Goal: Task Accomplishment & Management: Manage account settings

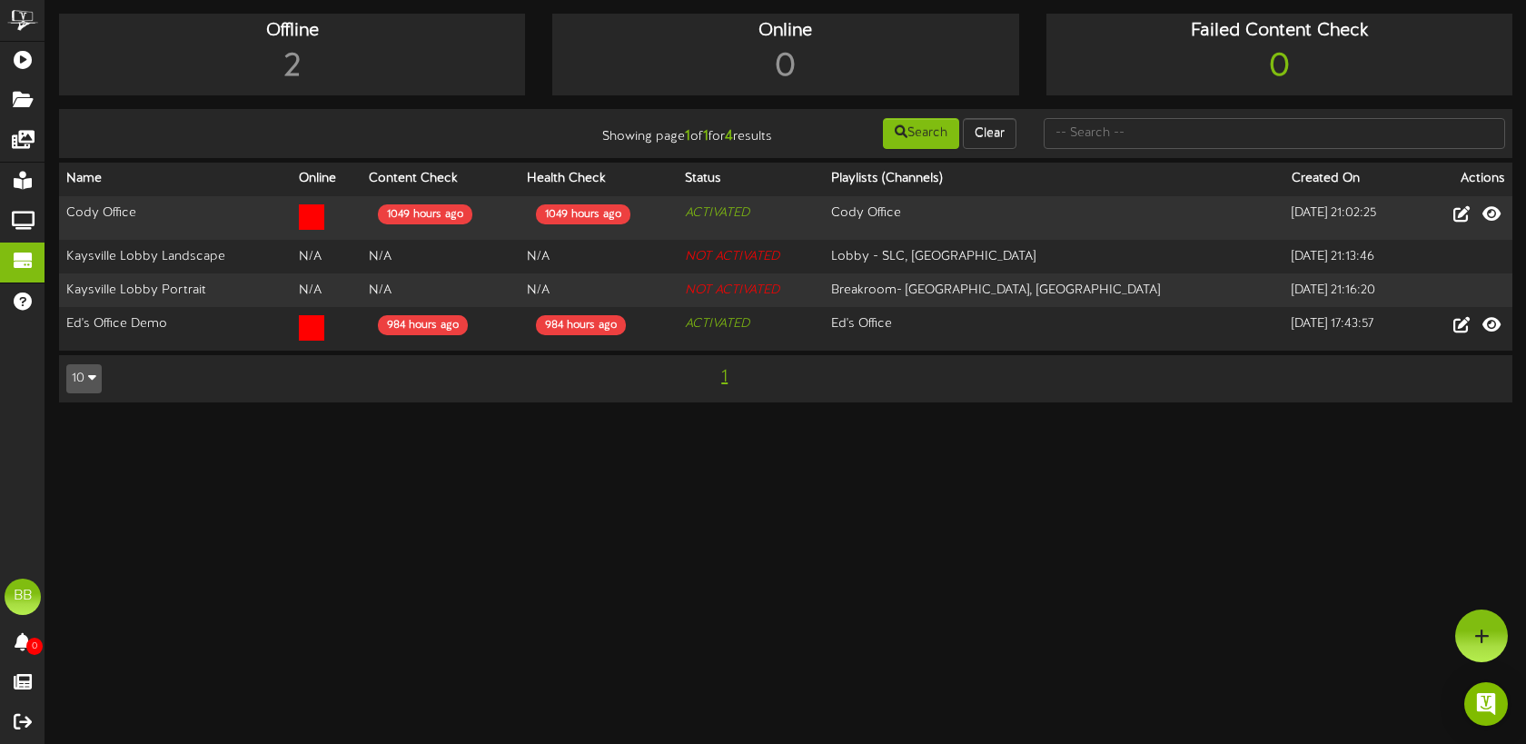
click at [333, 421] on html "ChannelValet Playlists Folders Messages My Library Groups Devices Help BB [PERS…" at bounding box center [763, 210] width 1526 height 421
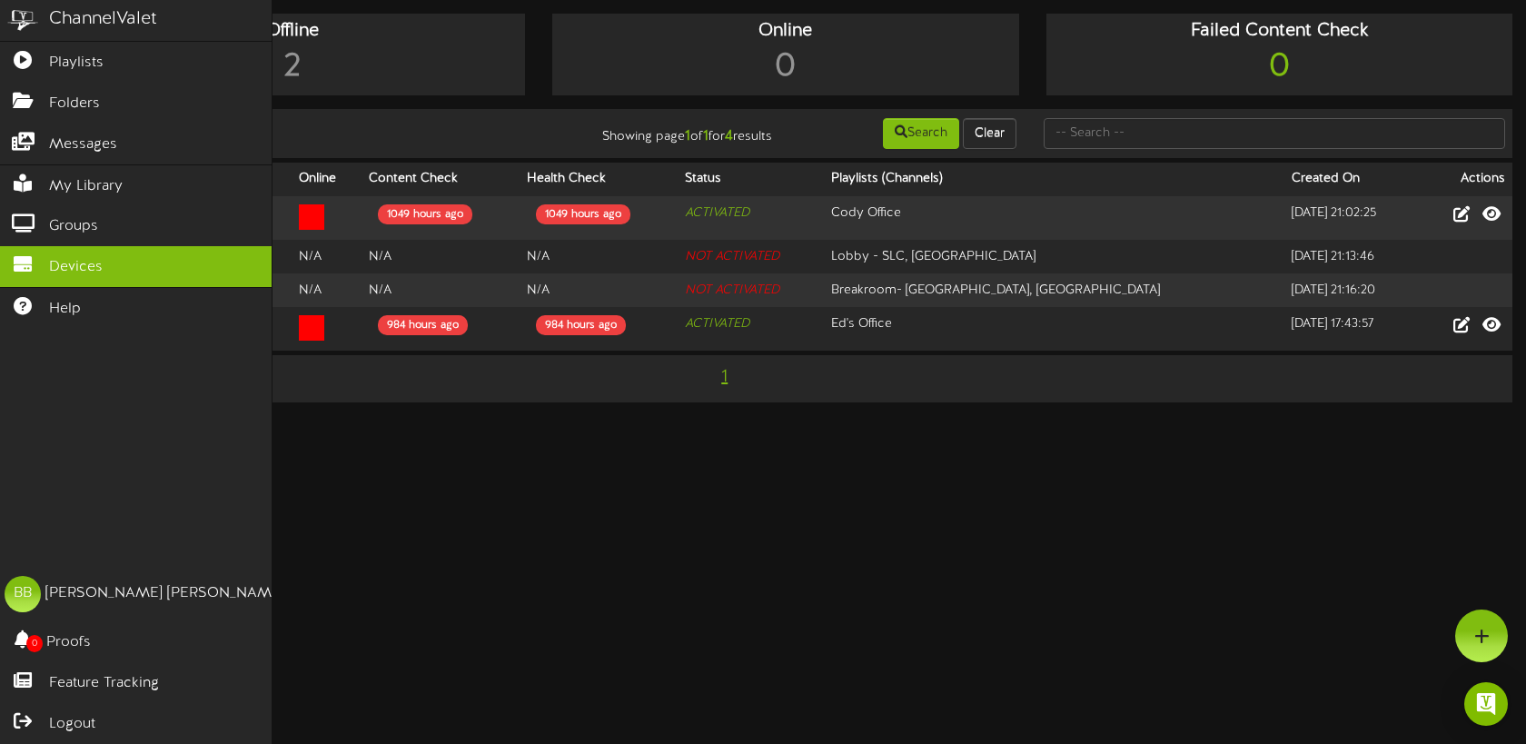
click at [25, 16] on img at bounding box center [22, 20] width 45 height 41
click at [83, 17] on div "ChannelValet" at bounding box center [103, 19] width 108 height 26
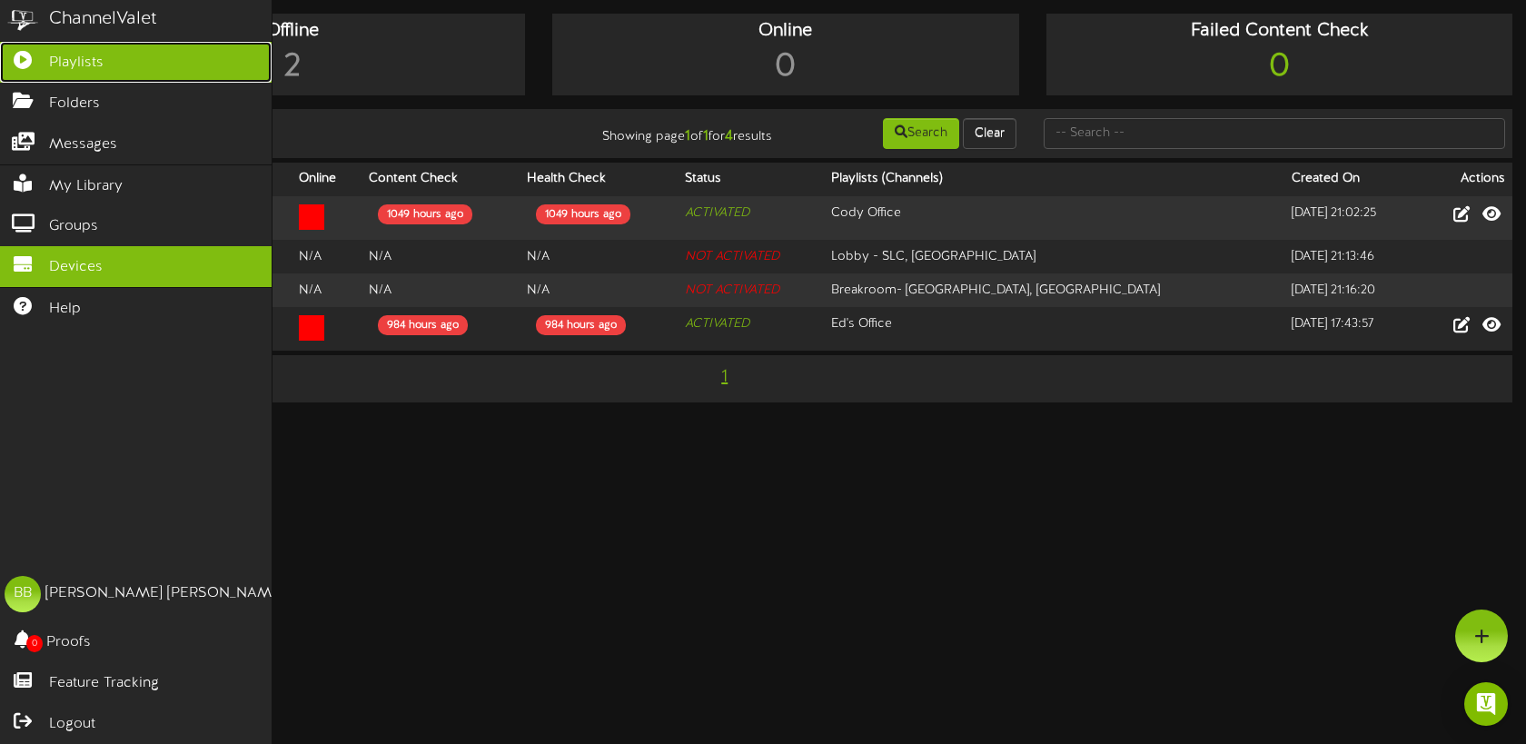
click at [22, 65] on icon at bounding box center [22, 58] width 45 height 14
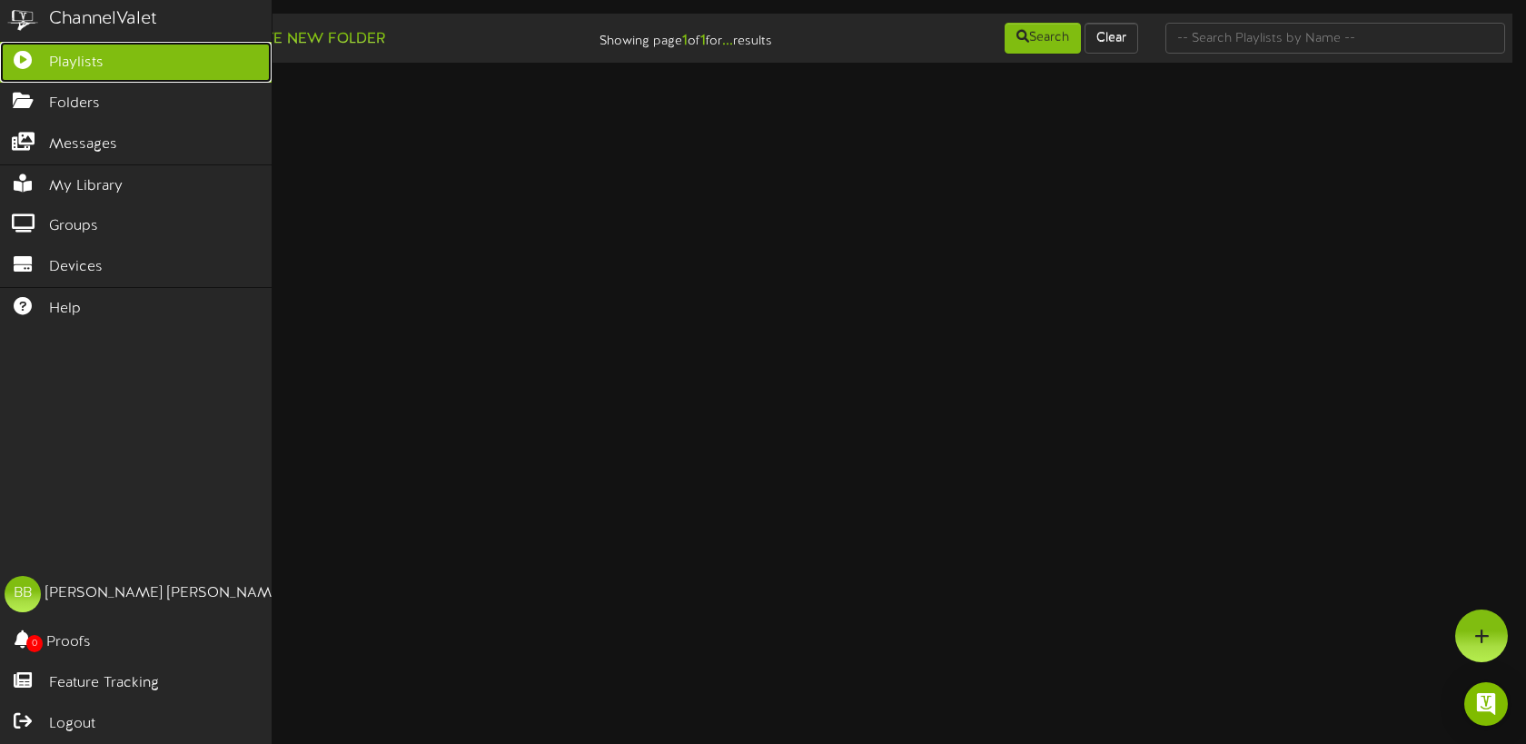
click at [70, 67] on span "Playlists" at bounding box center [76, 63] width 55 height 21
click at [70, 66] on span "Playlists" at bounding box center [76, 63] width 55 height 21
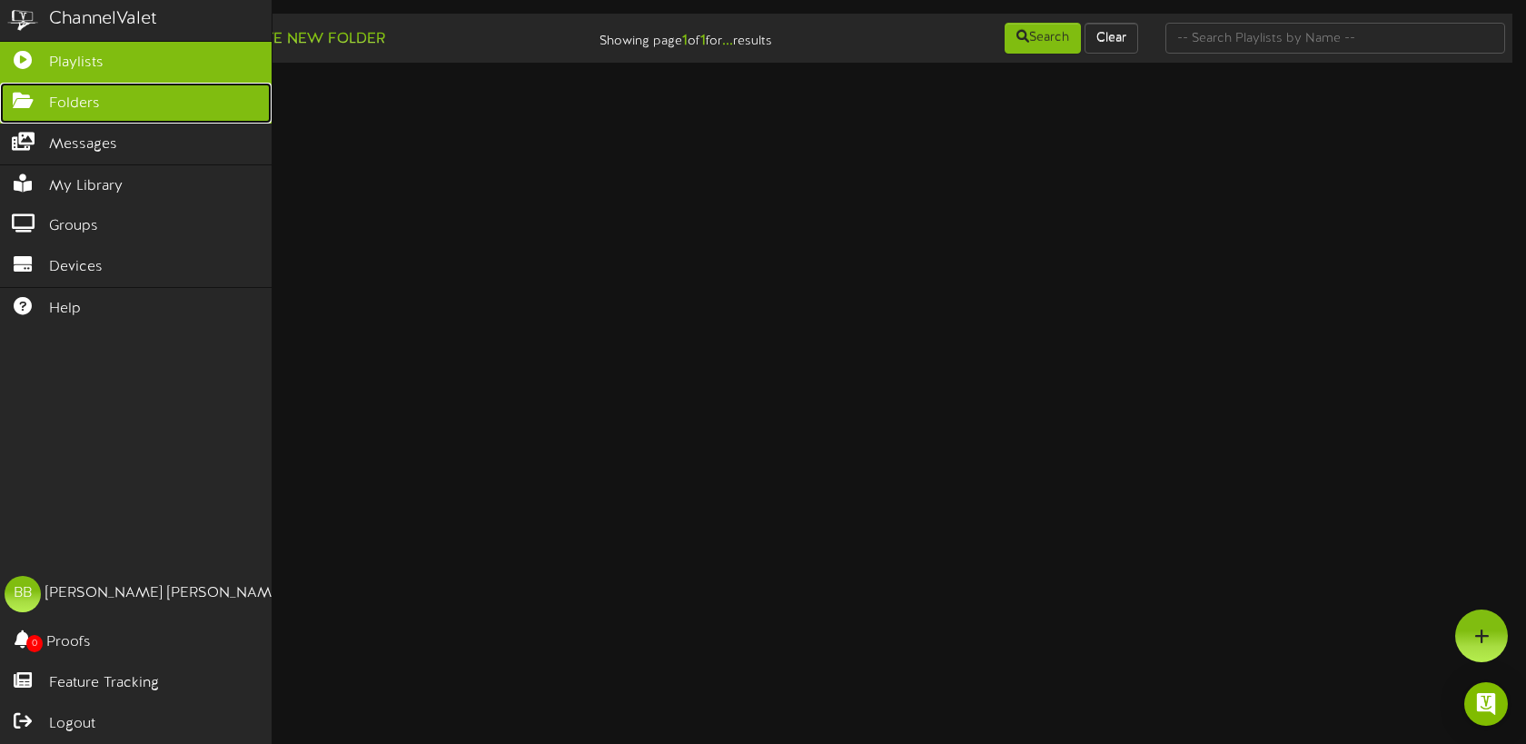
click at [69, 103] on span "Folders" at bounding box center [74, 104] width 51 height 21
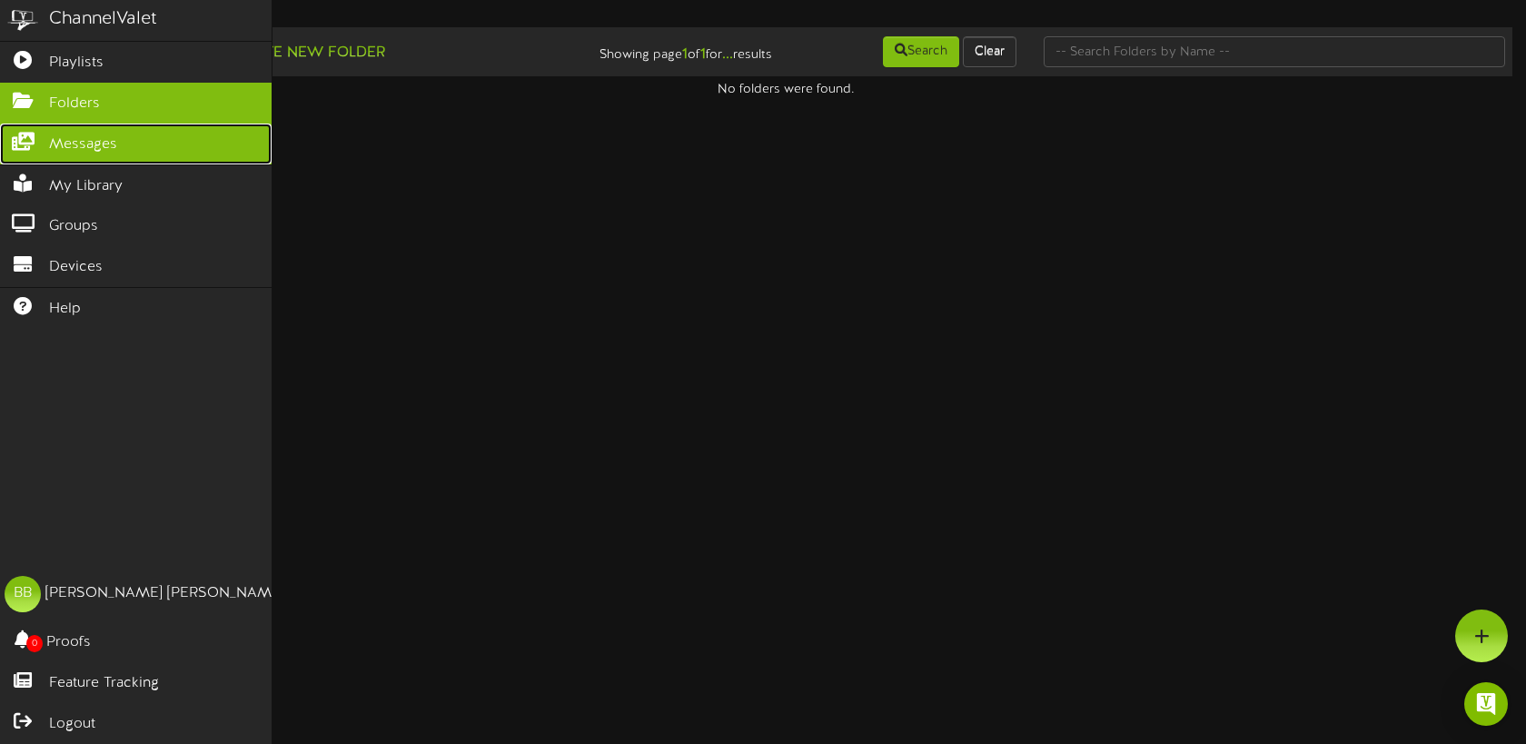
click at [72, 148] on span "Messages" at bounding box center [83, 144] width 68 height 21
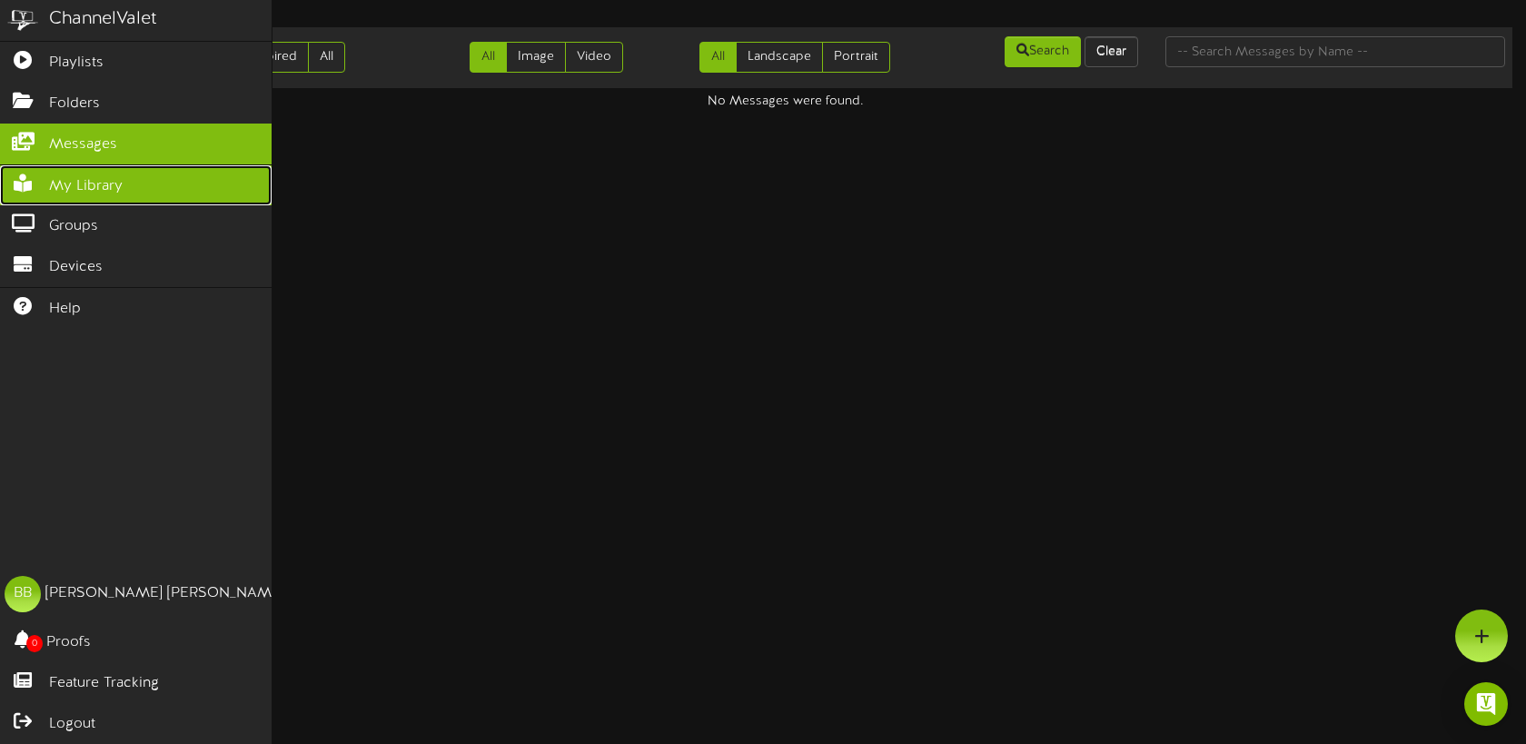
click at [83, 184] on span "My Library" at bounding box center [86, 186] width 74 height 21
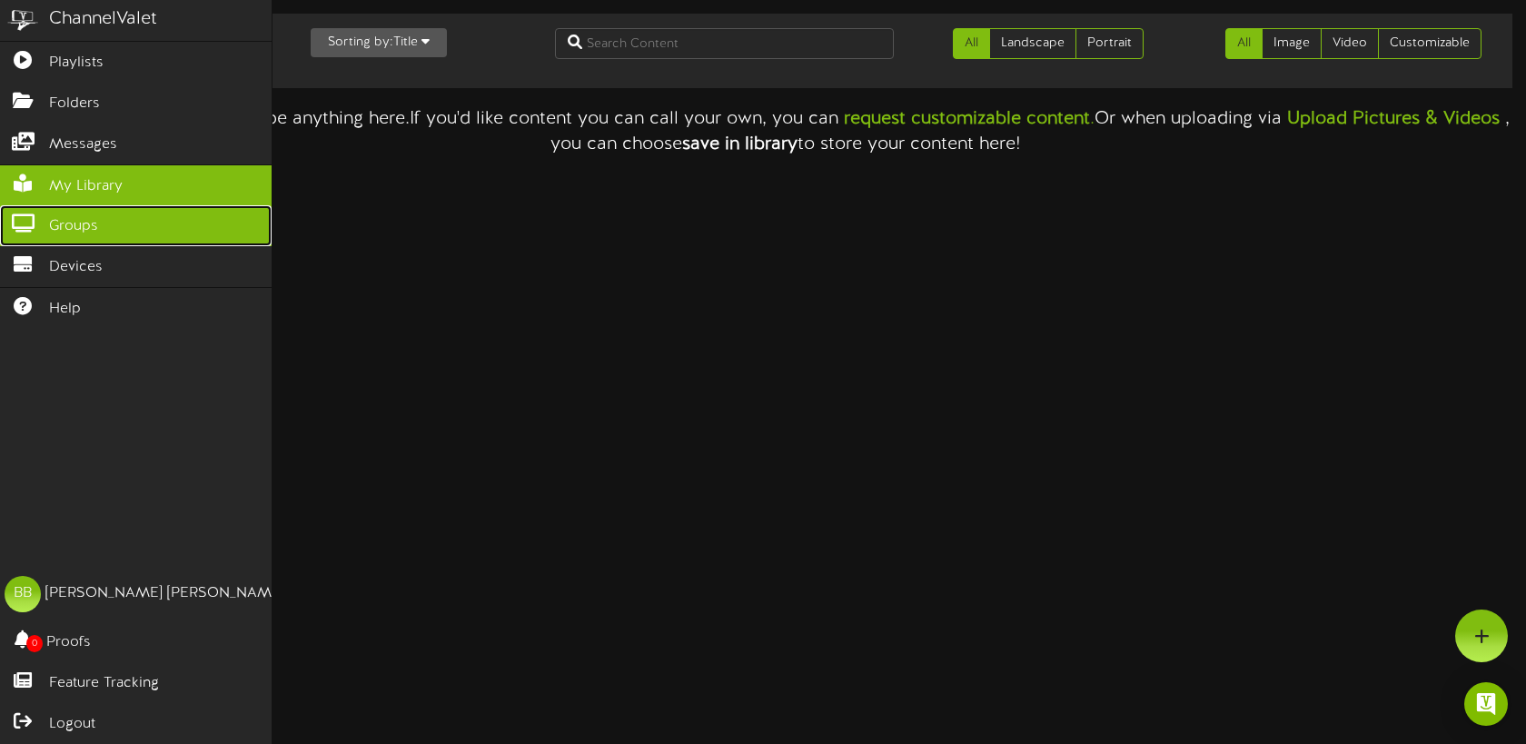
click at [90, 220] on span "Groups" at bounding box center [73, 226] width 49 height 21
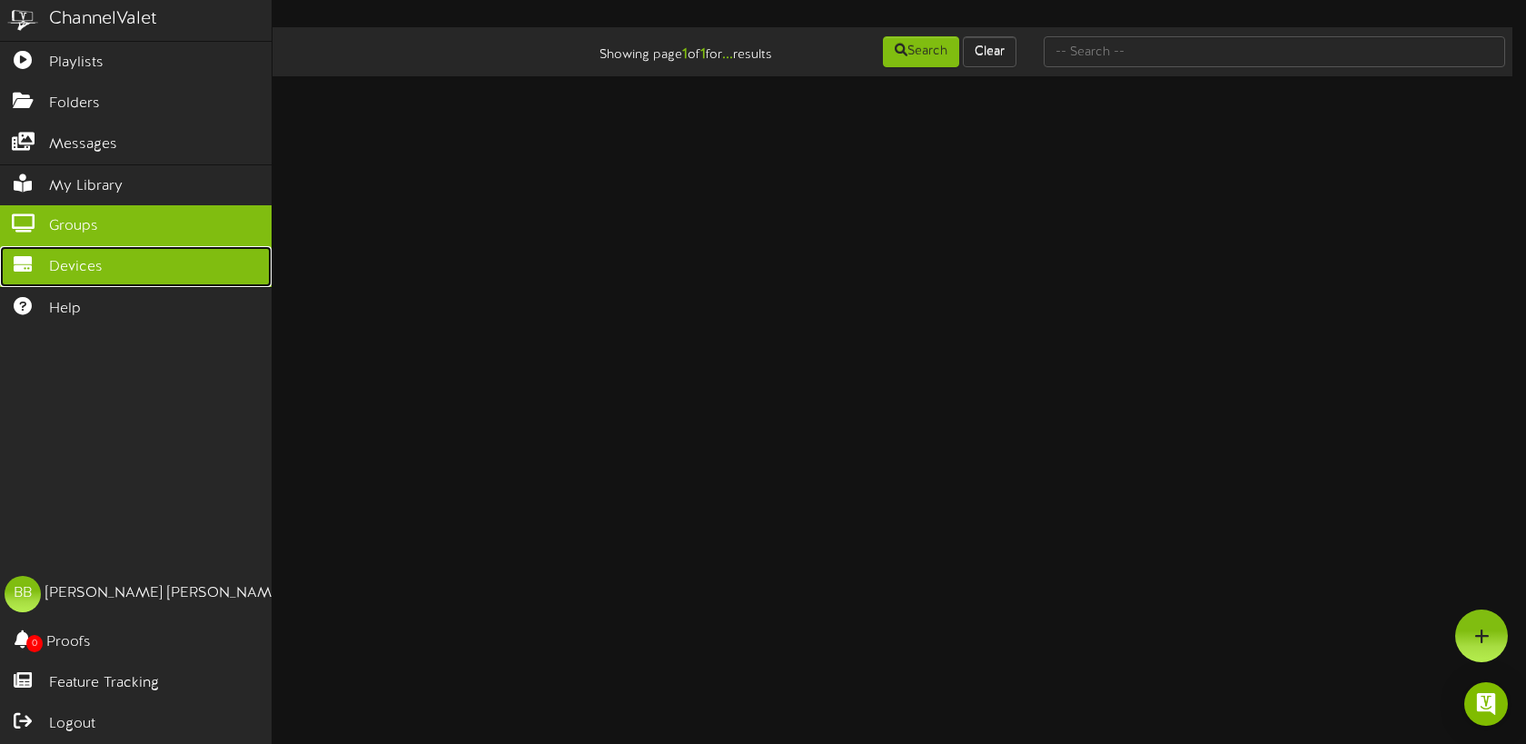
click at [86, 274] on span "Devices" at bounding box center [76, 267] width 54 height 21
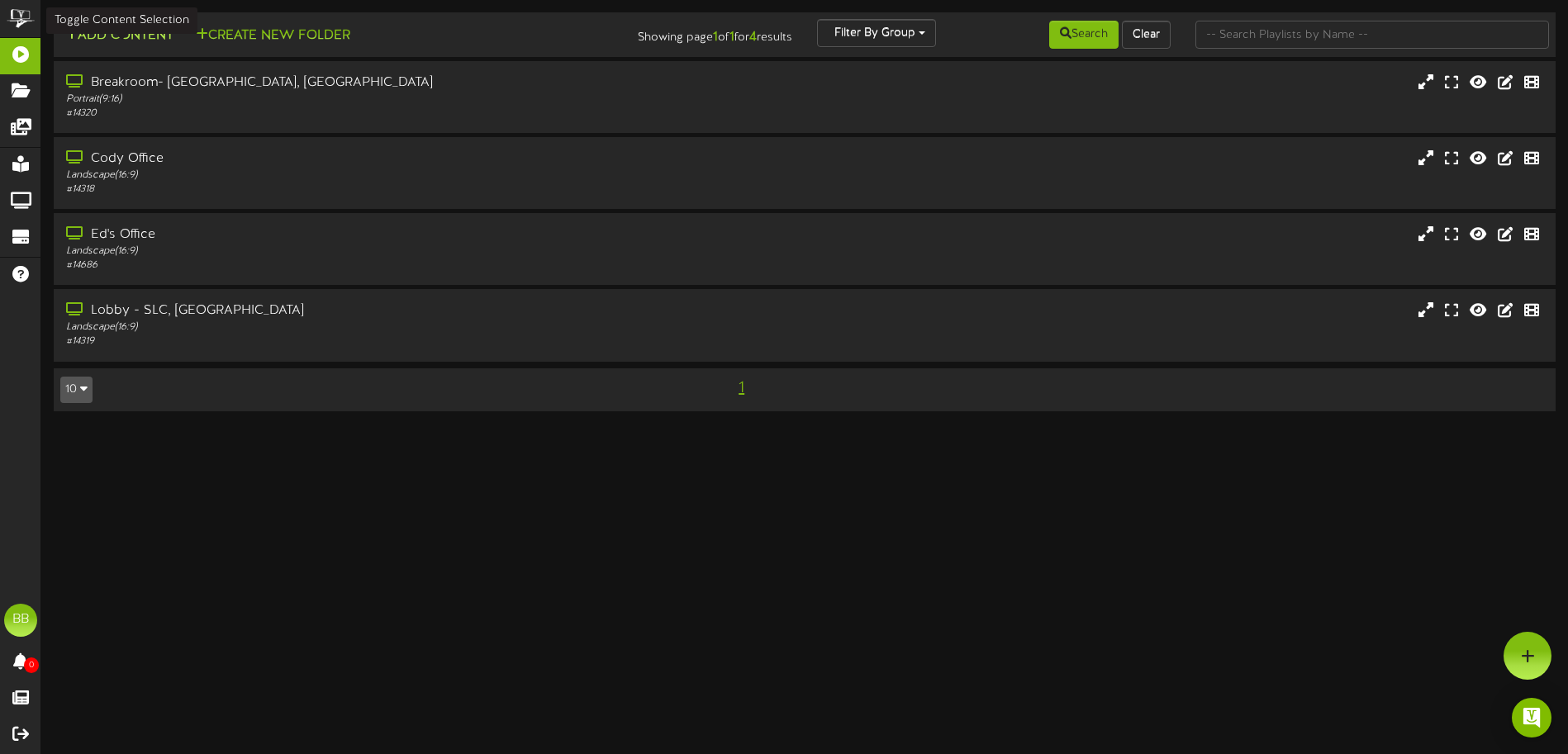
click at [119, 35] on button "Add Content" at bounding box center [119, 35] width 118 height 21
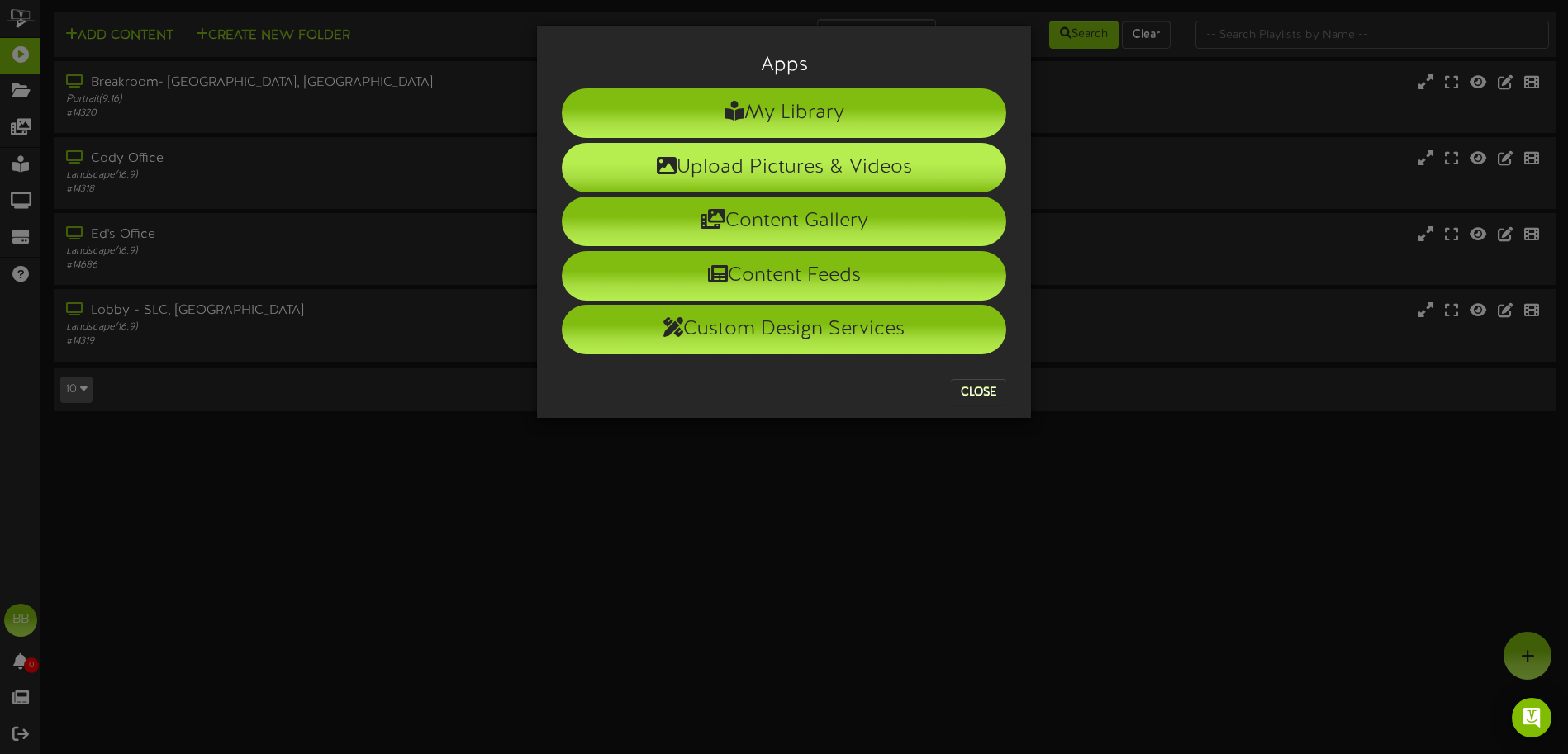
click at [910, 177] on li "Upload Pictures & Videos" at bounding box center [784, 167] width 445 height 50
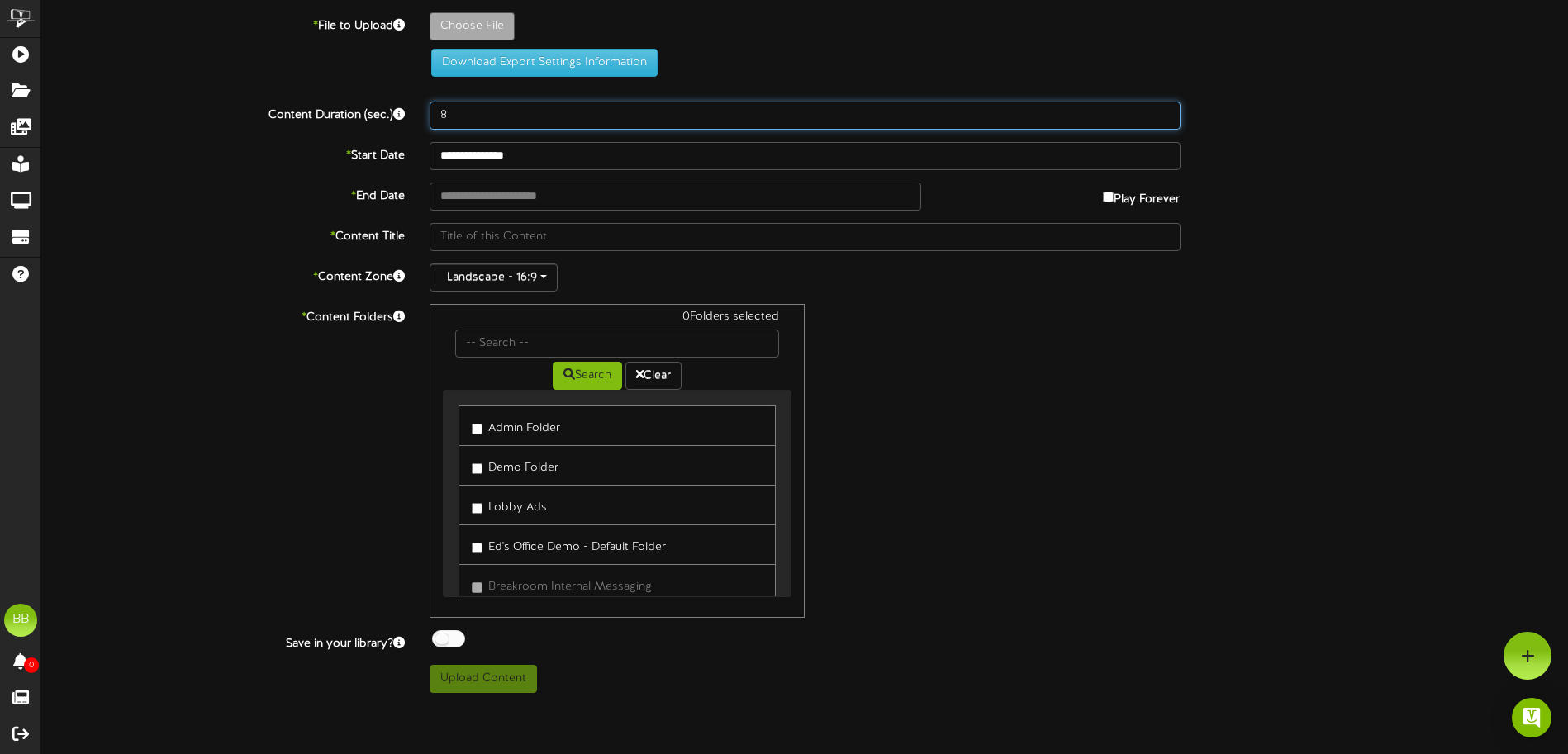
click at [481, 104] on input "8" at bounding box center [805, 116] width 751 height 28
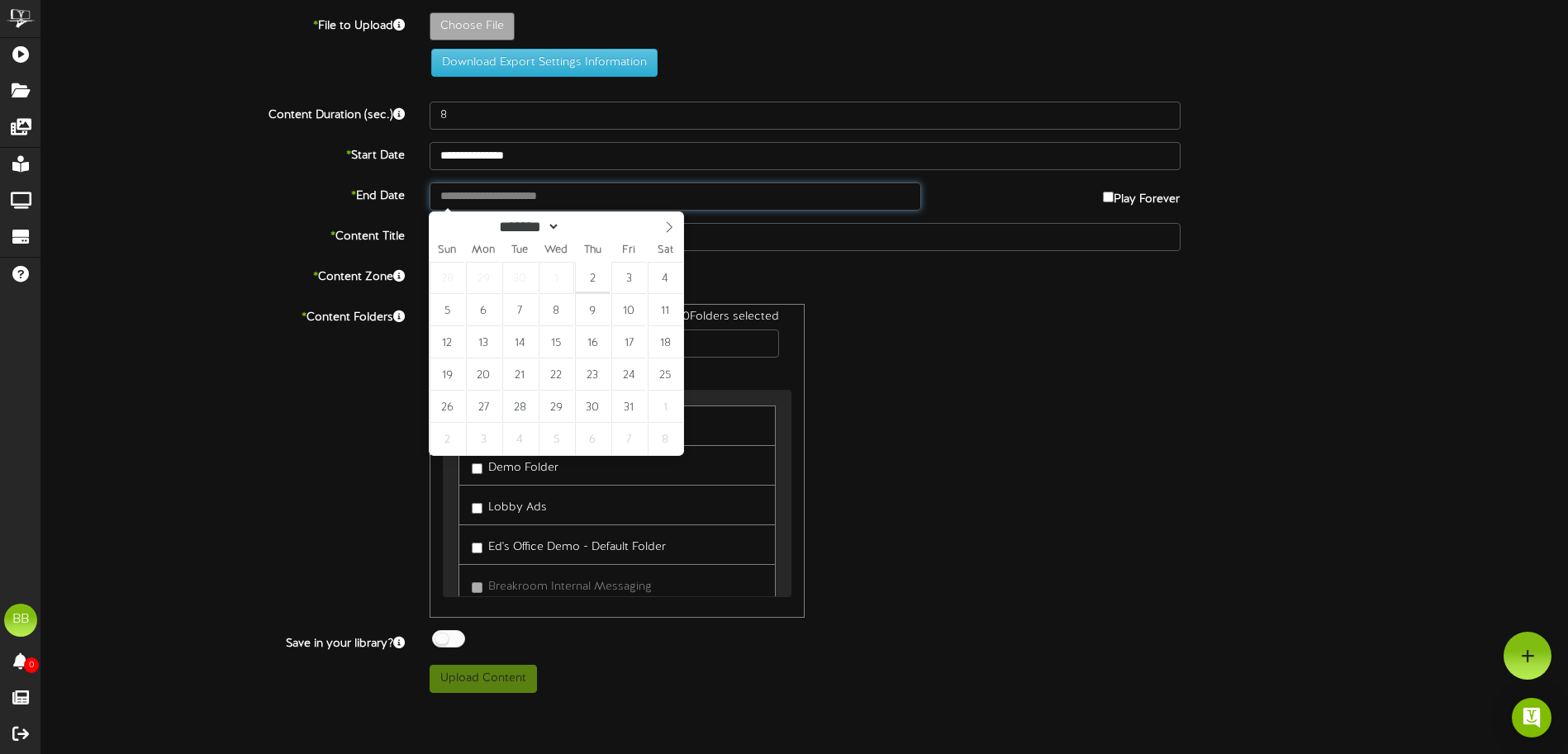
click at [508, 196] on input "text" at bounding box center [675, 196] width 492 height 28
type input "**********"
click at [1082, 357] on div "0 Folders selected Search Clear Admin Folder Demo Folder Lobby Ads" at bounding box center [805, 460] width 776 height 314
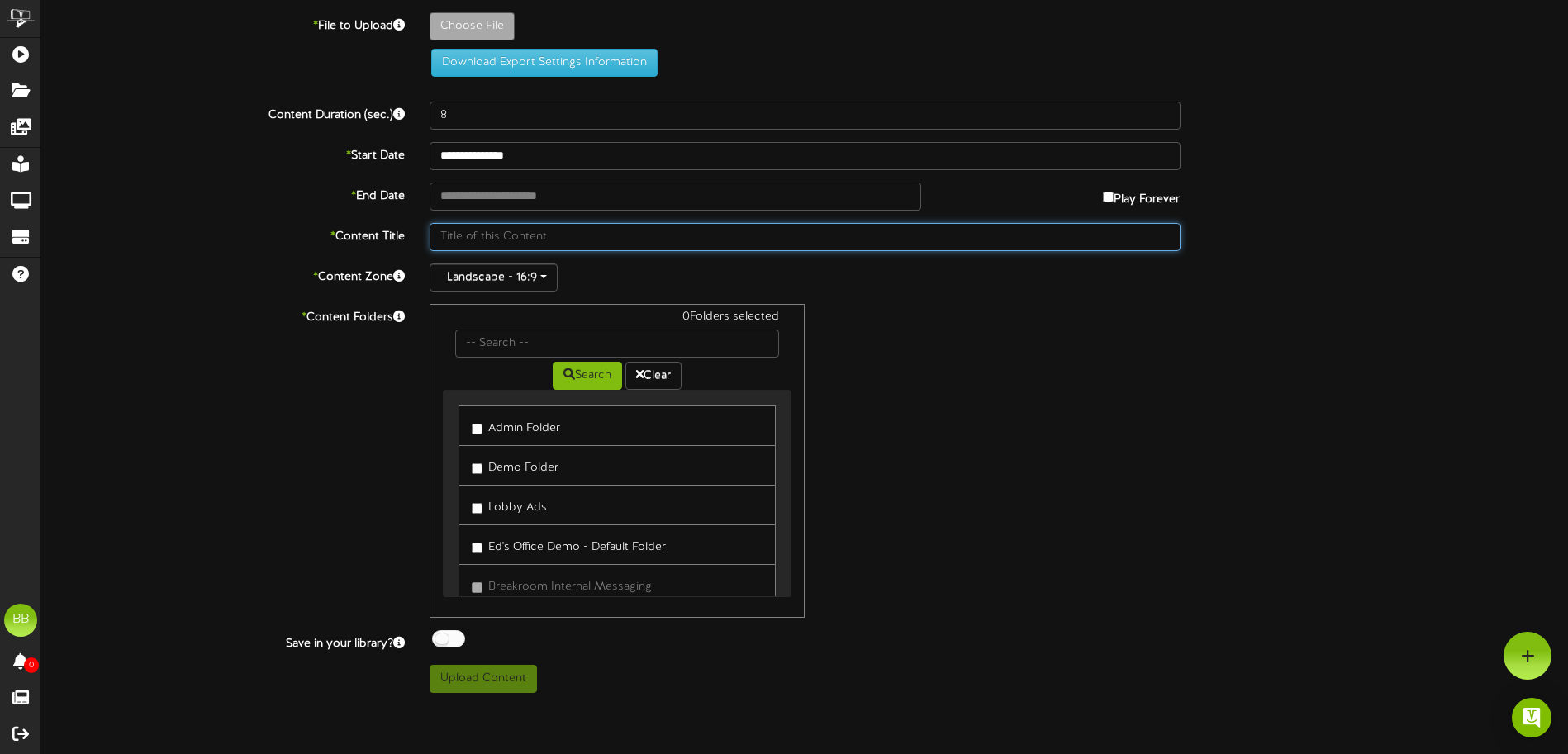
click at [628, 244] on input "text" at bounding box center [805, 236] width 751 height 28
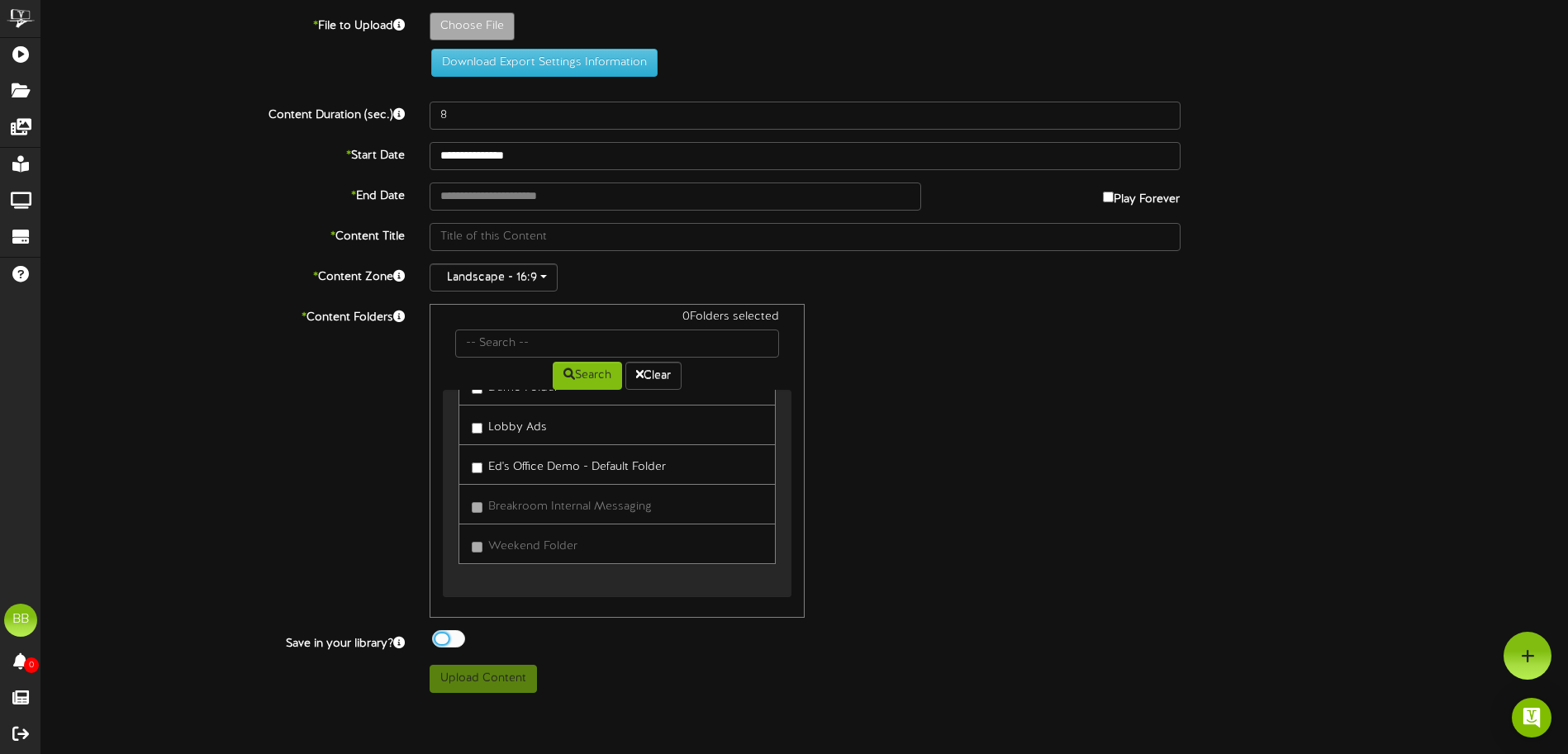
click at [451, 642] on div at bounding box center [448, 638] width 33 height 17
click at [450, 642] on div at bounding box center [448, 638] width 33 height 17
click at [1017, 676] on div "Upload Content" at bounding box center [805, 679] width 776 height 28
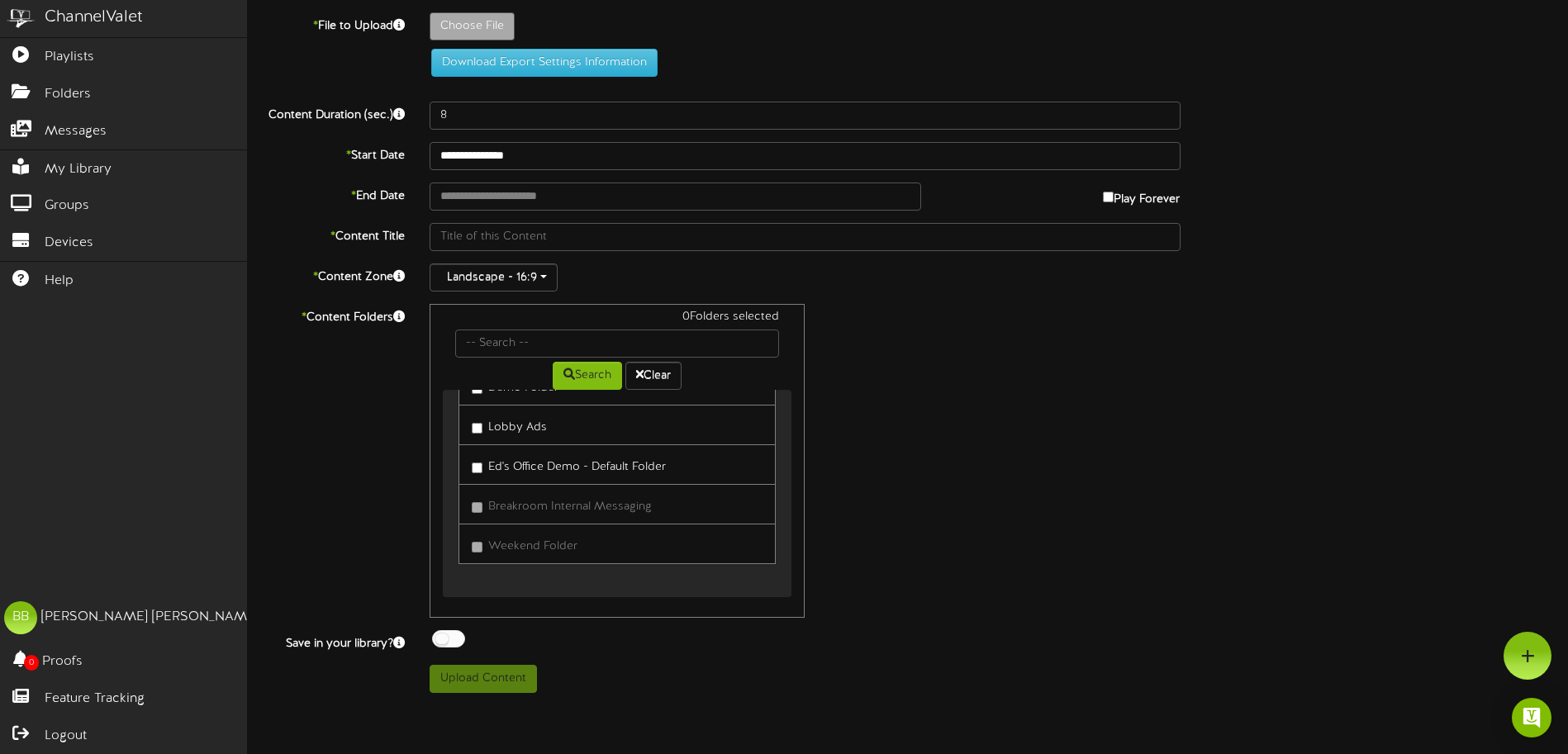
click at [85, 18] on div "ChannelValet" at bounding box center [94, 17] width 98 height 24
click at [76, 60] on span "Playlists" at bounding box center [69, 57] width 50 height 19
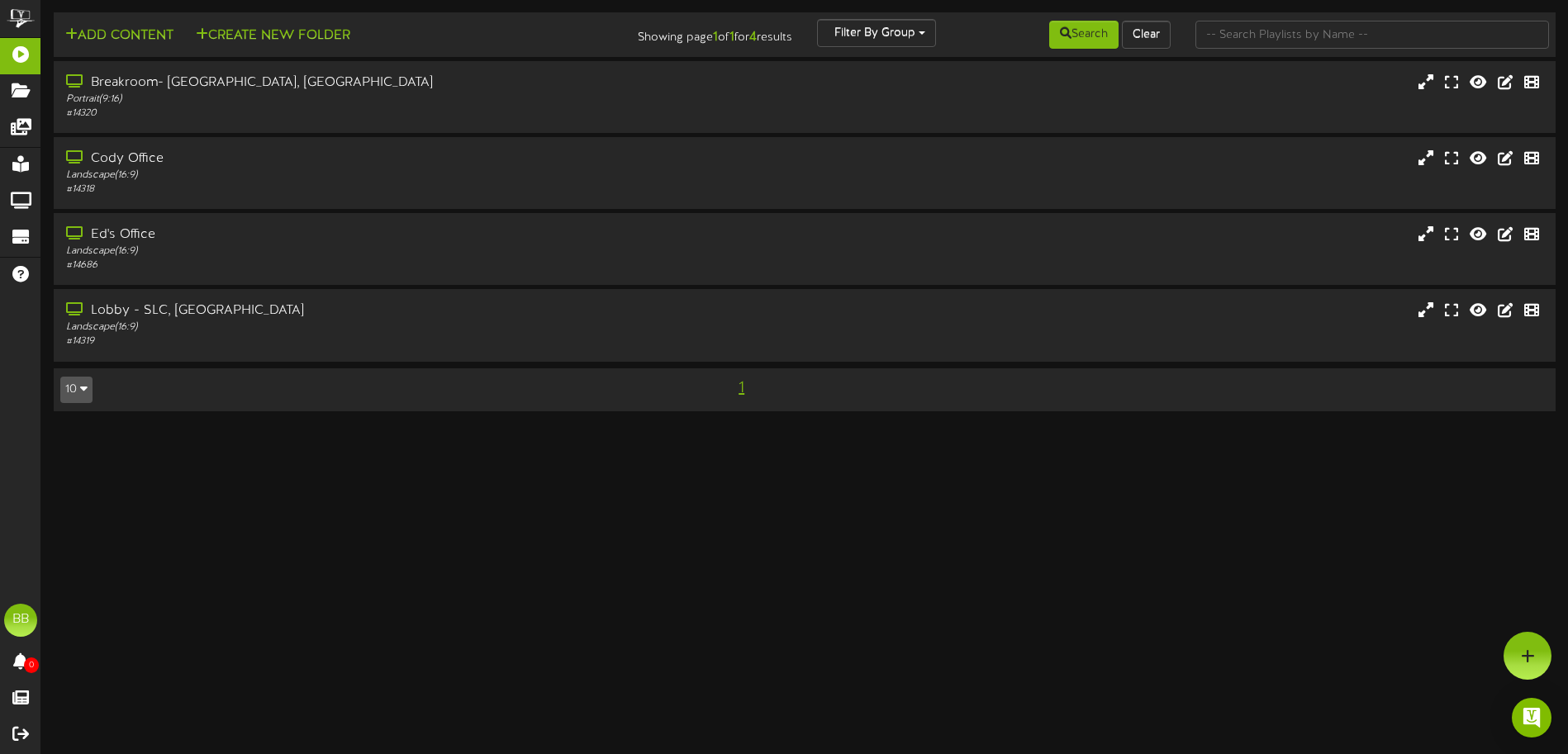
click at [540, 428] on html "ChannelValet Playlists Folders Messages My Library Groups Devices Help BB [PERS…" at bounding box center [784, 214] width 1568 height 428
click at [216, 61] on div "Breakroom- Kaysville, UT Portrait ( 9:16 ) # 14320" at bounding box center [804, 96] width 1506 height 72
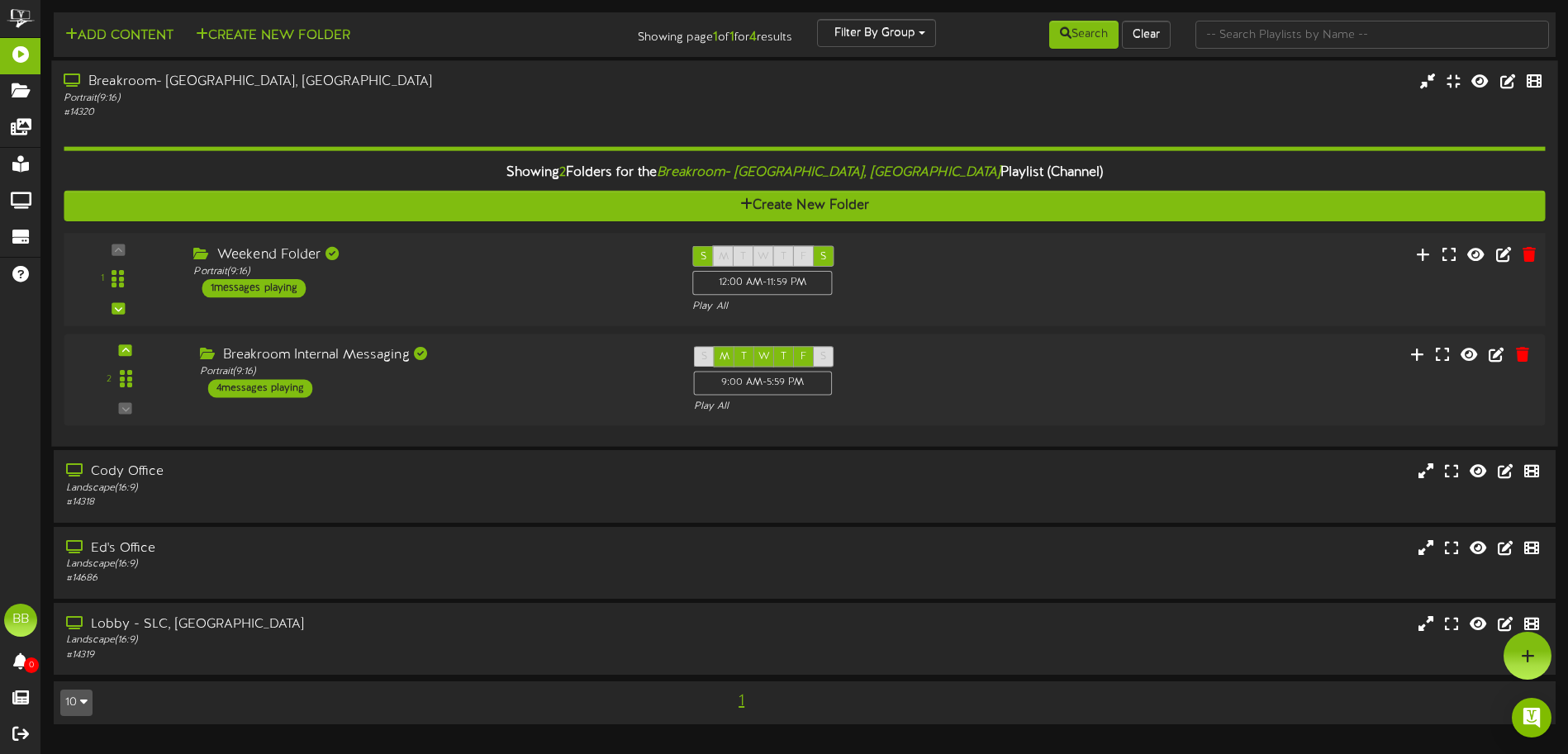
click at [295, 294] on div "1 messages playing" at bounding box center [255, 288] width 104 height 18
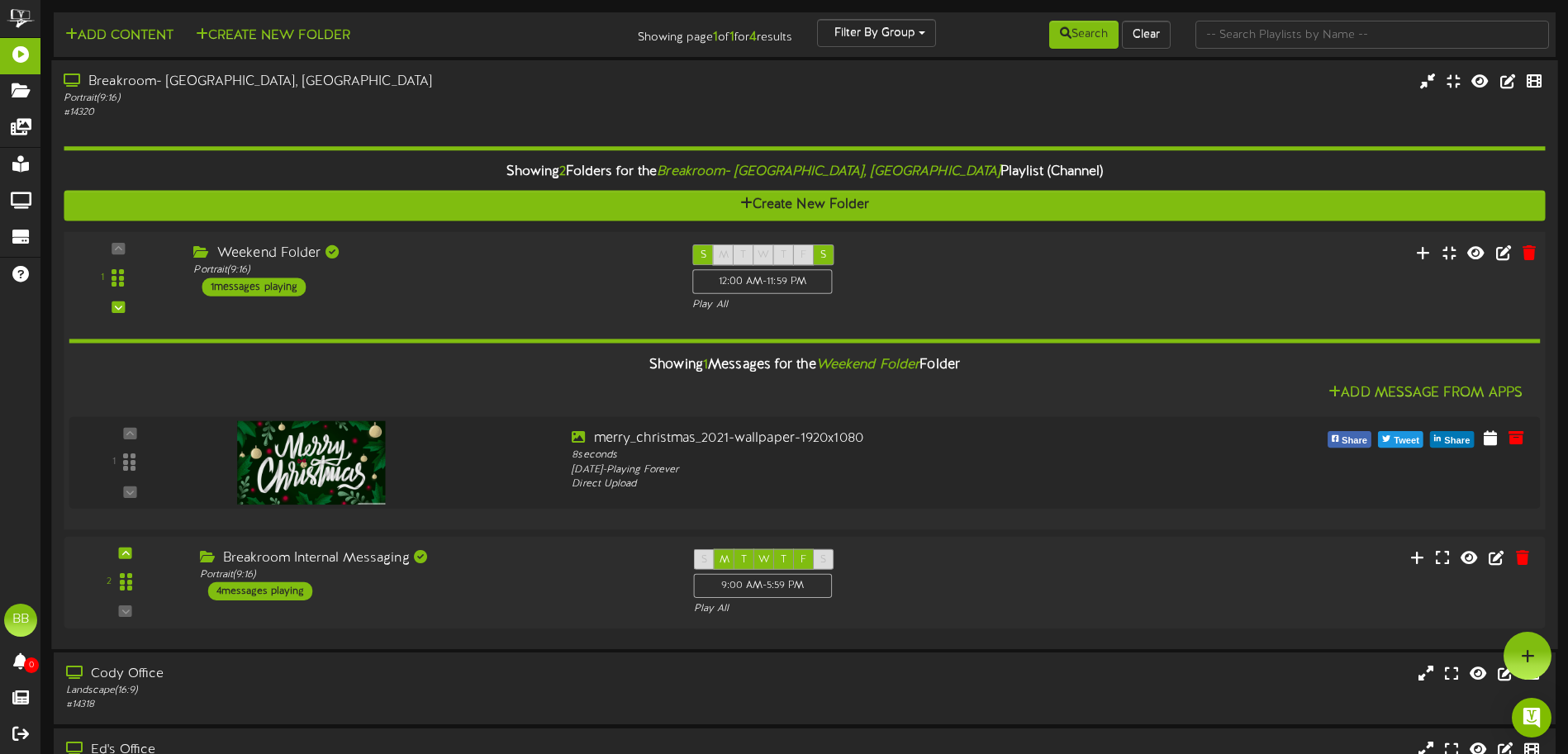
click at [295, 294] on div "1 messages playing" at bounding box center [255, 287] width 104 height 18
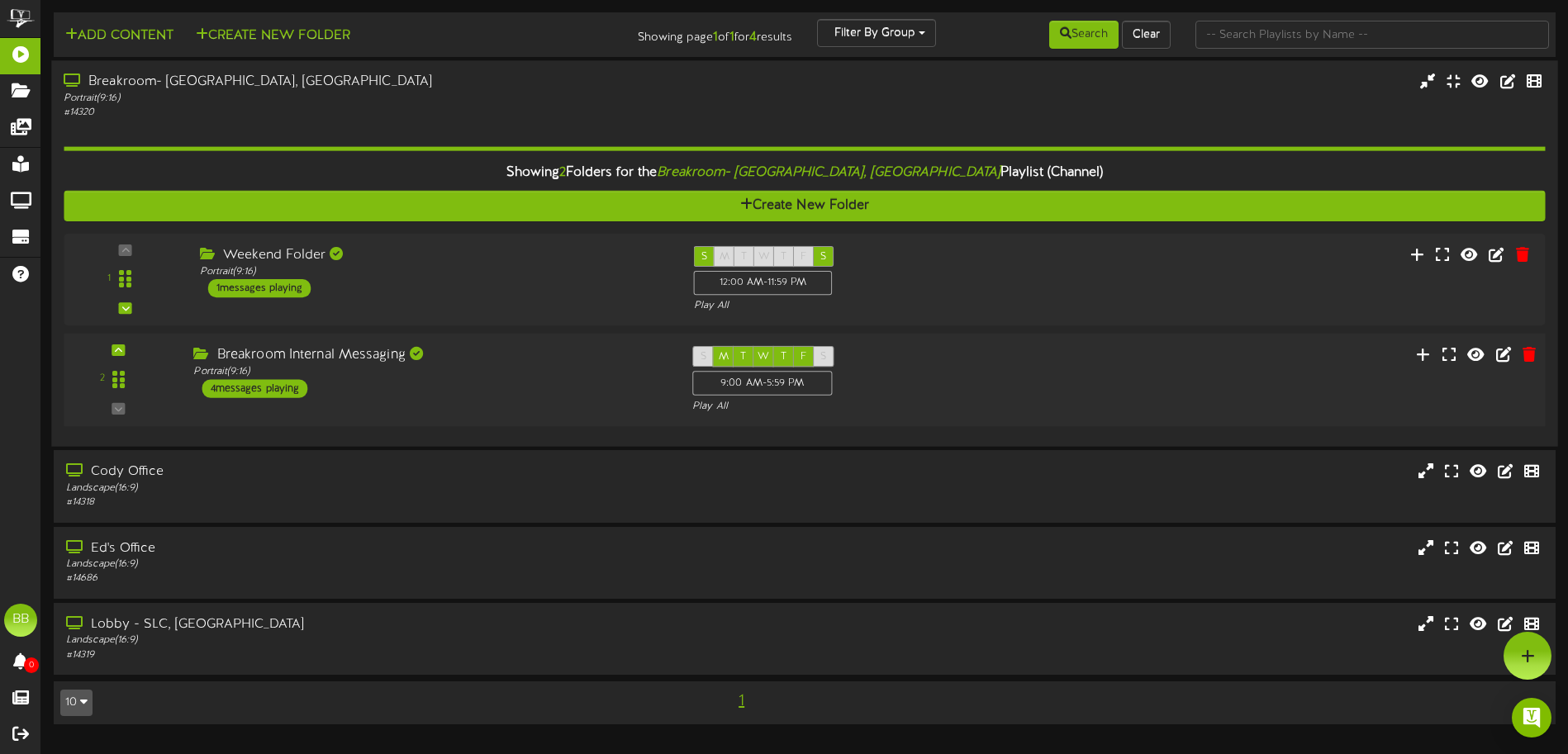
click at [293, 393] on div "4 messages playing" at bounding box center [256, 389] width 106 height 18
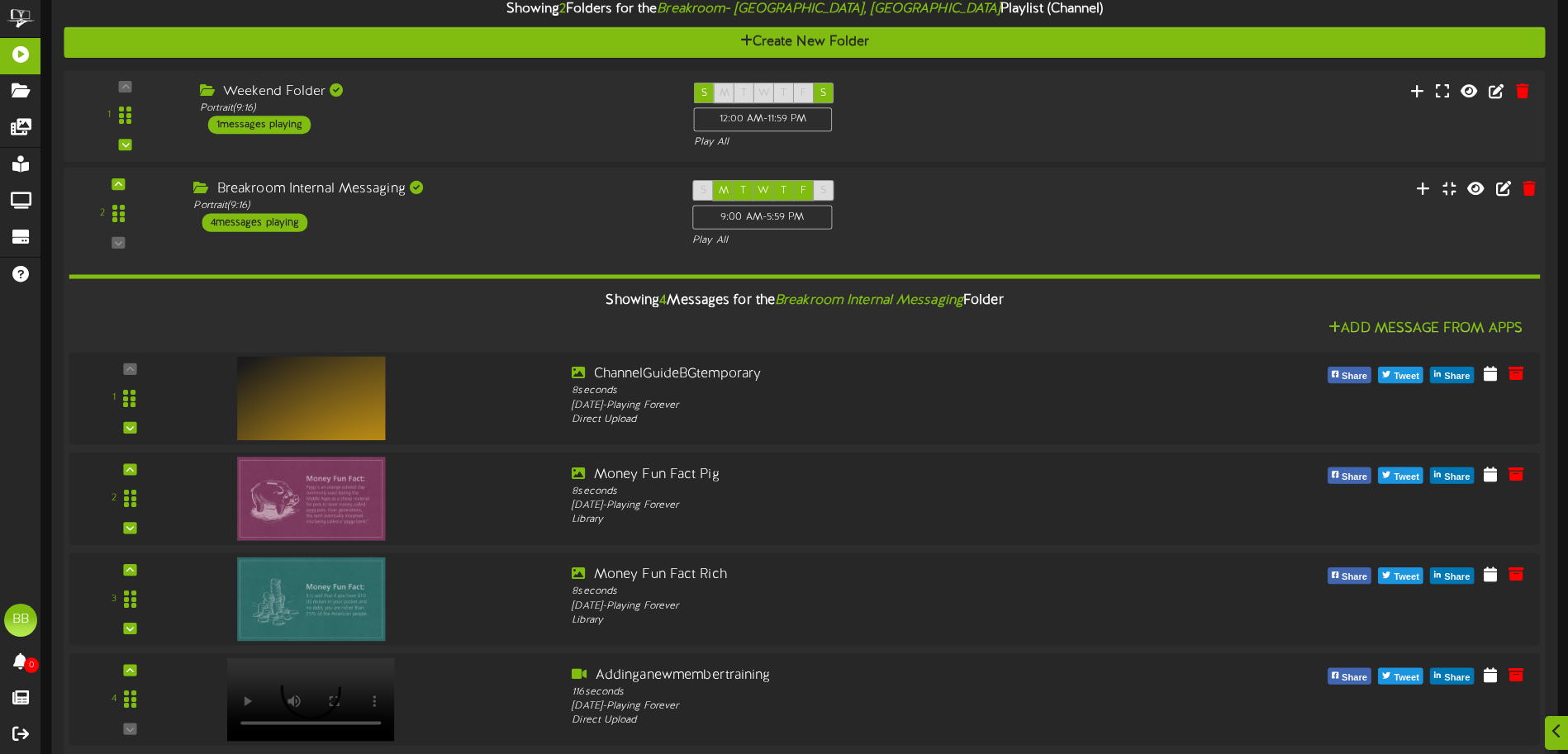
scroll to position [166, 0]
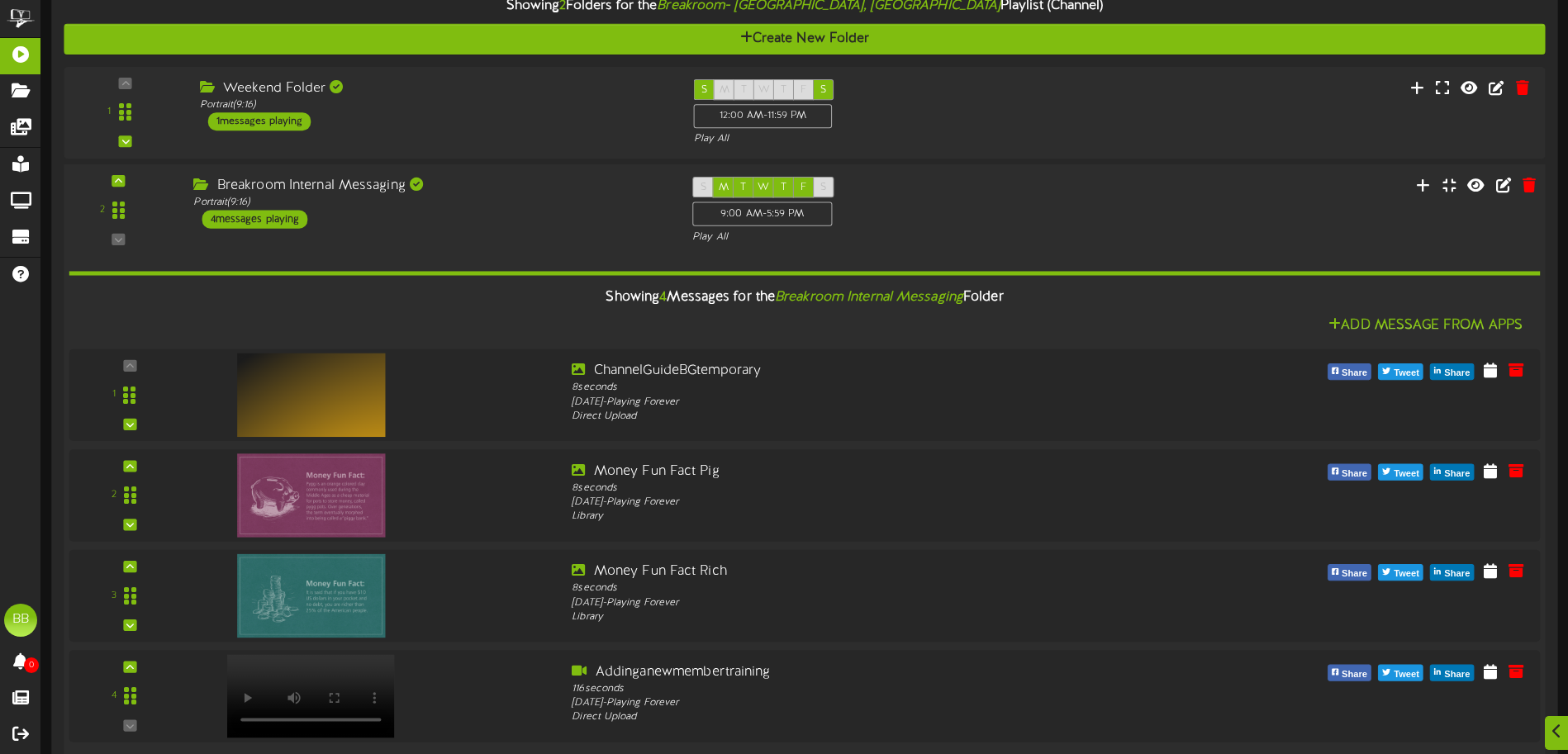
click at [245, 219] on div "4 messages playing" at bounding box center [256, 220] width 106 height 18
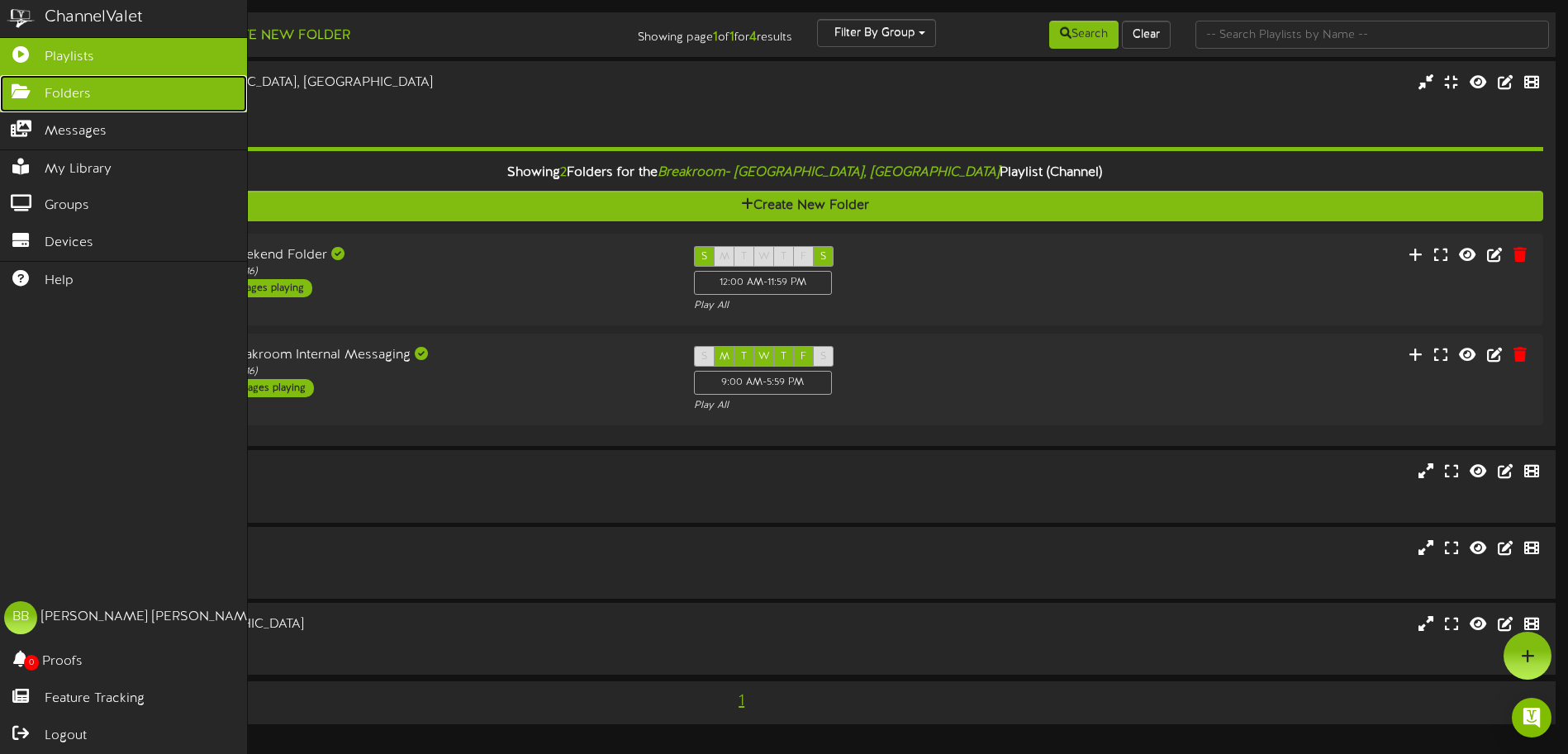
click at [25, 91] on icon at bounding box center [20, 90] width 41 height 13
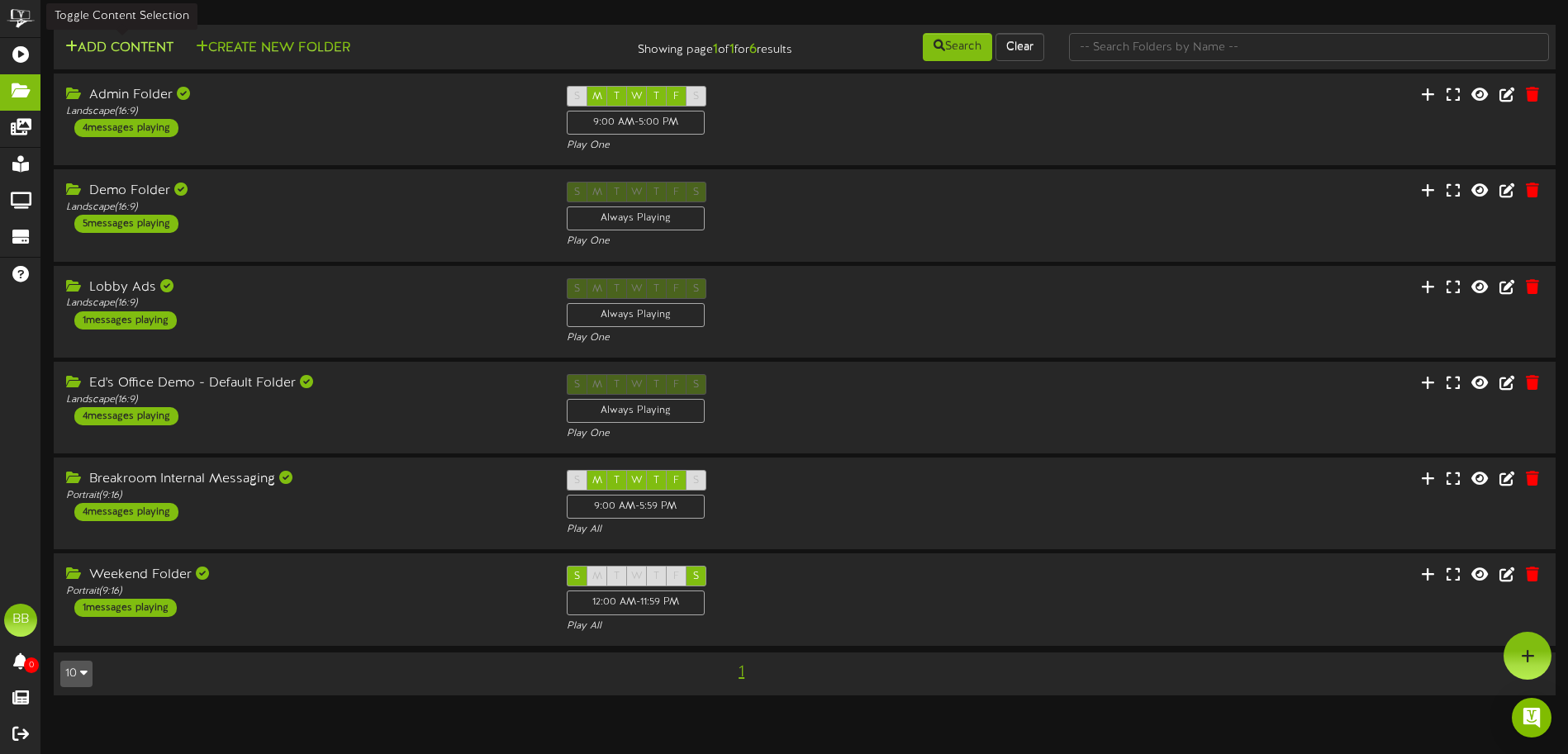
click at [131, 41] on button "Add Content" at bounding box center [119, 48] width 118 height 21
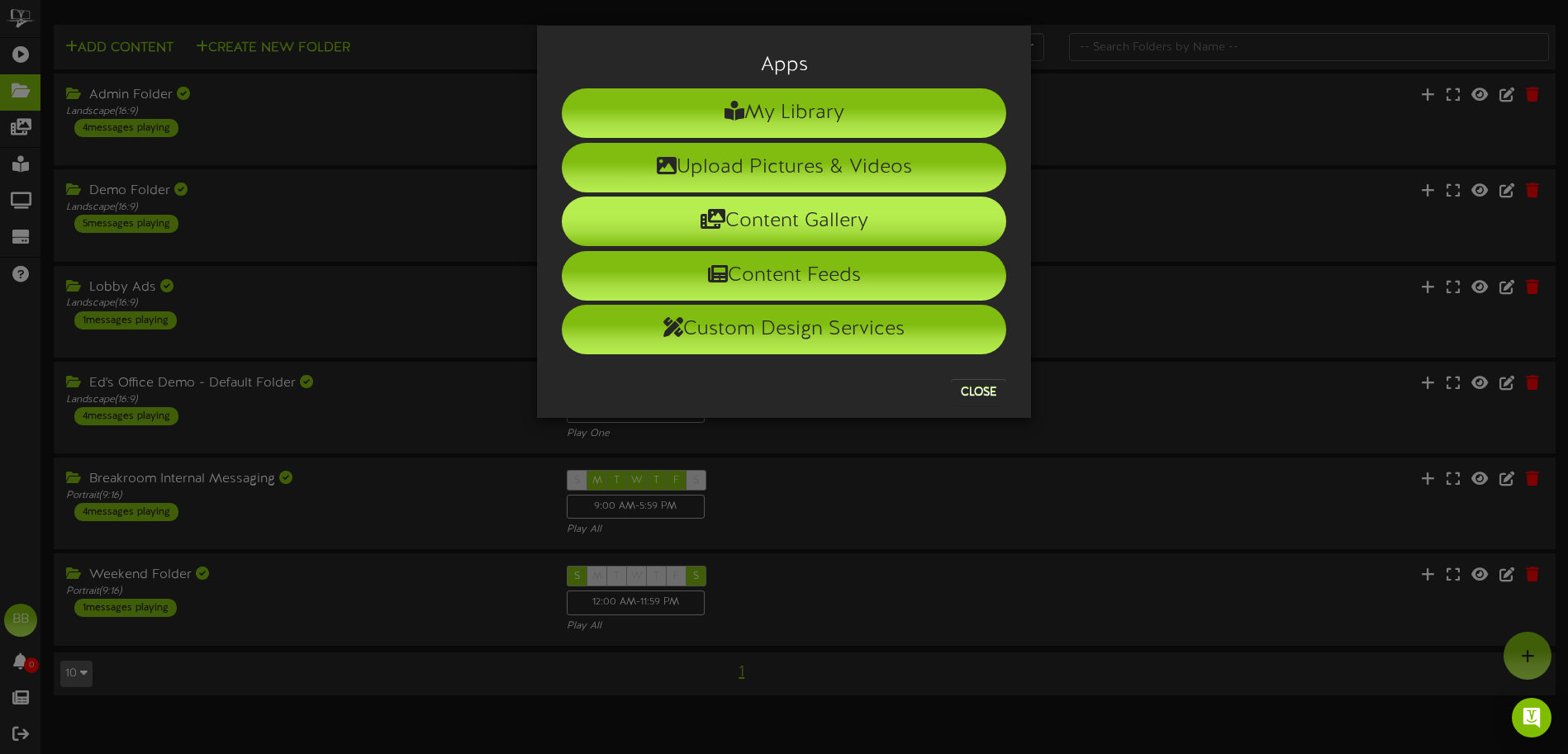
click at [753, 225] on li "Content Gallery" at bounding box center [784, 221] width 445 height 50
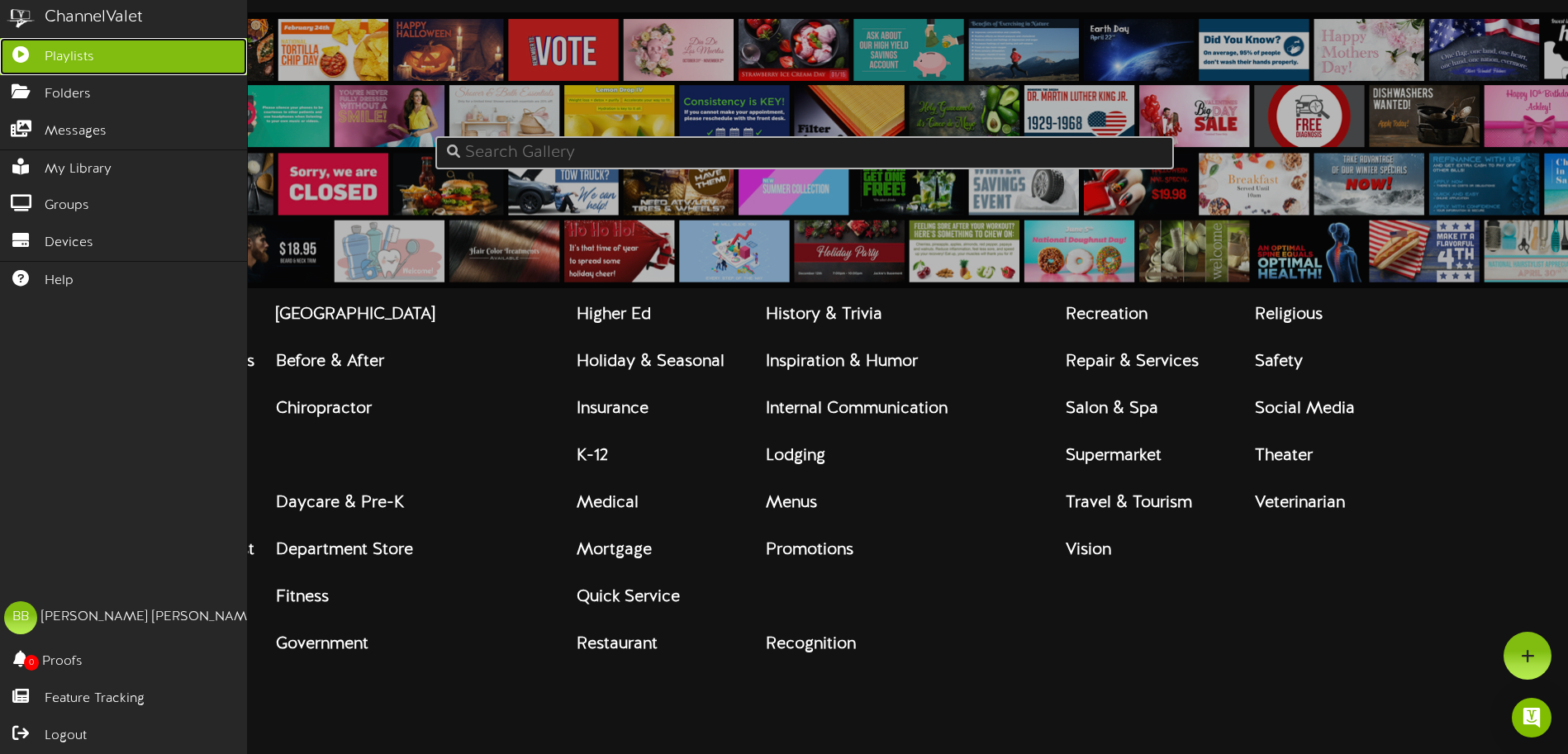
click at [61, 59] on span "Playlists" at bounding box center [69, 57] width 50 height 19
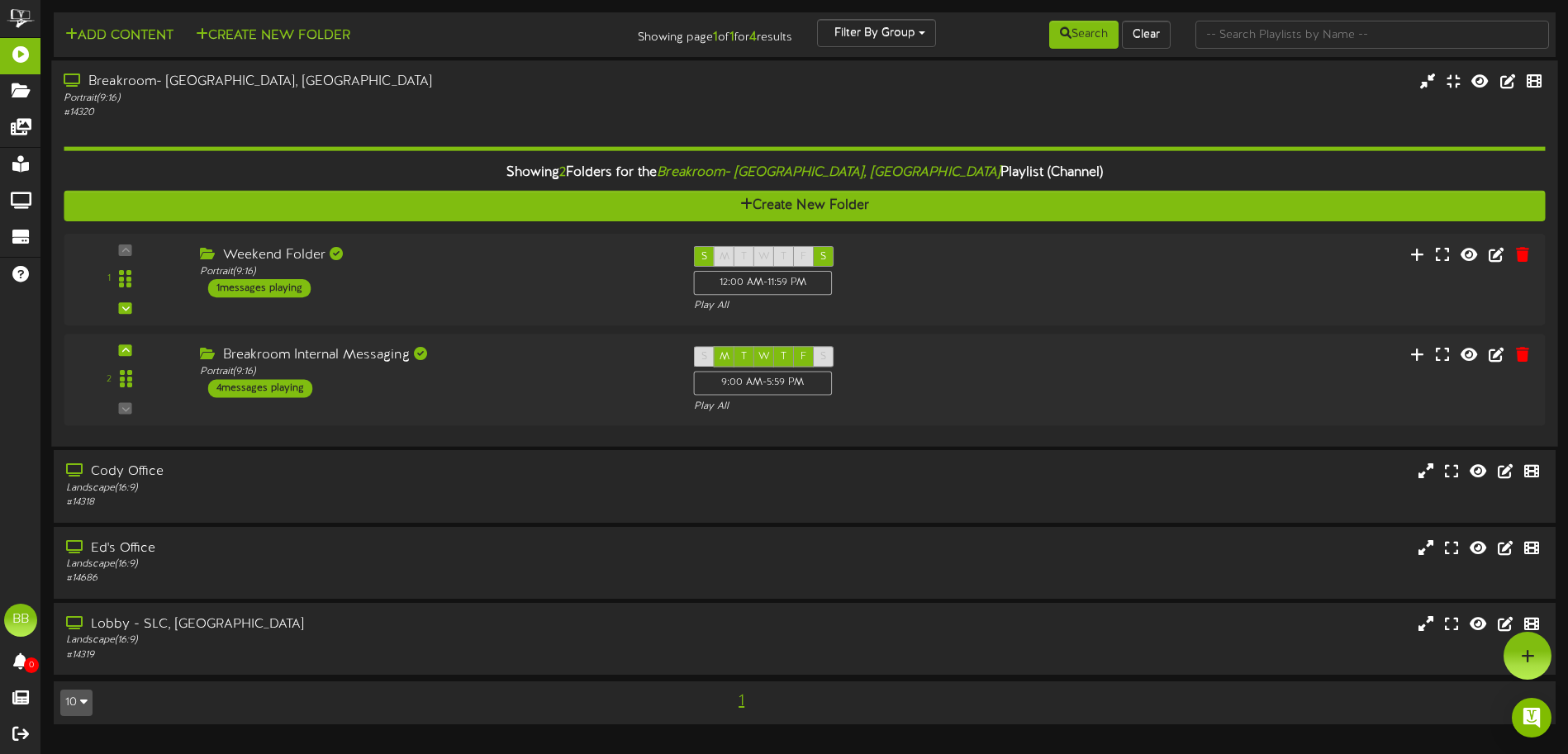
click at [135, 73] on div "Breakroom- [GEOGRAPHIC_DATA], [GEOGRAPHIC_DATA]" at bounding box center [365, 82] width 603 height 19
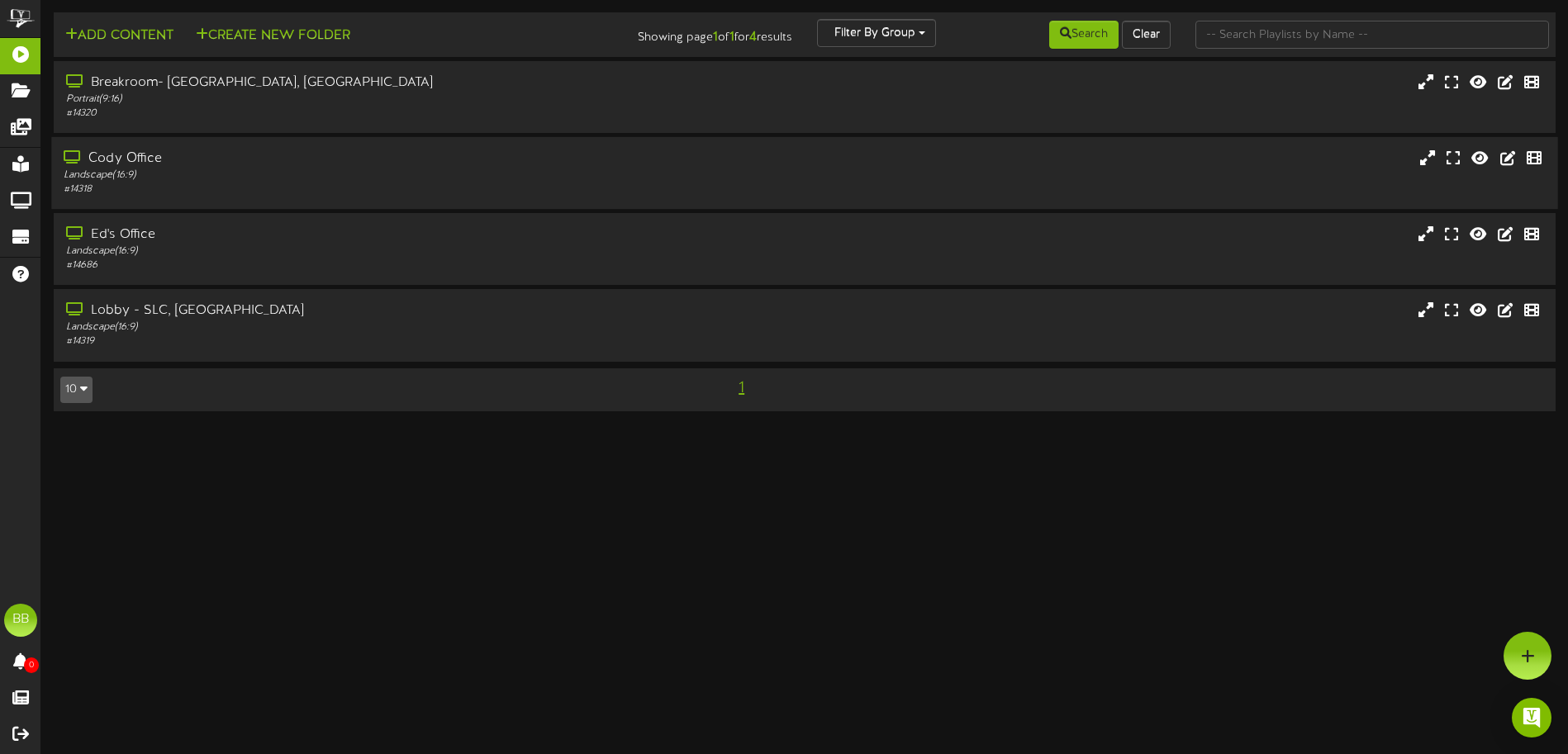
click at [107, 162] on div "Cody Office" at bounding box center [365, 158] width 603 height 19
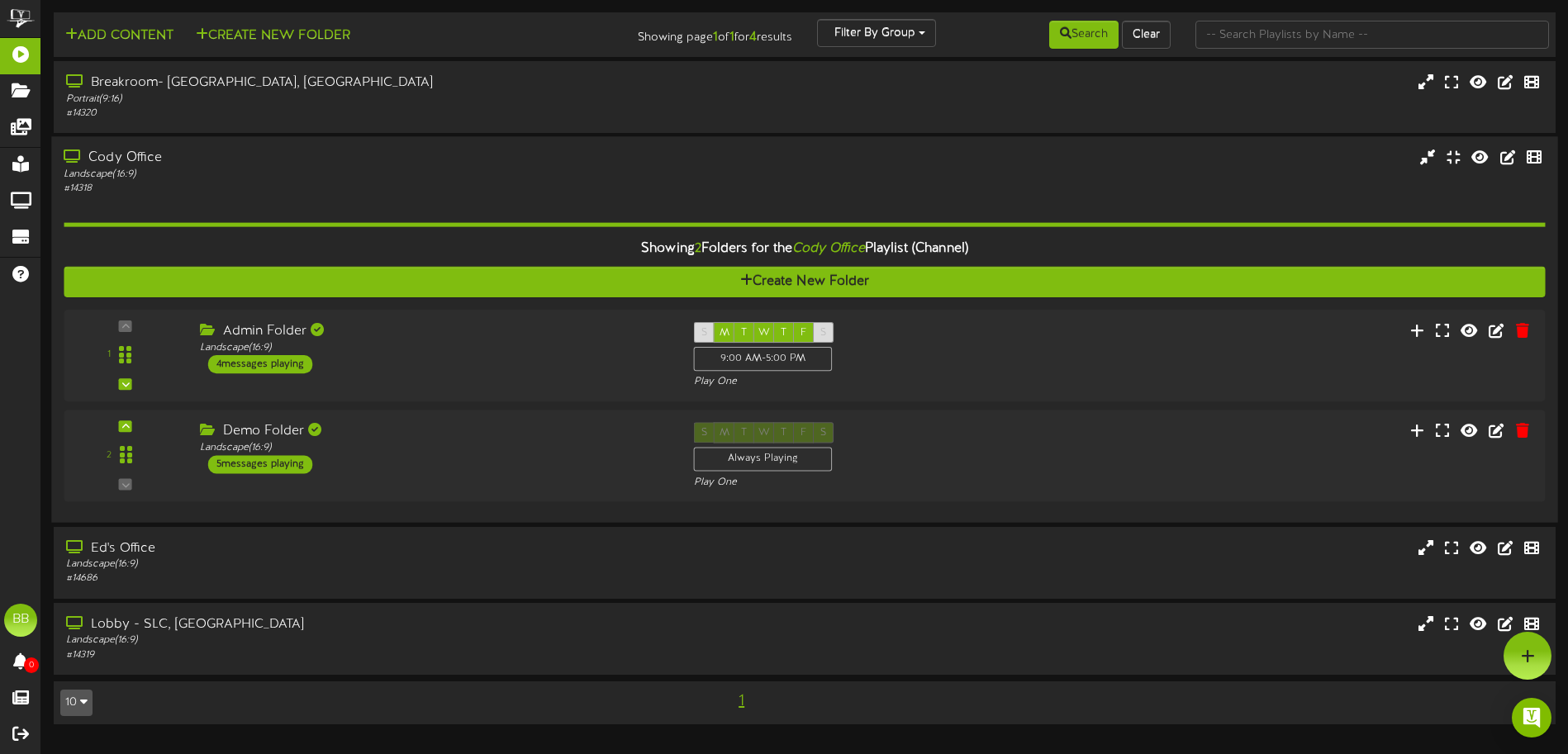
click at [107, 162] on div "Cody Office" at bounding box center [365, 158] width 603 height 19
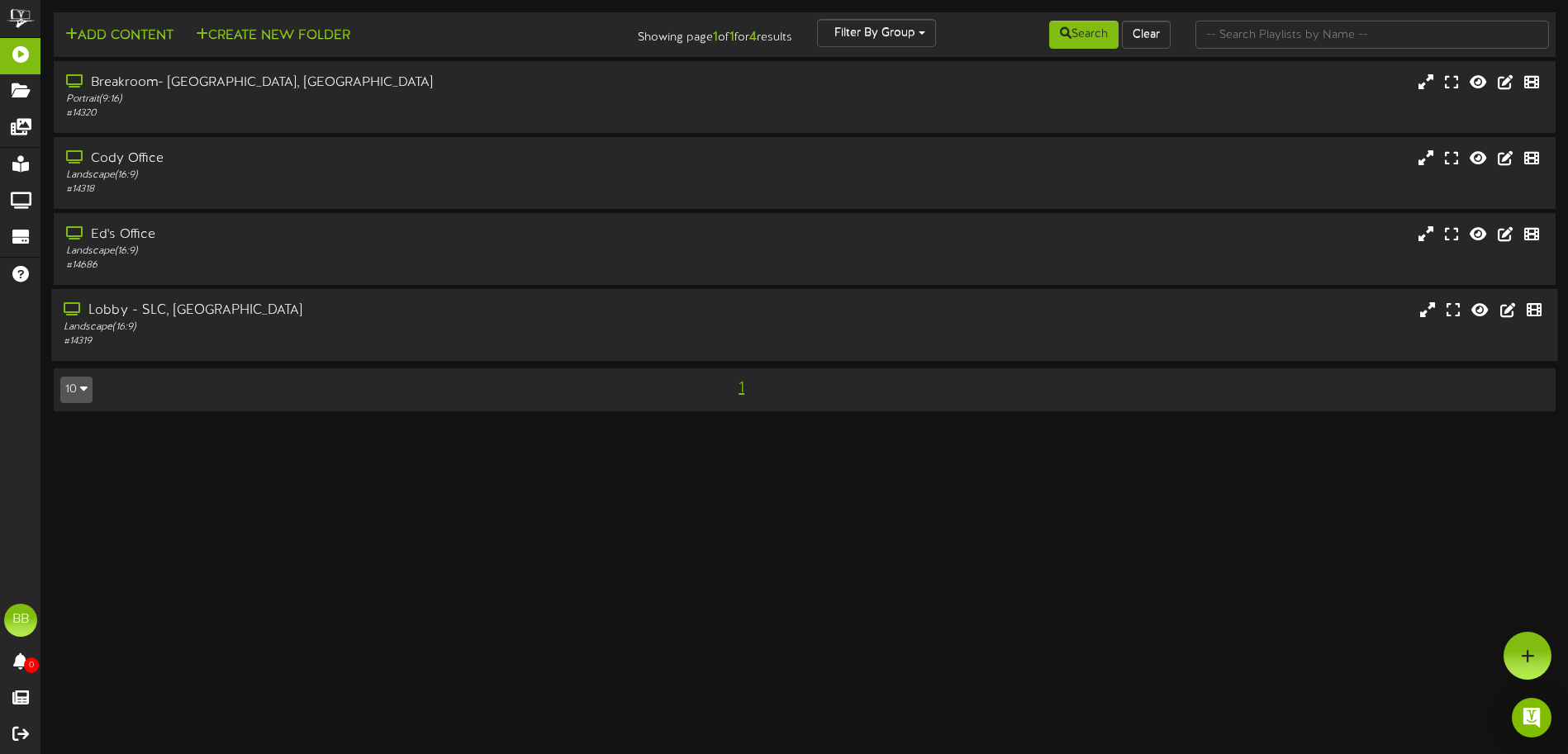
click at [122, 307] on div "Lobby - SLC, [GEOGRAPHIC_DATA]" at bounding box center [365, 311] width 603 height 19
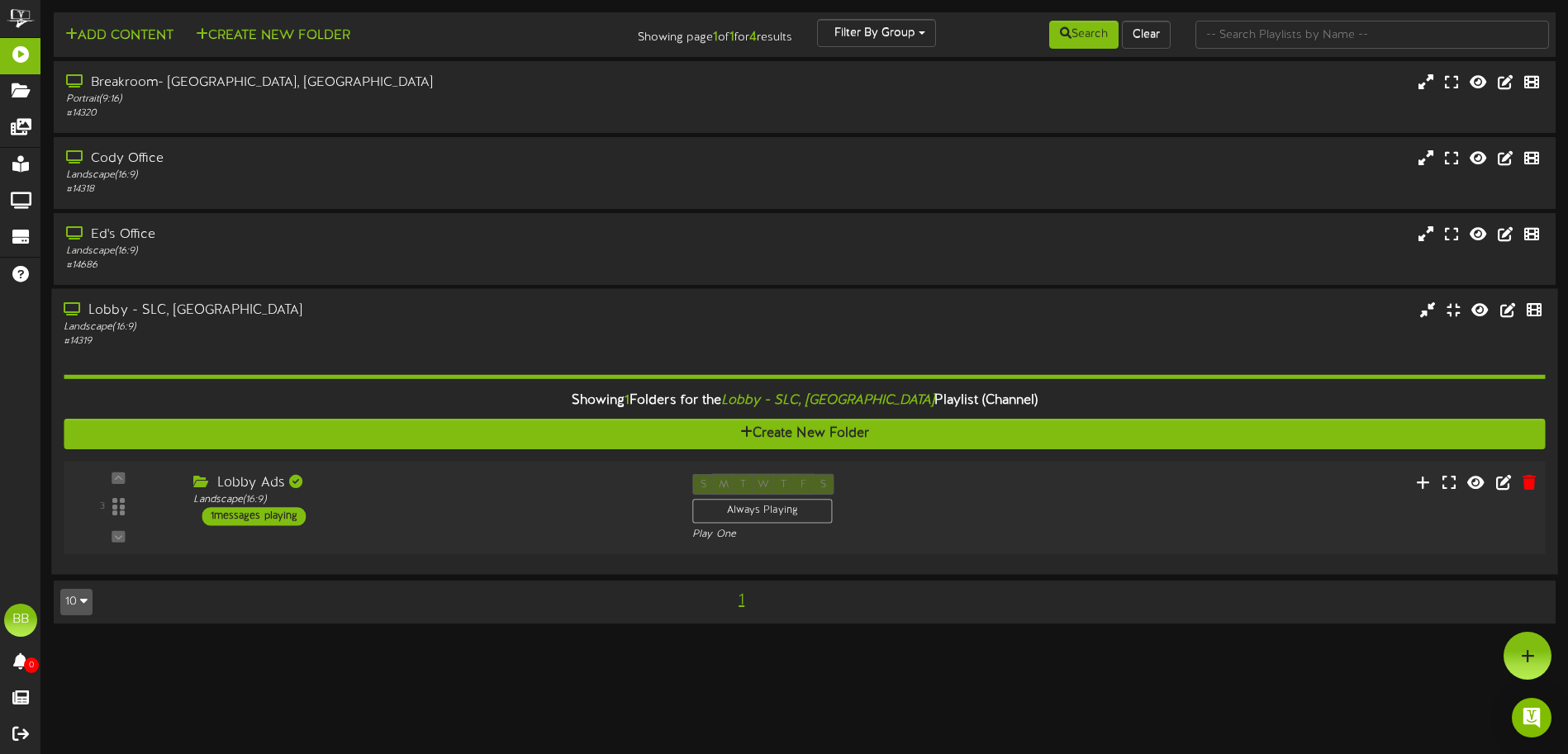
click at [237, 519] on div "1 messages playing" at bounding box center [255, 517] width 104 height 18
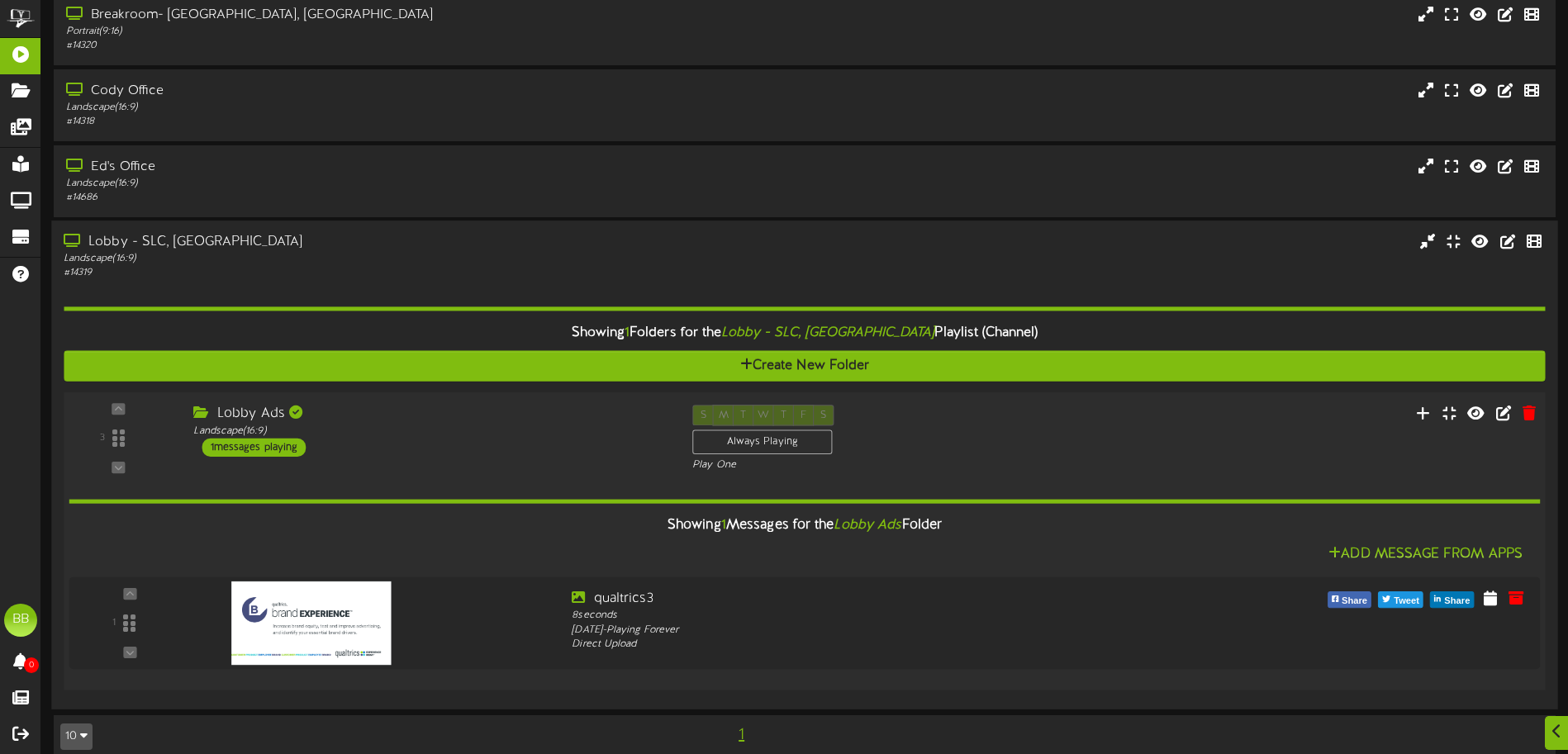
scroll to position [88, 0]
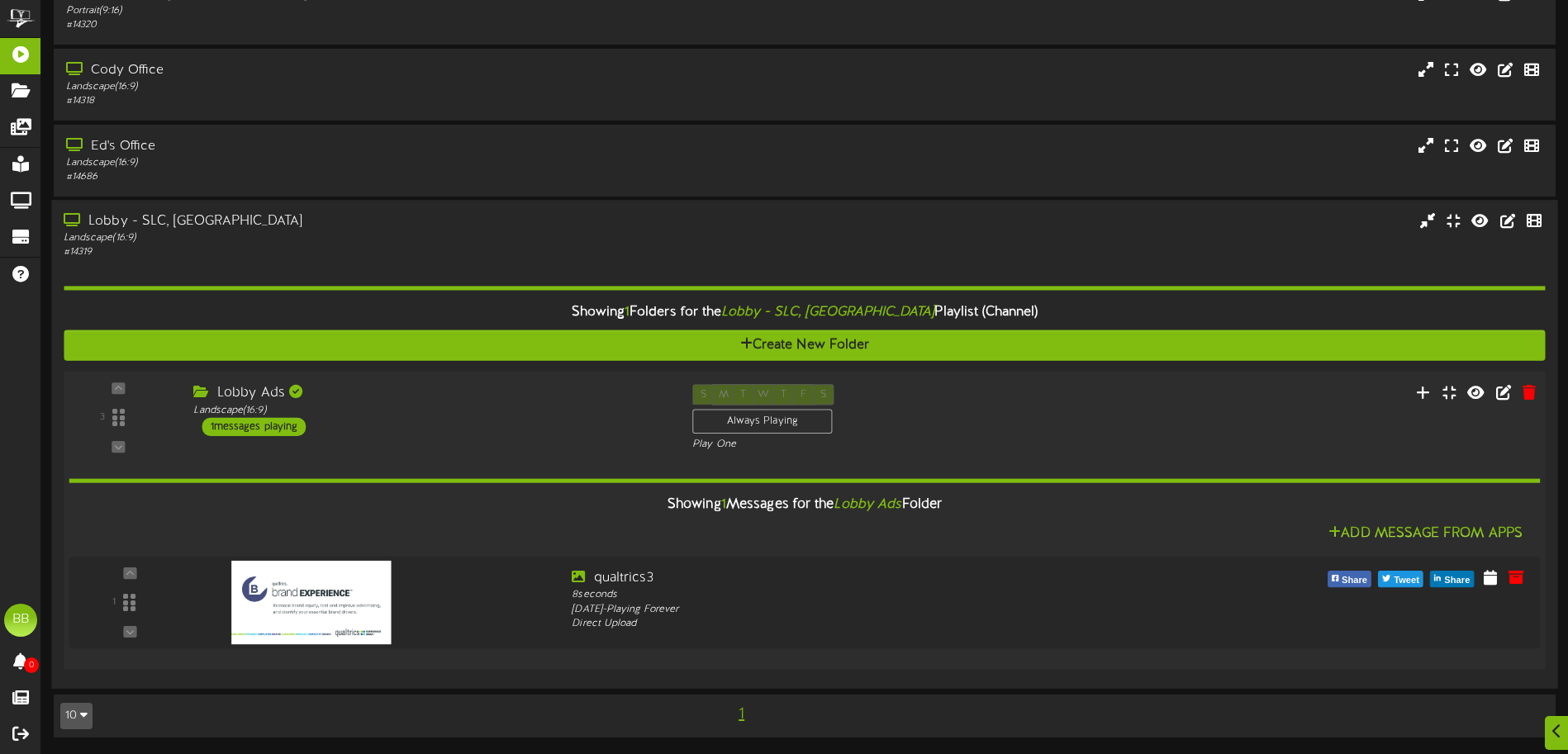
click at [243, 426] on div "1 messages playing" at bounding box center [255, 427] width 104 height 18
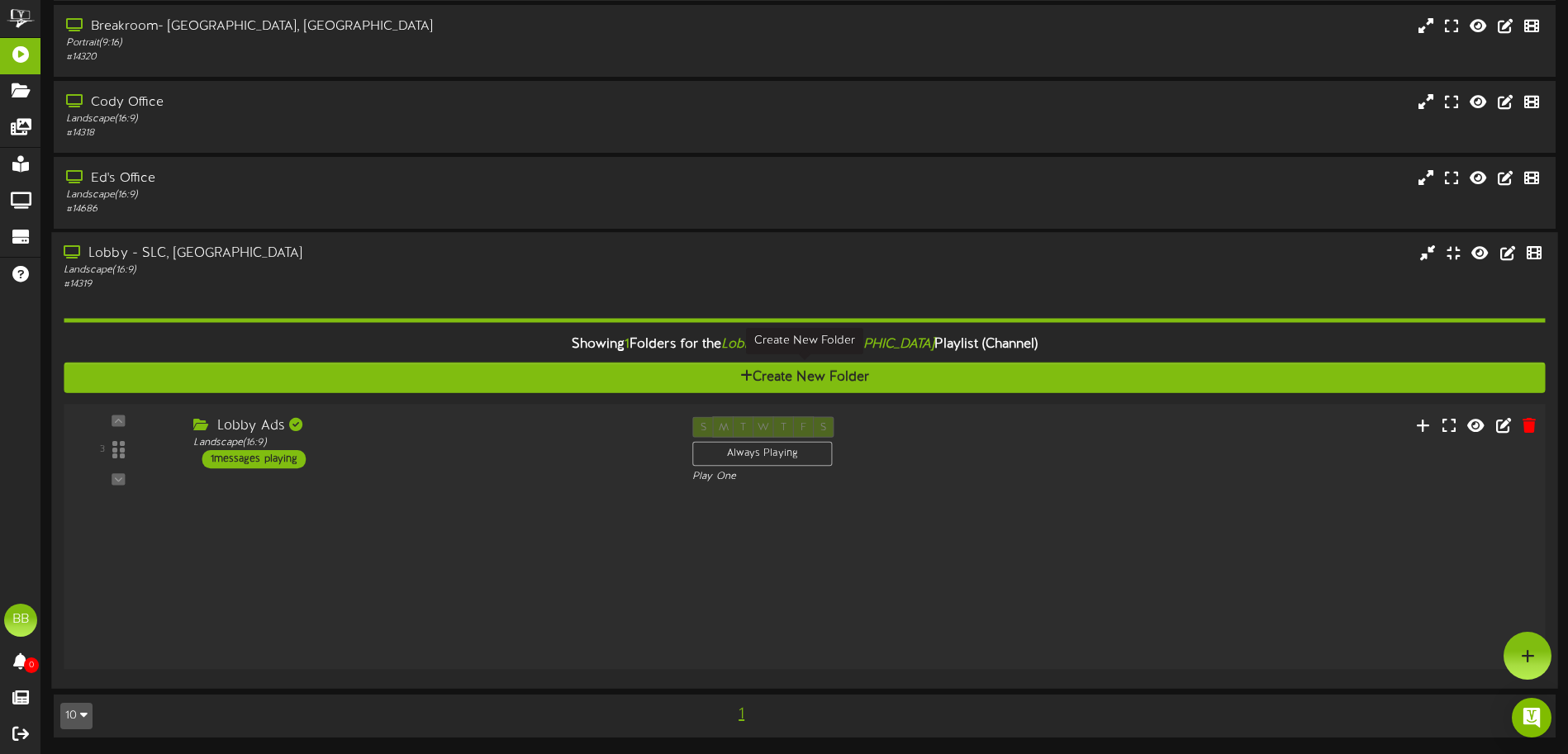
scroll to position [0, 0]
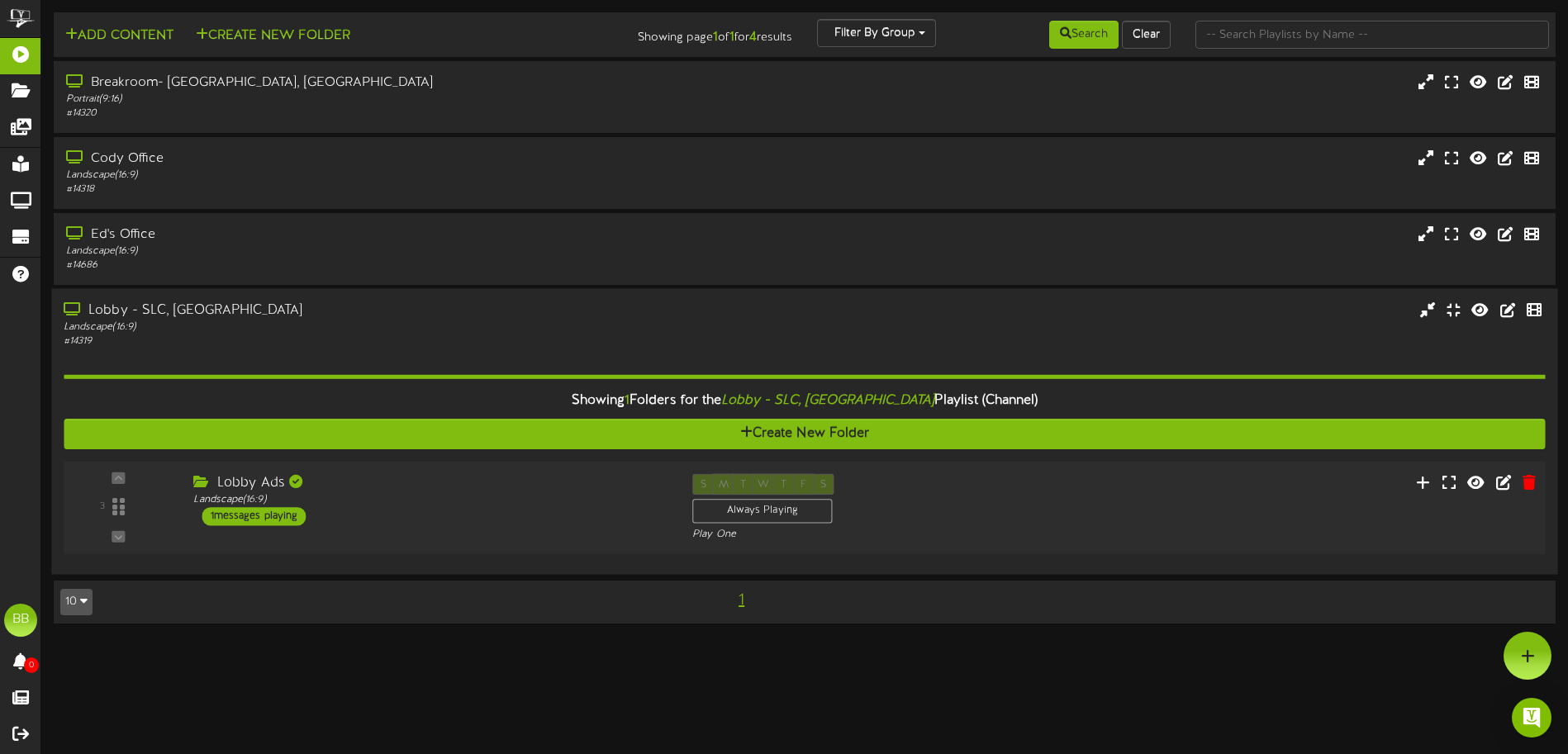
click at [249, 522] on div "1 messages playing" at bounding box center [255, 517] width 104 height 18
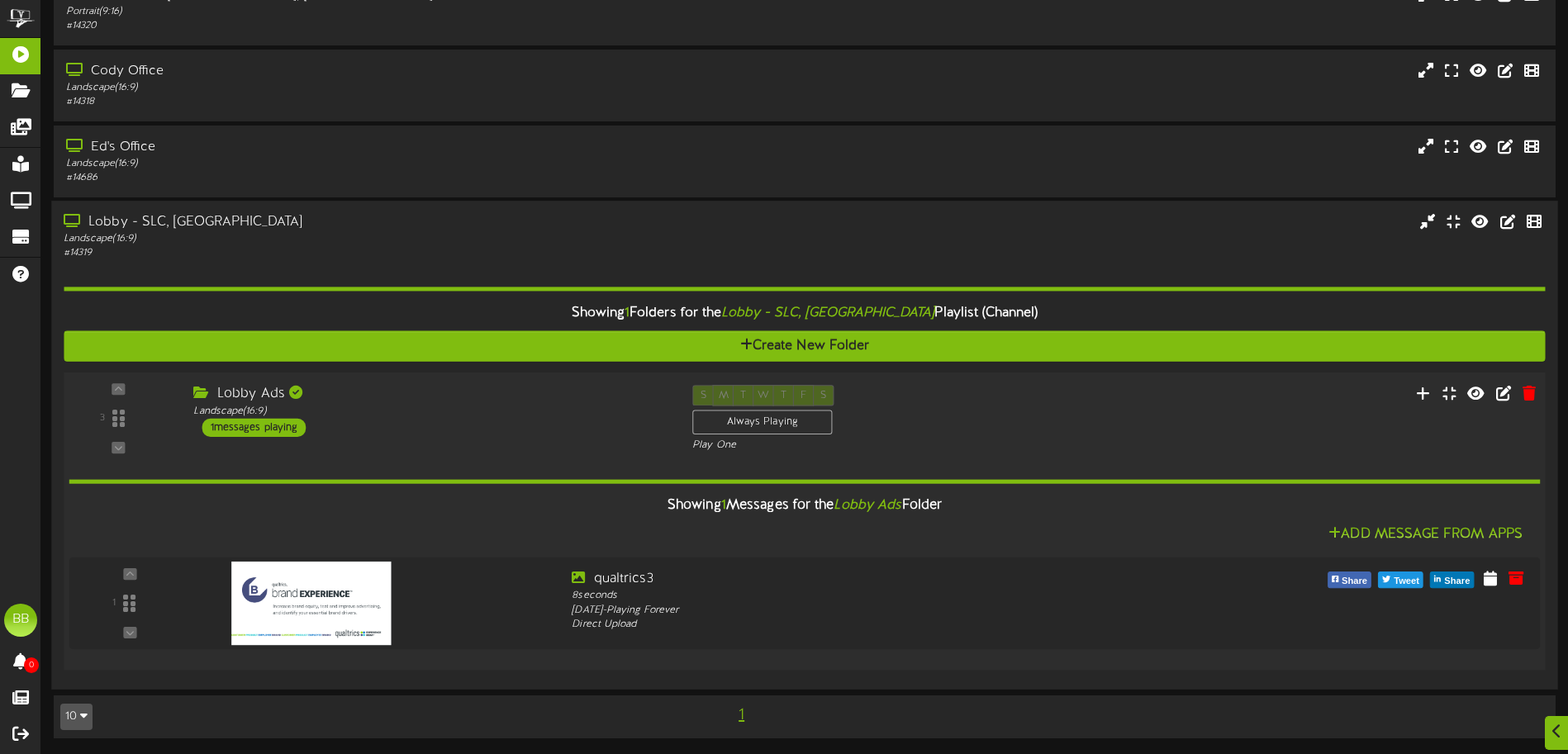
scroll to position [88, 0]
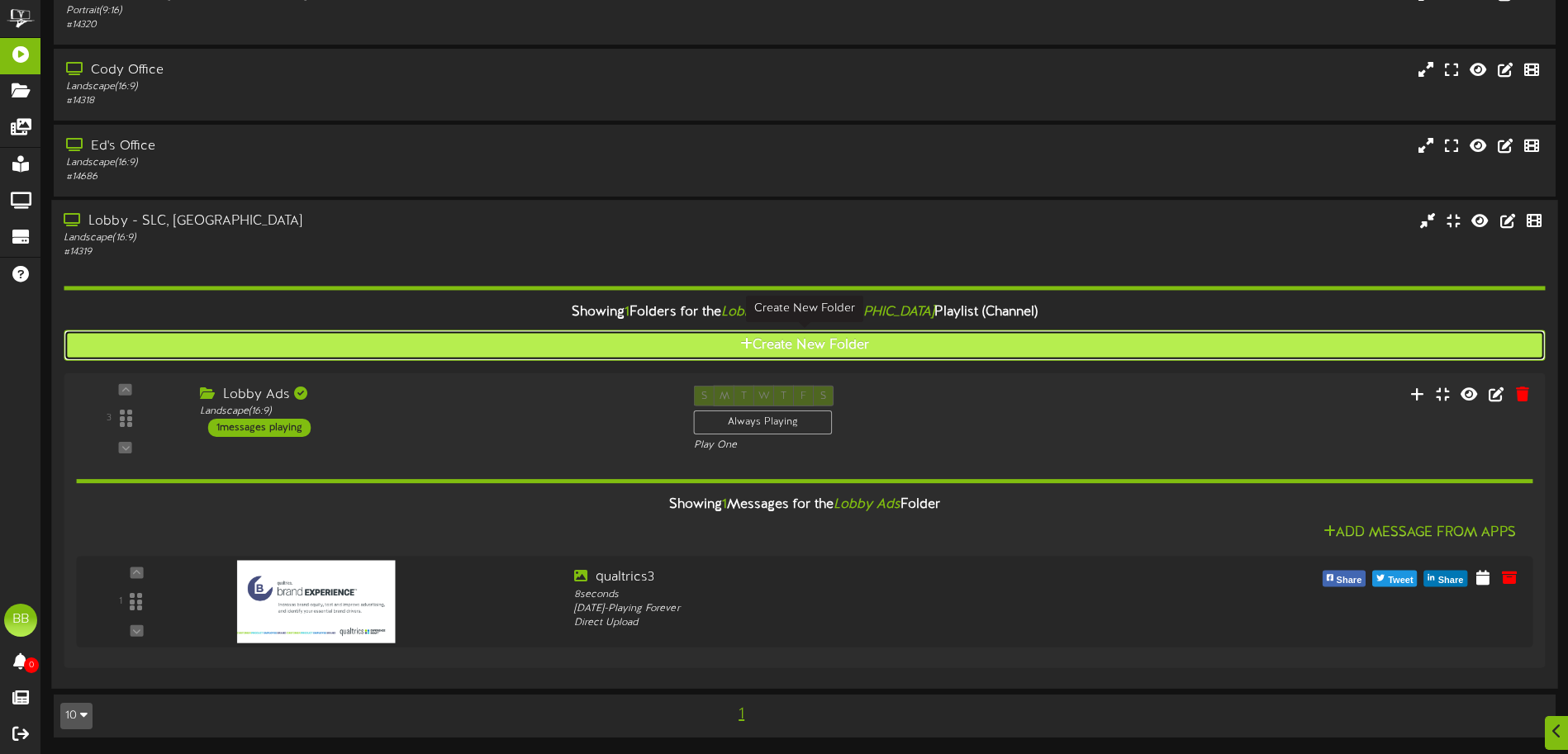
click at [1185, 346] on button "Create New Folder" at bounding box center [804, 346] width 1482 height 31
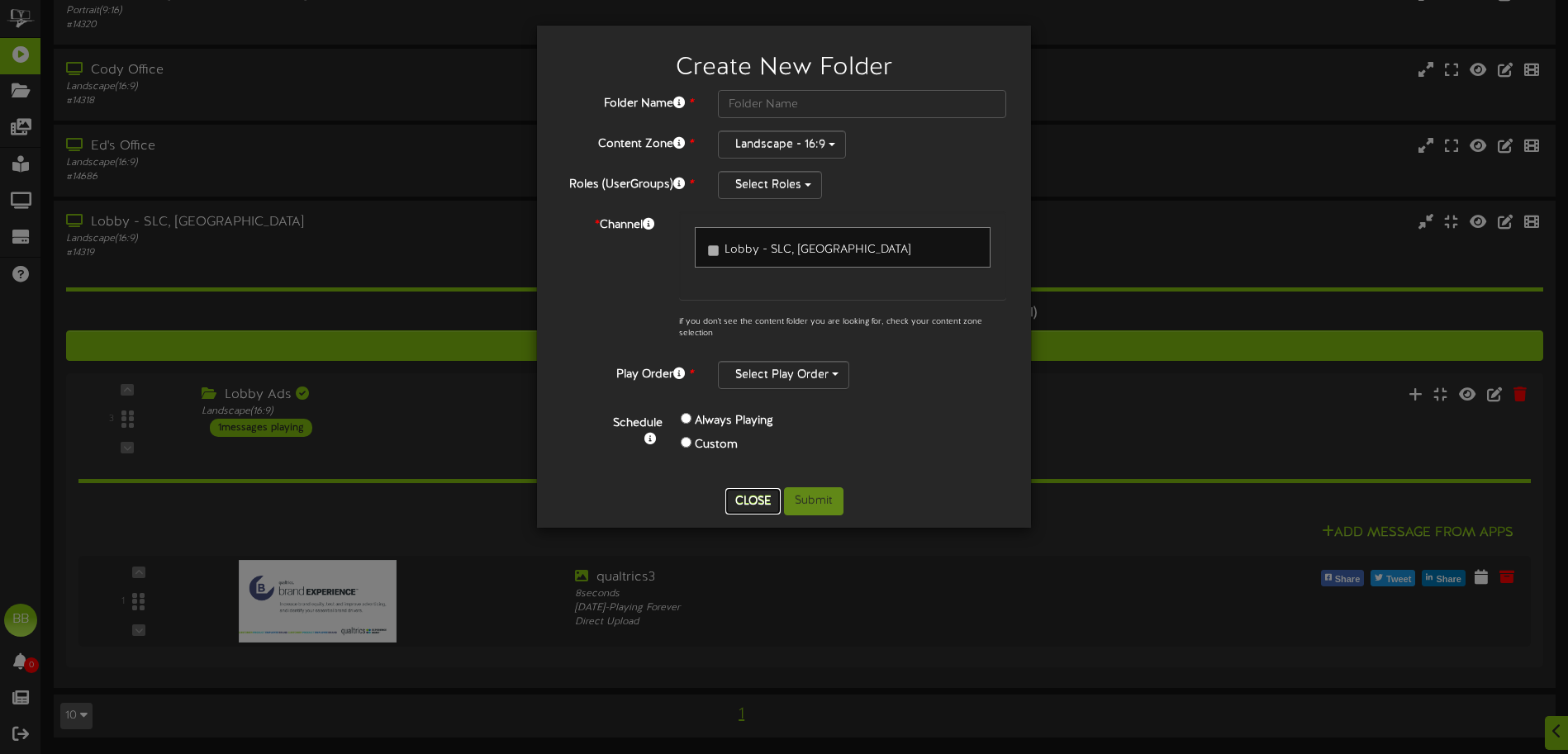
click at [761, 501] on button "Close" at bounding box center [753, 501] width 55 height 26
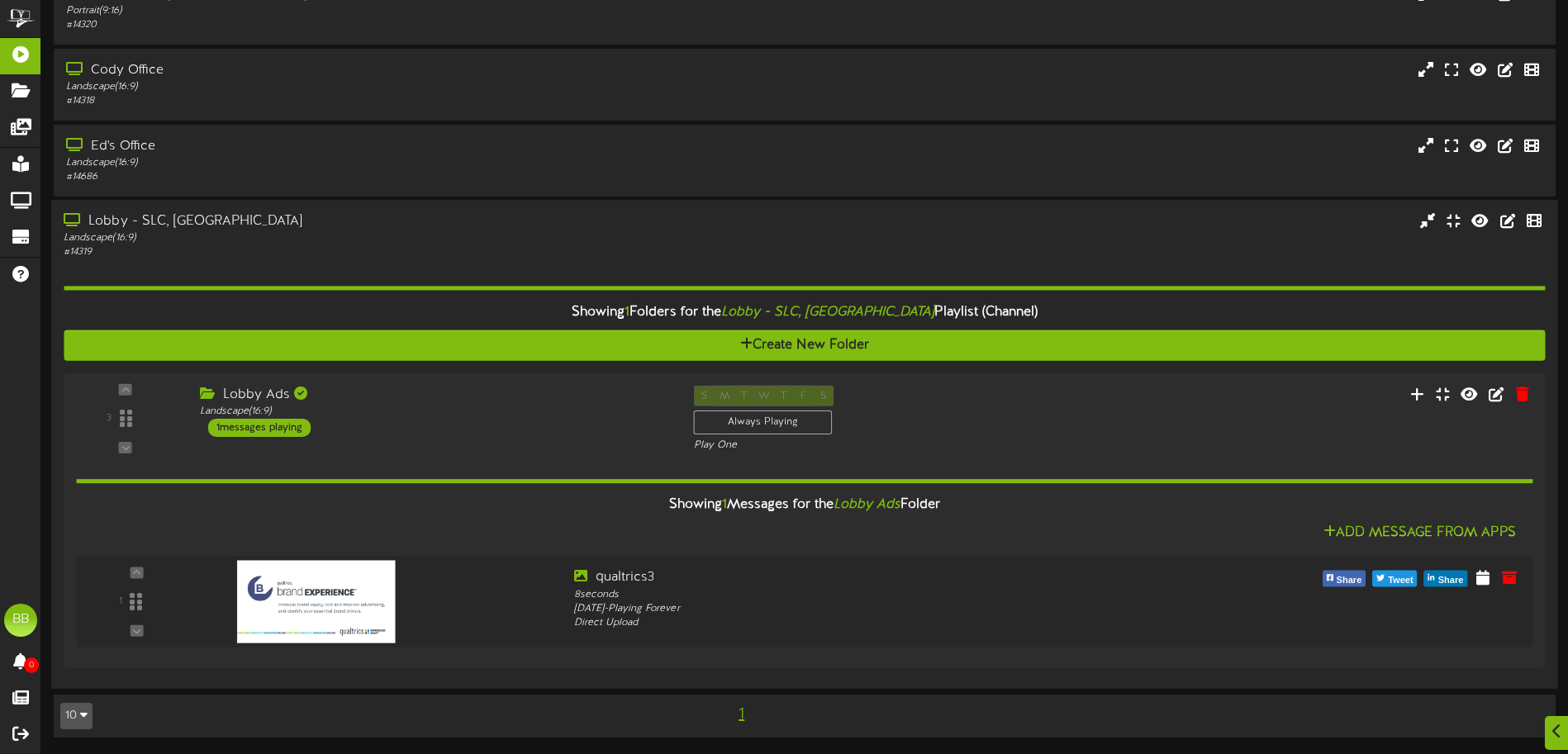
click at [212, 233] on div "Landscape ( 16:9 )" at bounding box center [365, 237] width 603 height 14
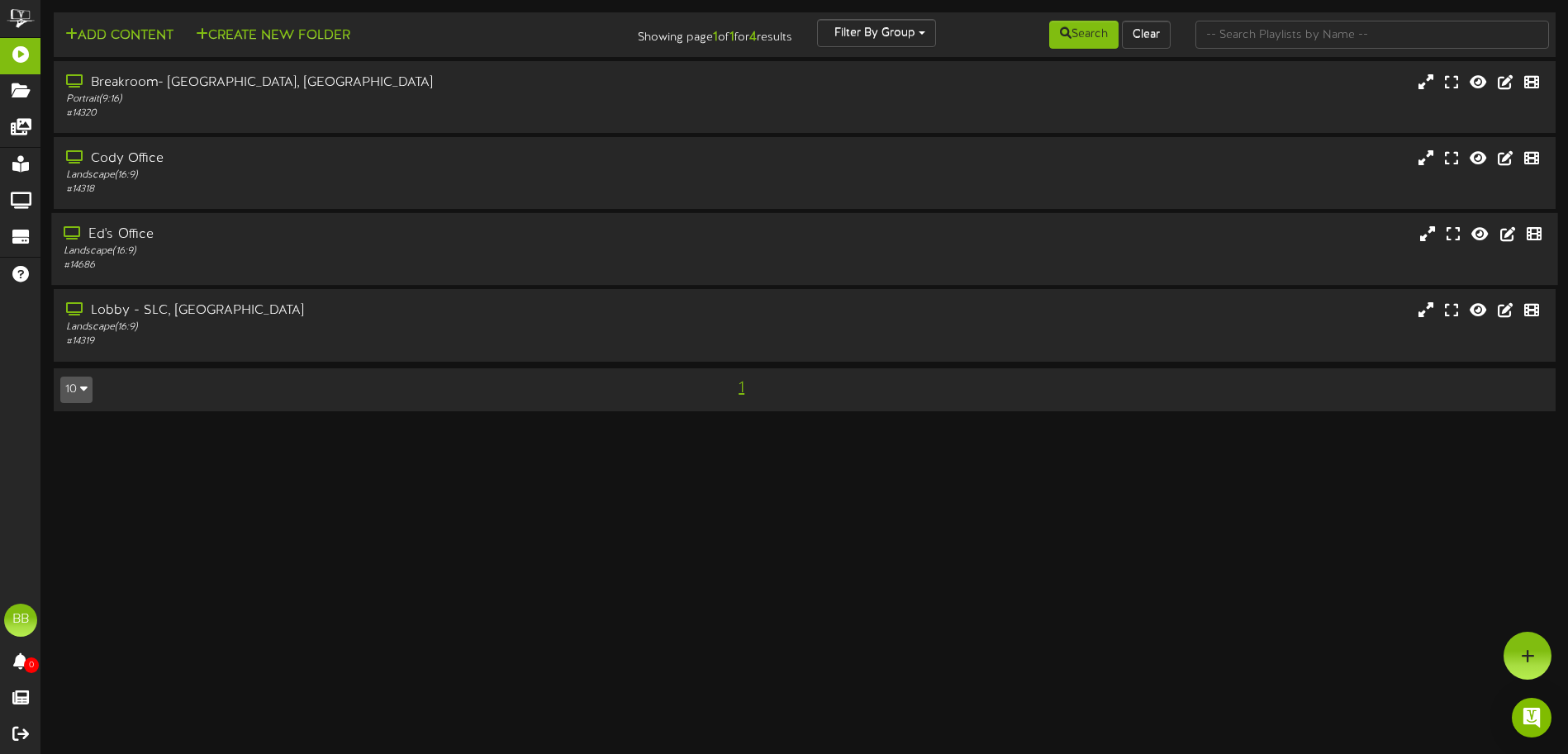
click at [124, 245] on div "Landscape ( 16:9 )" at bounding box center [365, 251] width 603 height 14
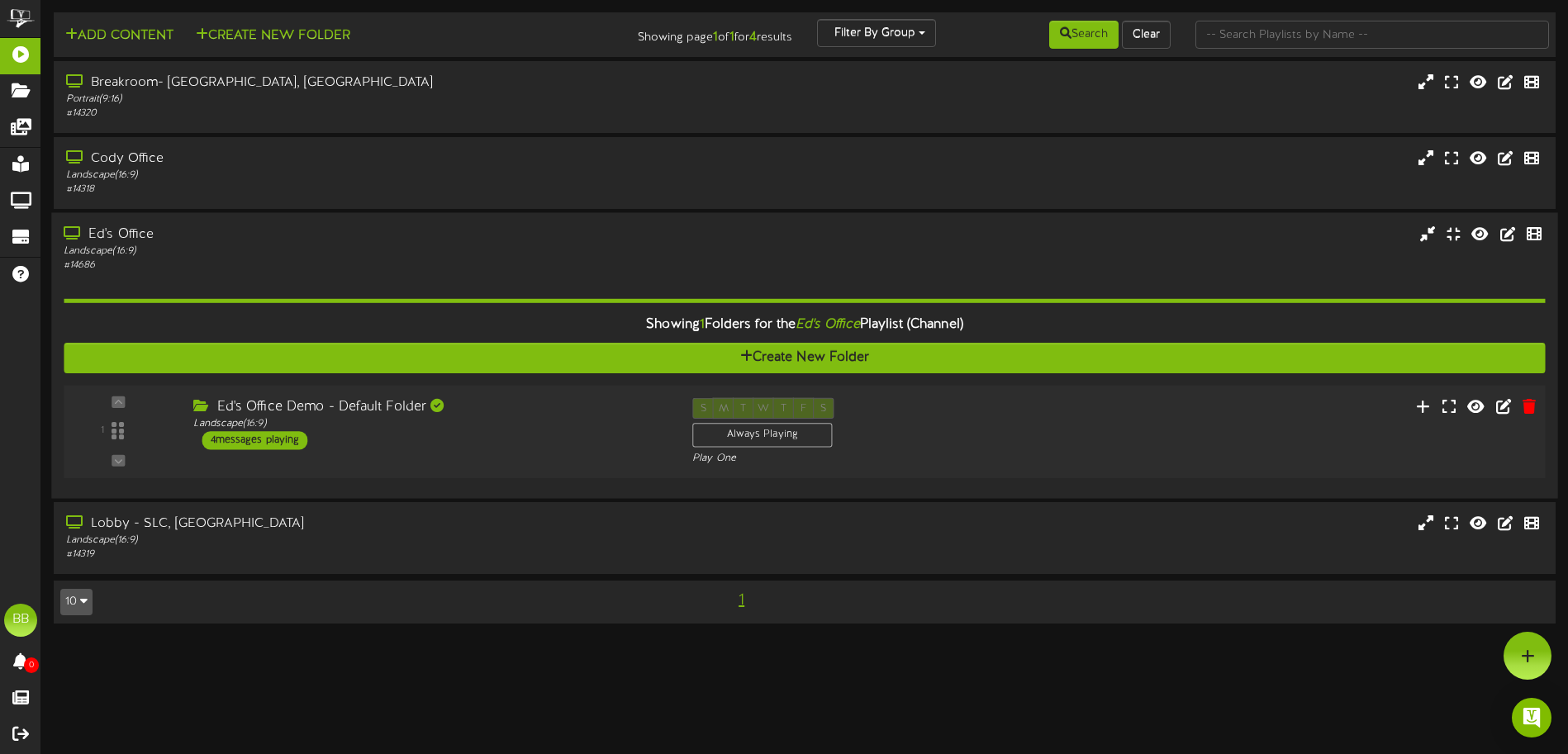
click at [260, 440] on div "4 messages playing" at bounding box center [256, 440] width 106 height 18
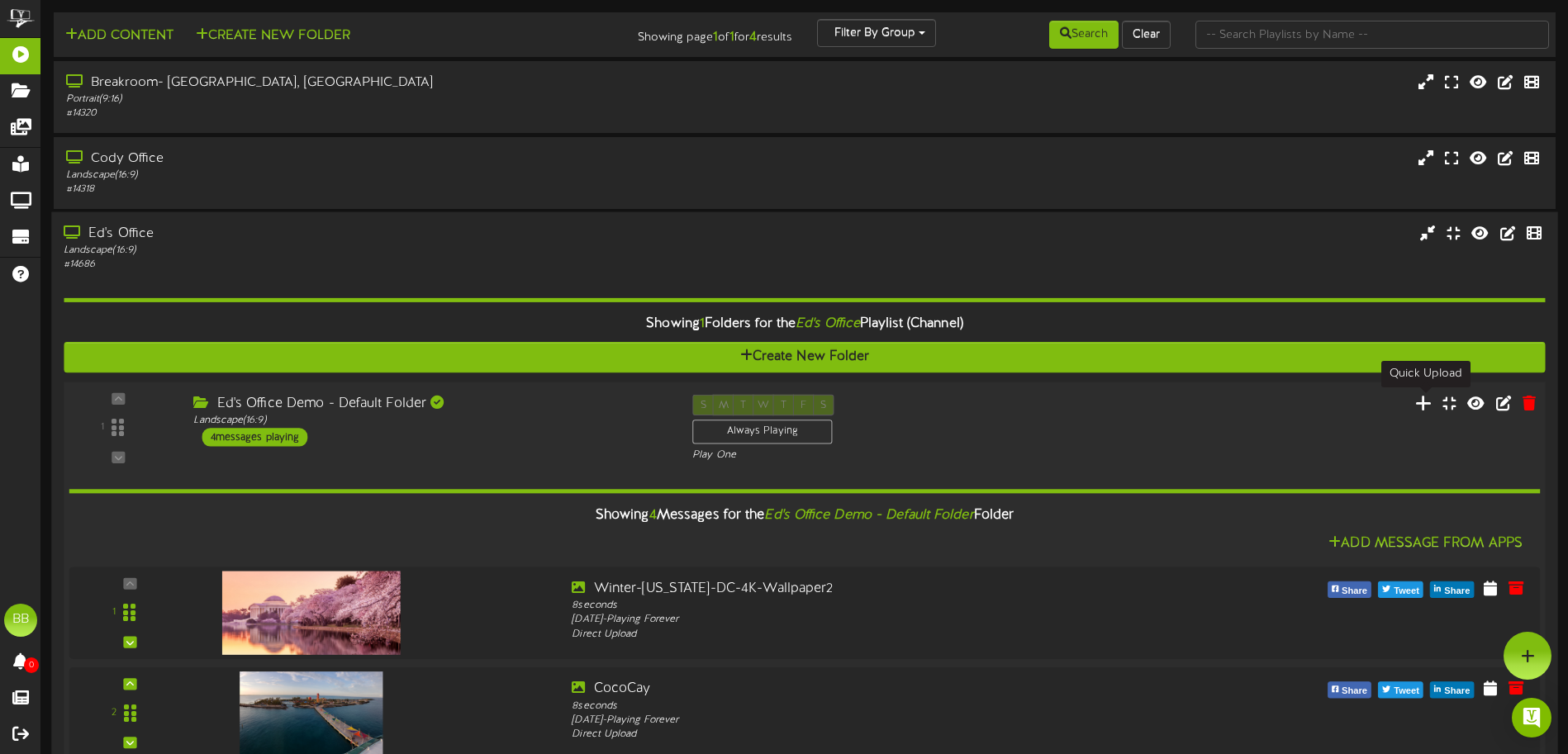
click at [1387, 397] on icon at bounding box center [1423, 402] width 17 height 18
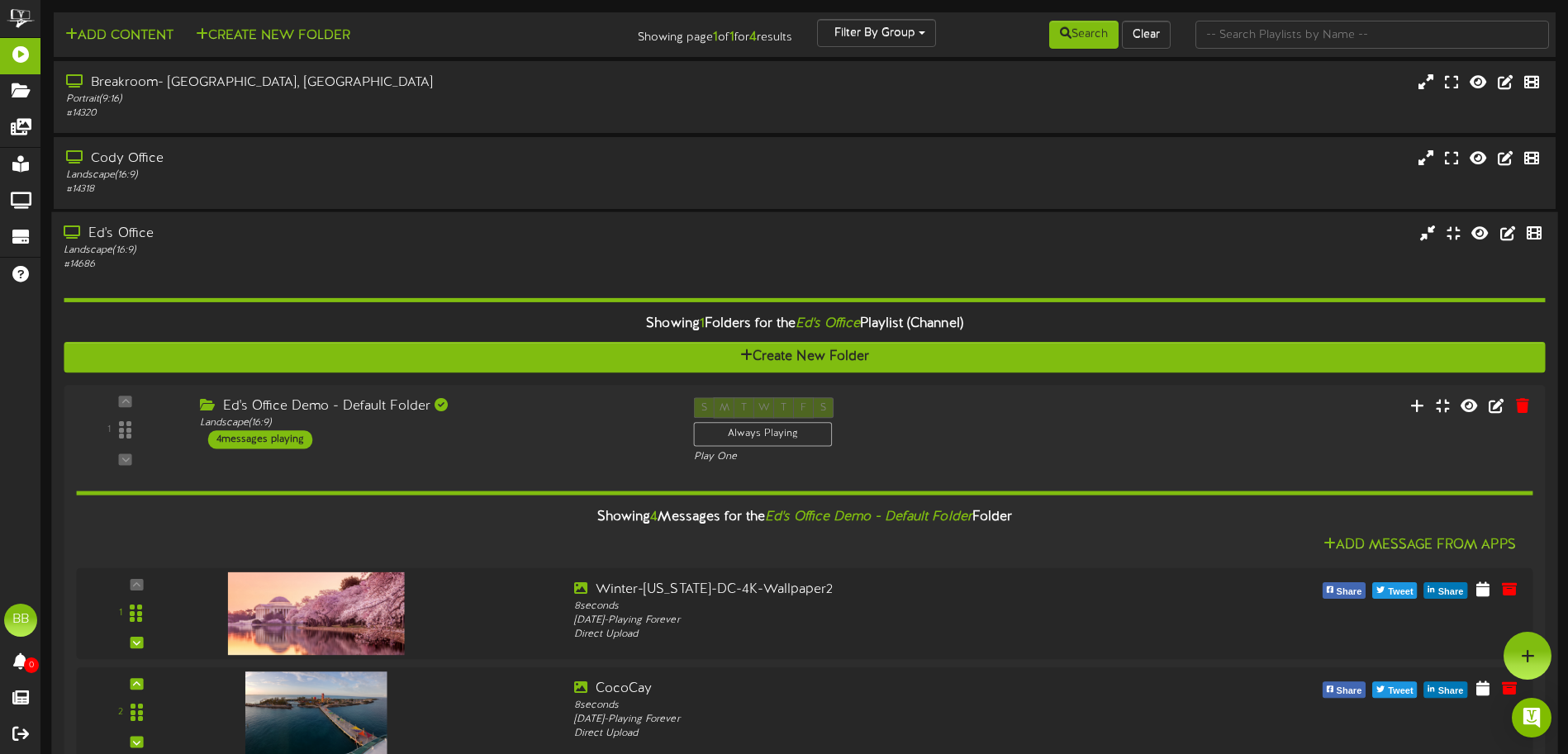
click at [118, 238] on div "Ed's Office" at bounding box center [365, 234] width 603 height 19
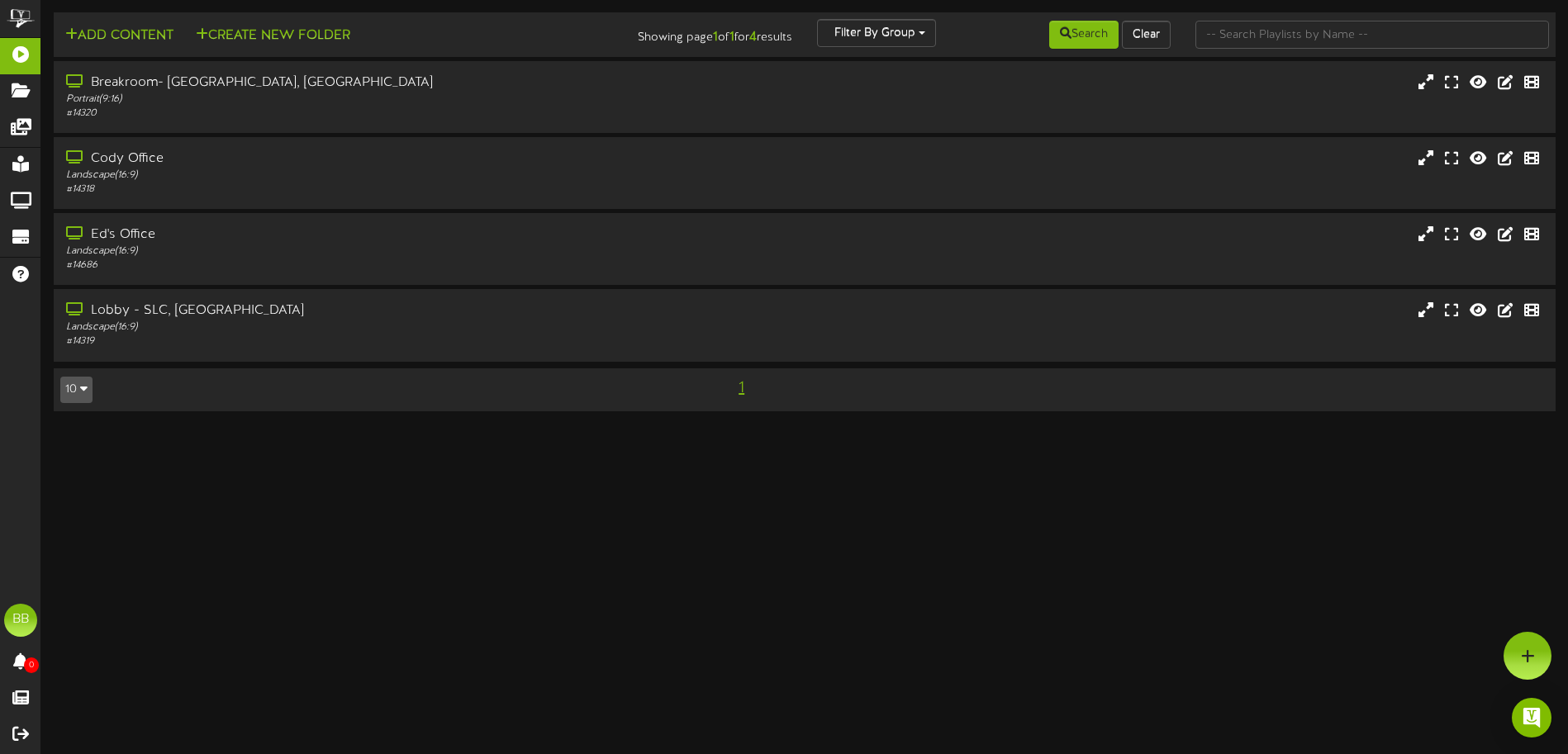
click at [377, 428] on html "ChannelValet Playlists Folders Messages My Library Groups Devices Help BB [PERS…" at bounding box center [784, 214] width 1568 height 428
click at [126, 230] on div "Ed's Office" at bounding box center [365, 235] width 603 height 19
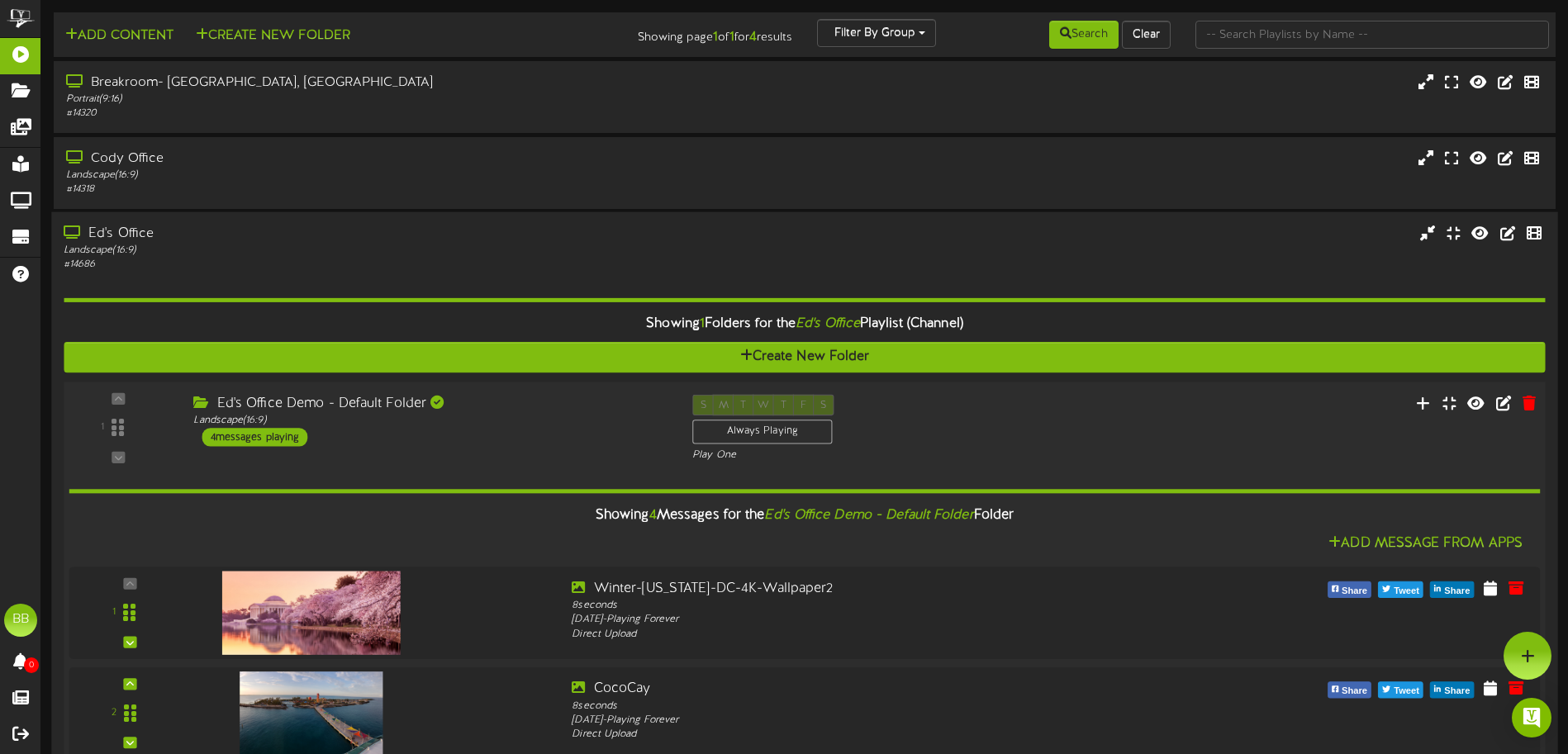
click at [961, 442] on div "S M T W T F S Always Playing Play One" at bounding box center [868, 428] width 375 height 67
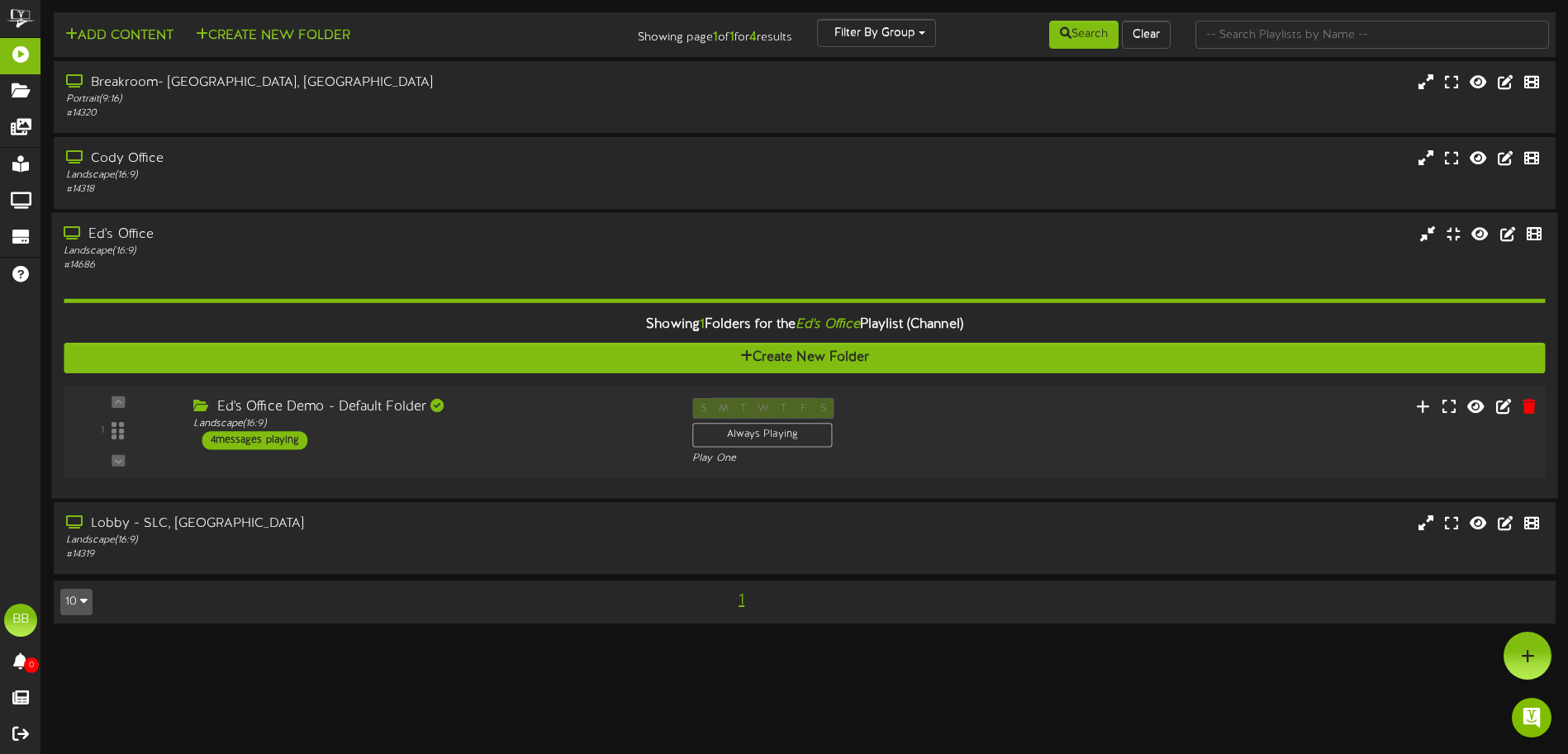
click at [960, 441] on div "S M T W T F S Always Playing Play One" at bounding box center [868, 432] width 375 height 67
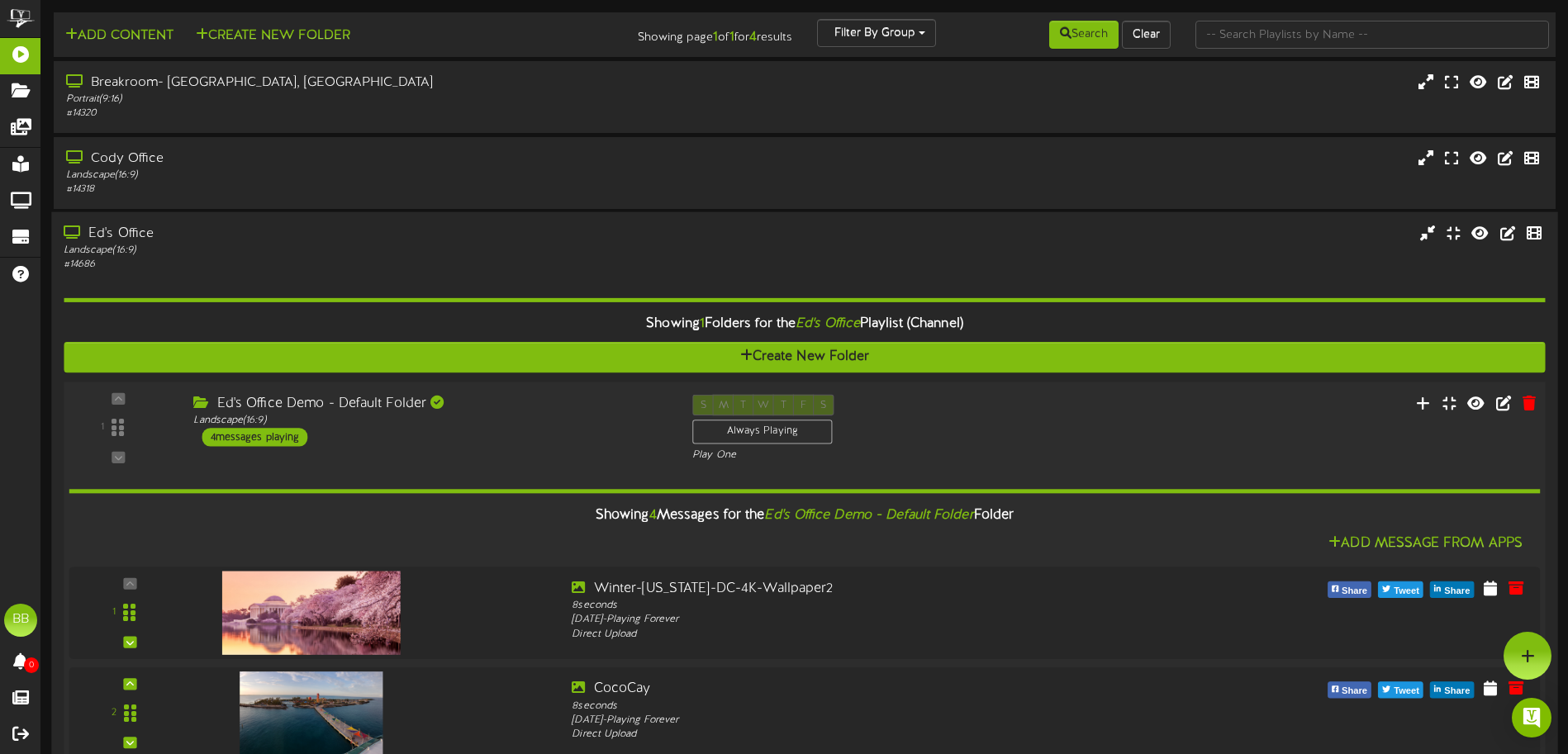
click at [960, 441] on div "S M T W T F S Always Playing Play One" at bounding box center [868, 428] width 375 height 67
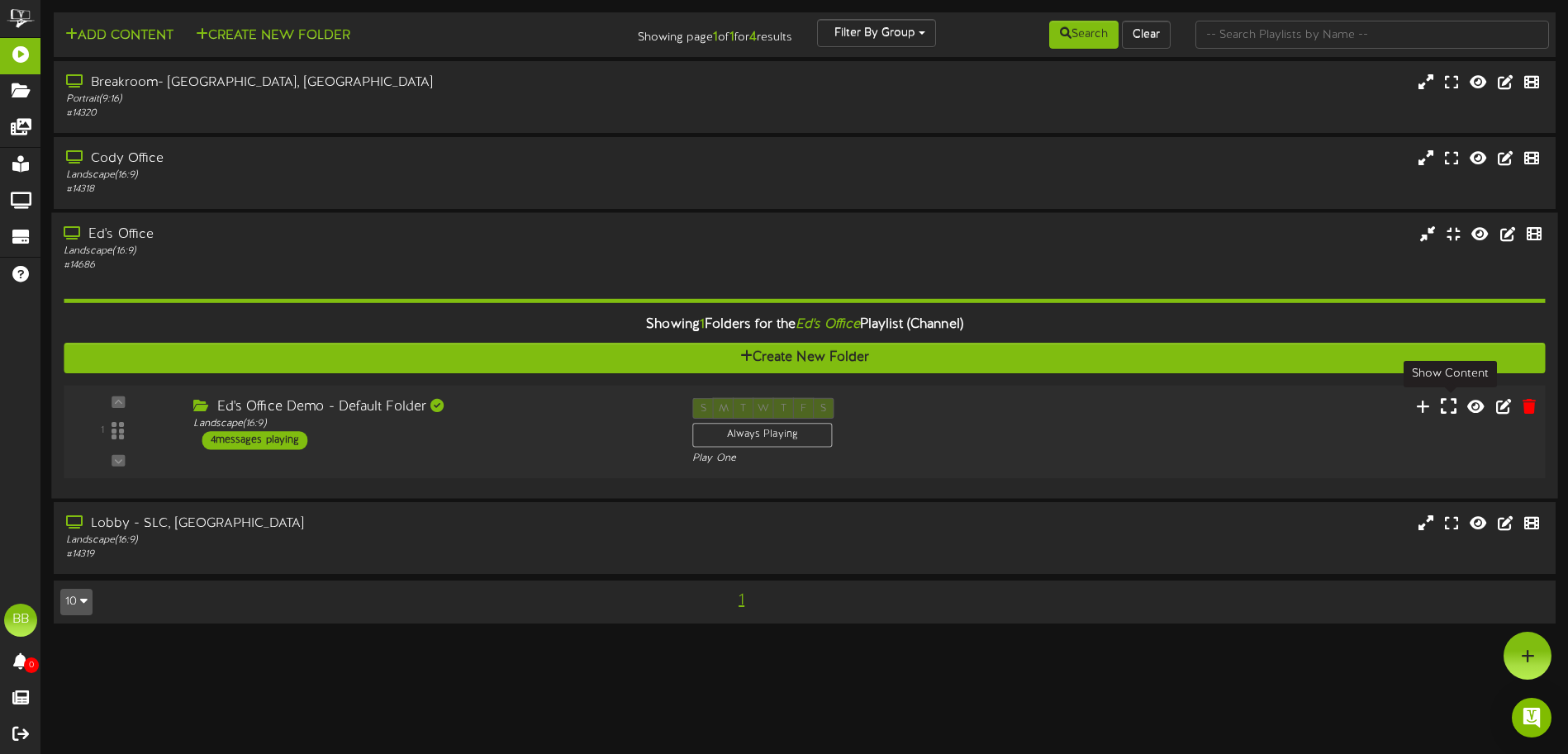
click at [1387, 406] on icon at bounding box center [1448, 406] width 15 height 18
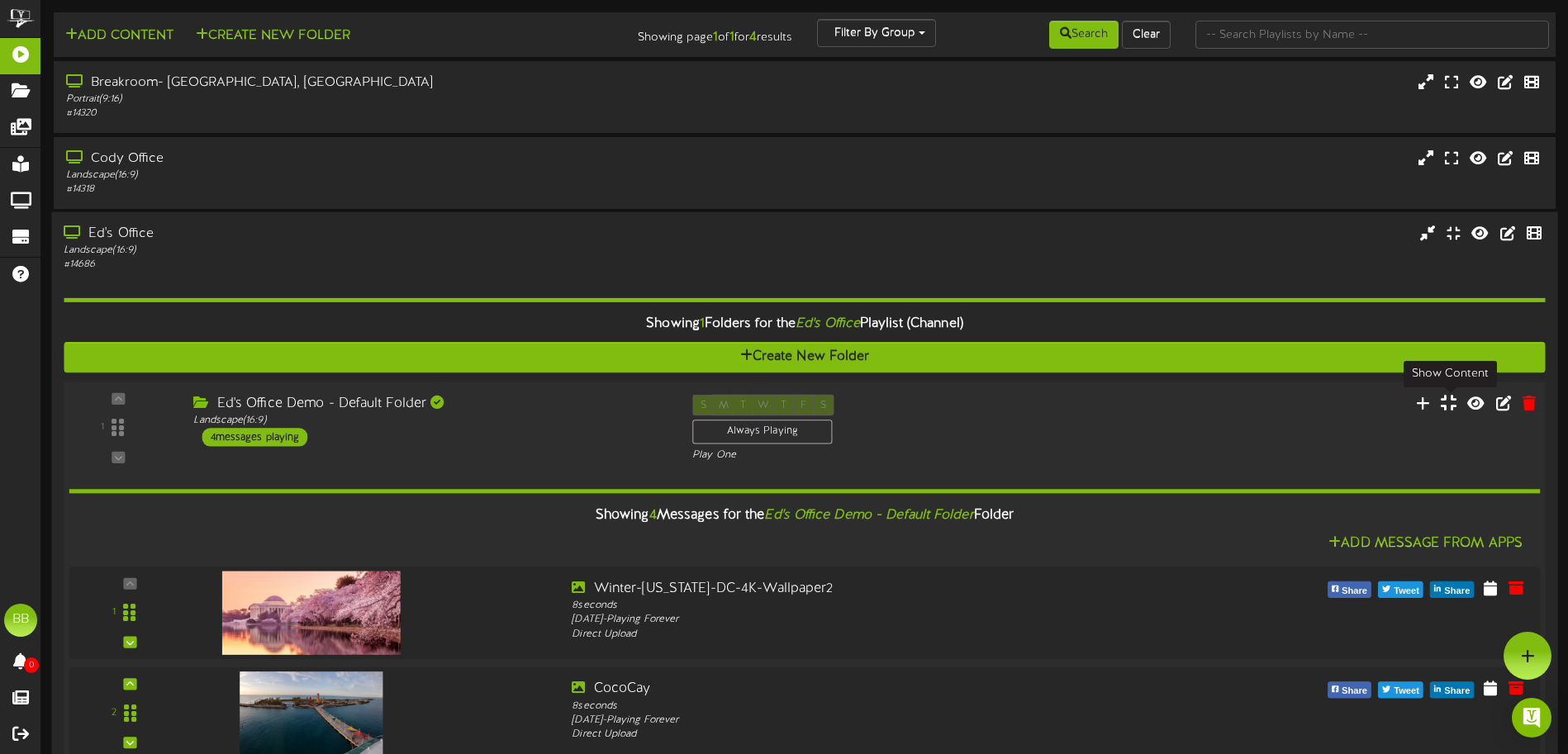
click at [1387, 406] on icon at bounding box center [1448, 402] width 15 height 18
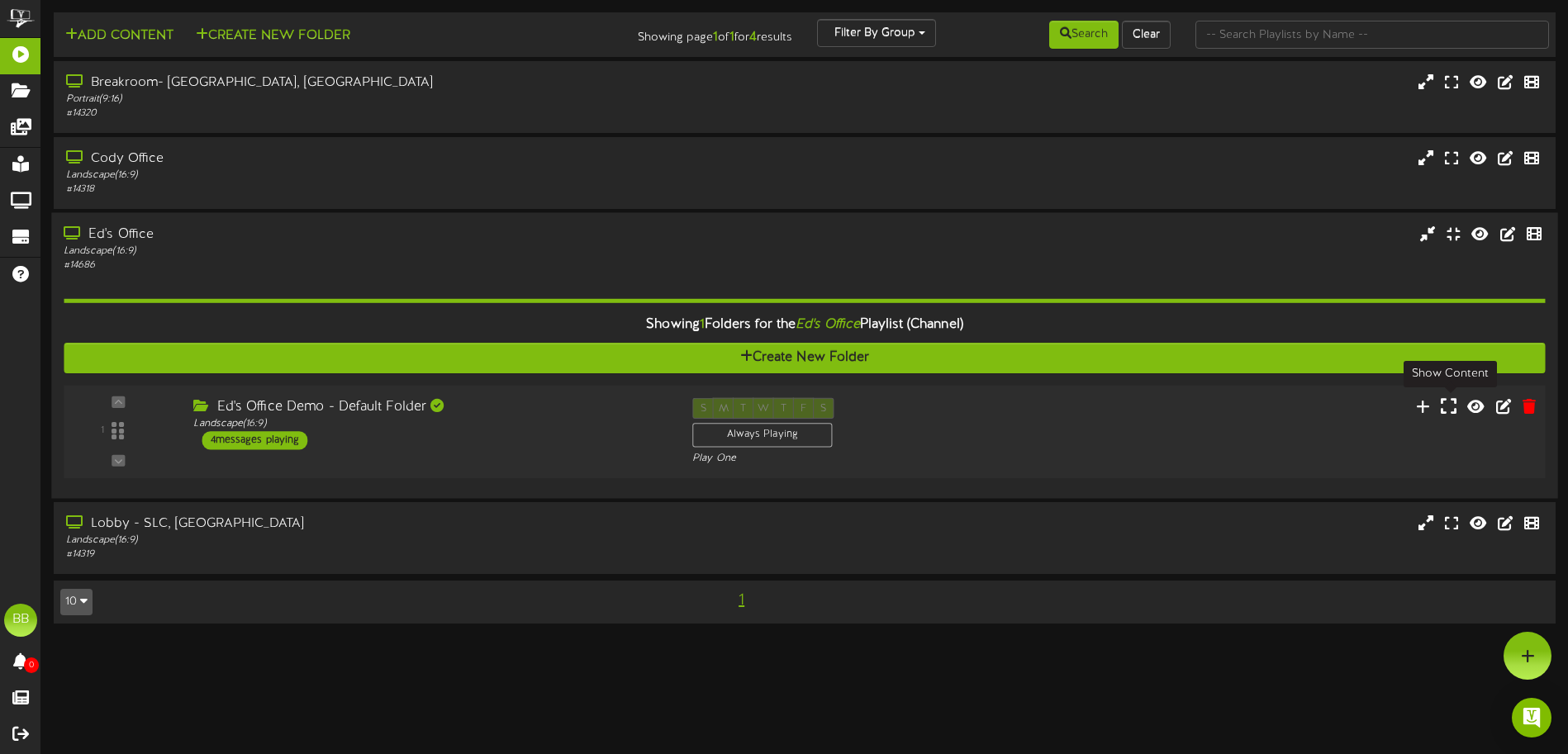
click at [1387, 406] on icon at bounding box center [1448, 406] width 15 height 18
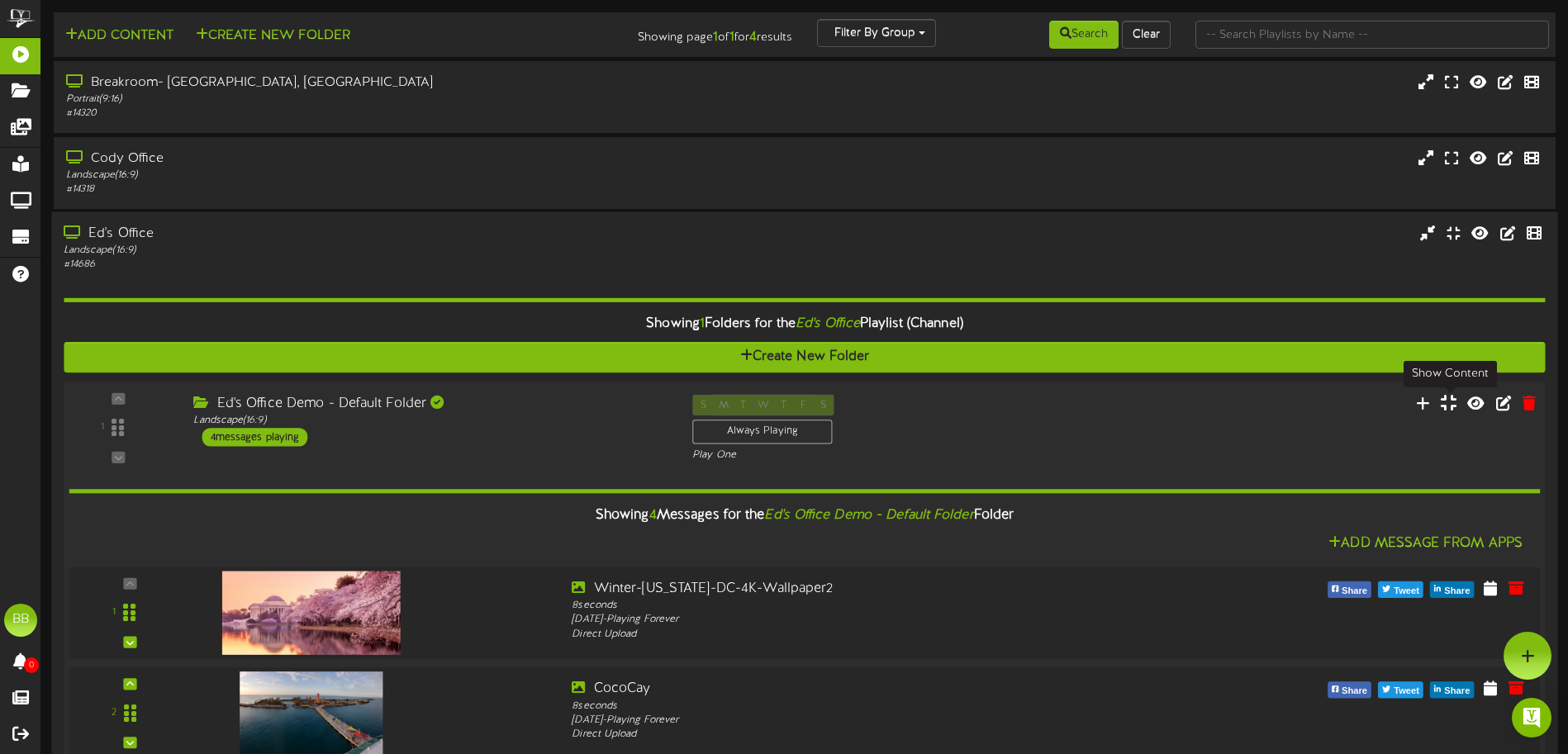
click at [1387, 406] on icon at bounding box center [1448, 402] width 15 height 18
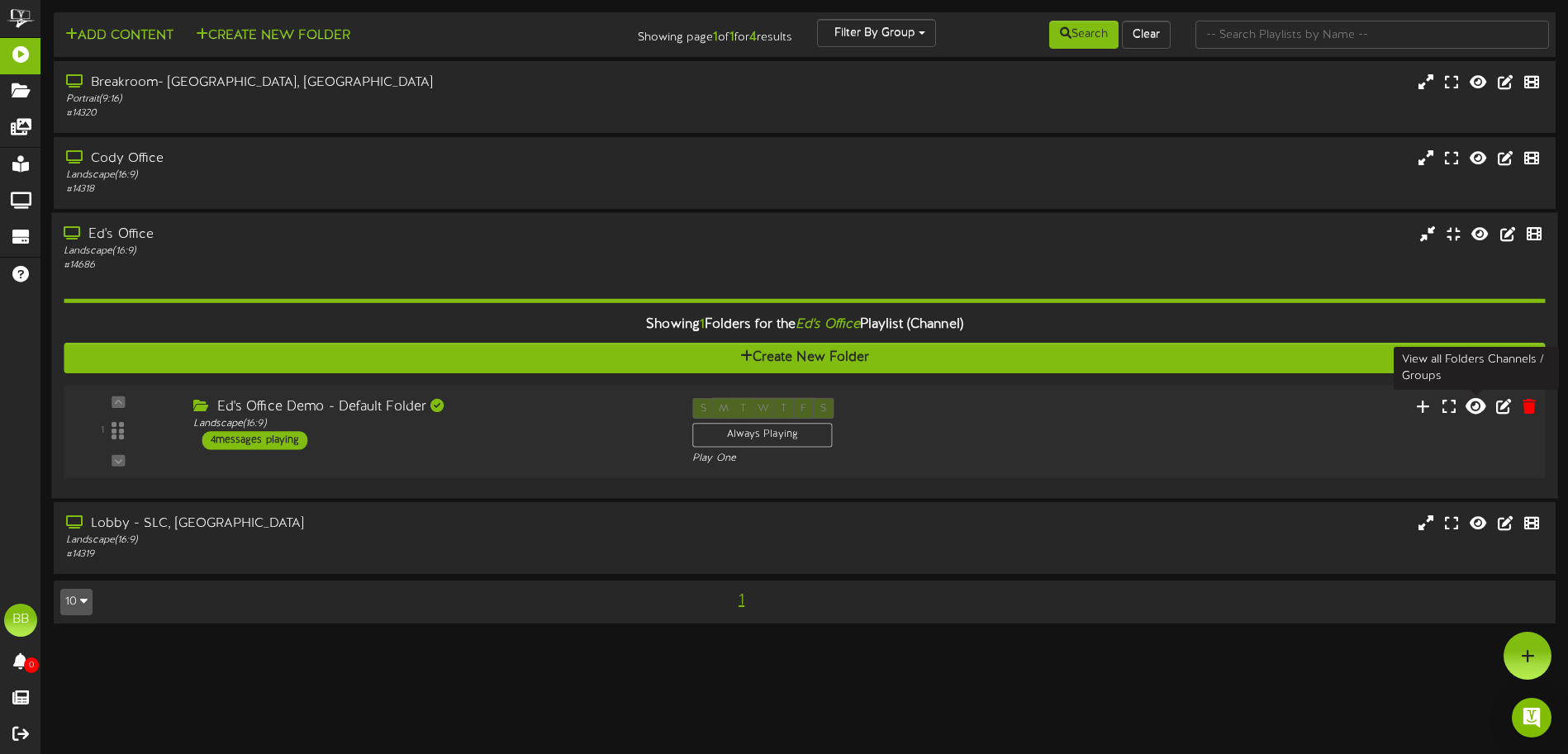
click at [1387, 400] on icon at bounding box center [1476, 406] width 20 height 18
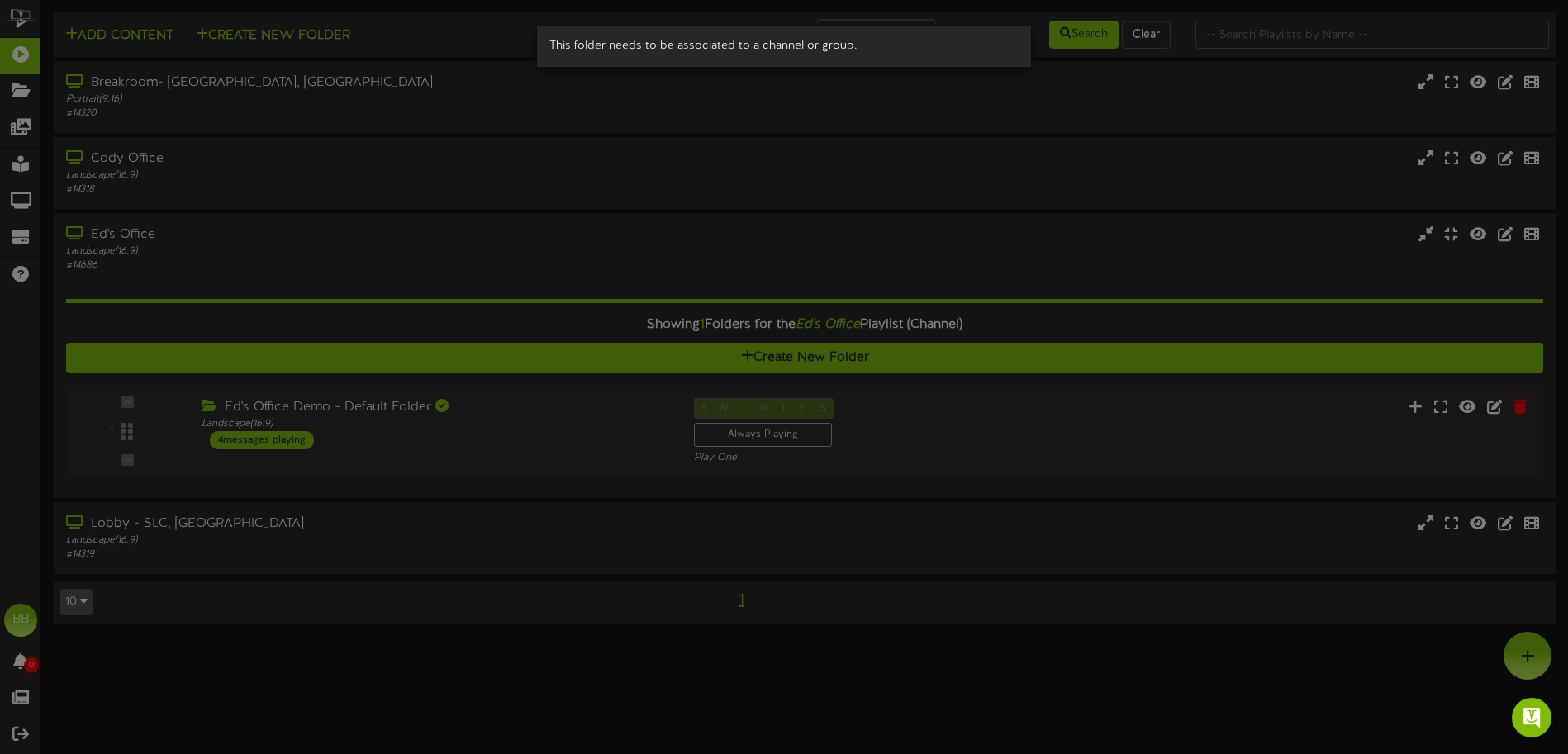
click at [26, 124] on div "This folder needs to be associated to a channel or group." at bounding box center [784, 377] width 1568 height 754
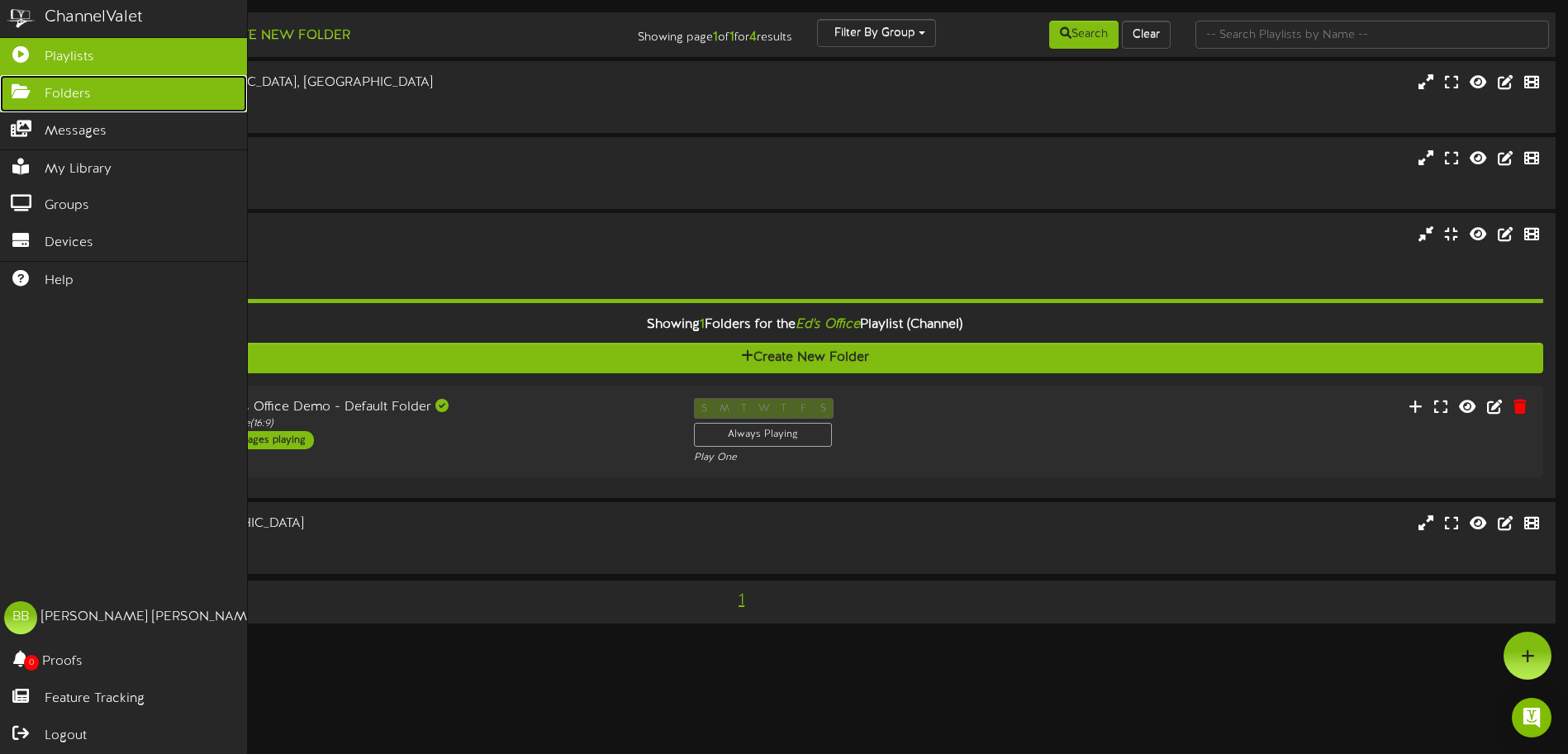
click at [23, 96] on icon at bounding box center [20, 90] width 41 height 13
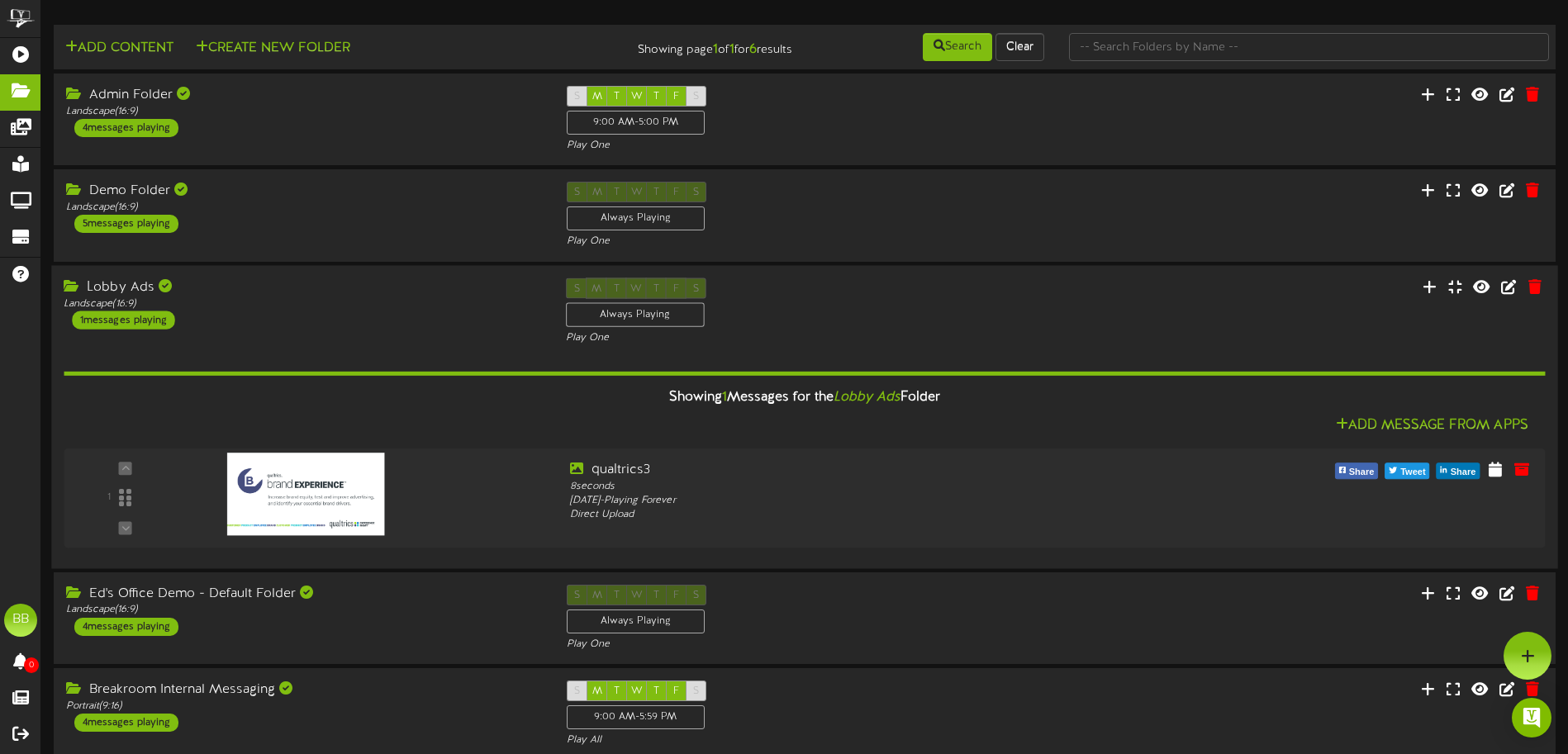
click at [133, 334] on div "Lobby Ads Landscape ( 16:9 ) 1 messages playing S M T W T F S Always Playing Pl…" at bounding box center [804, 311] width 1506 height 67
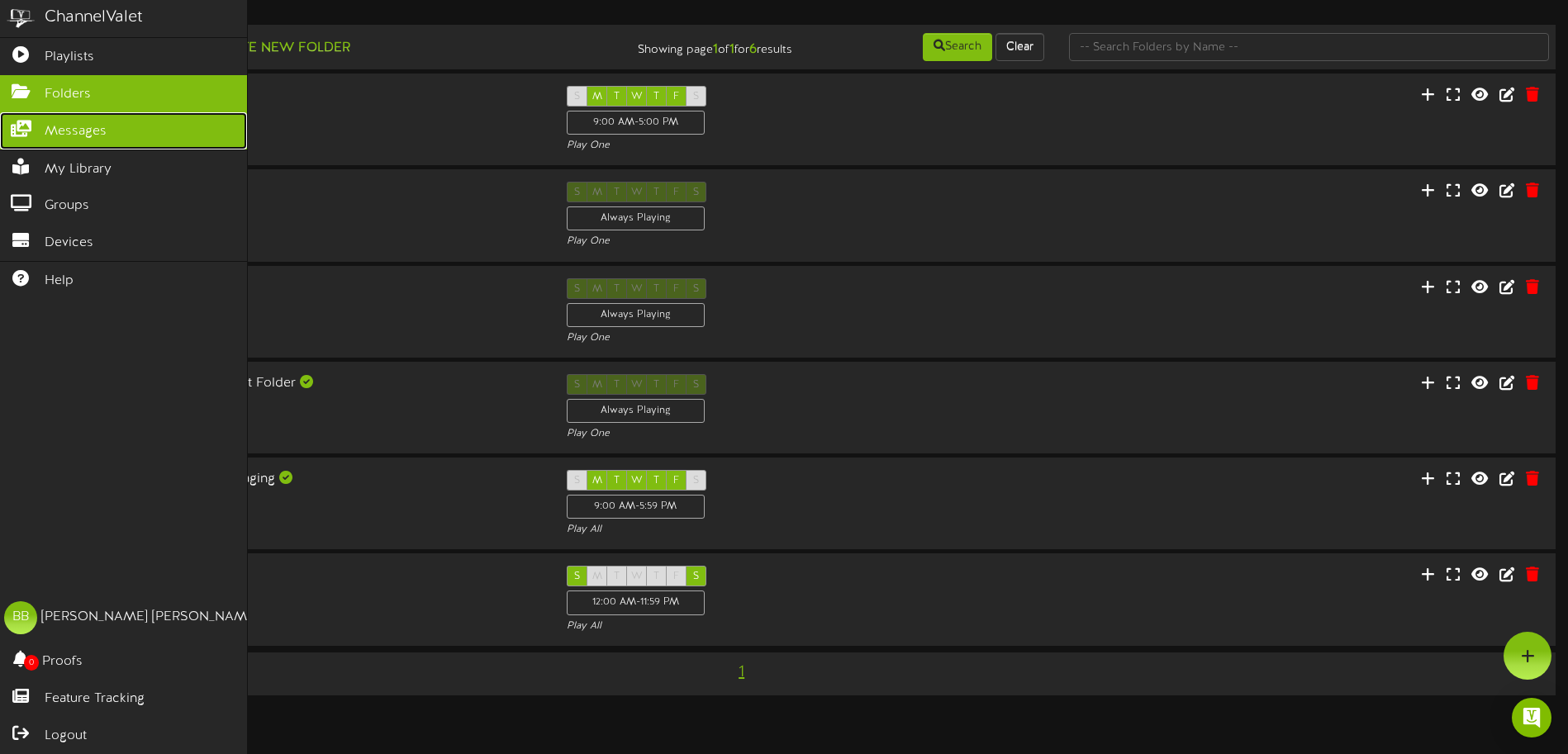
click at [22, 127] on icon at bounding box center [20, 127] width 41 height 13
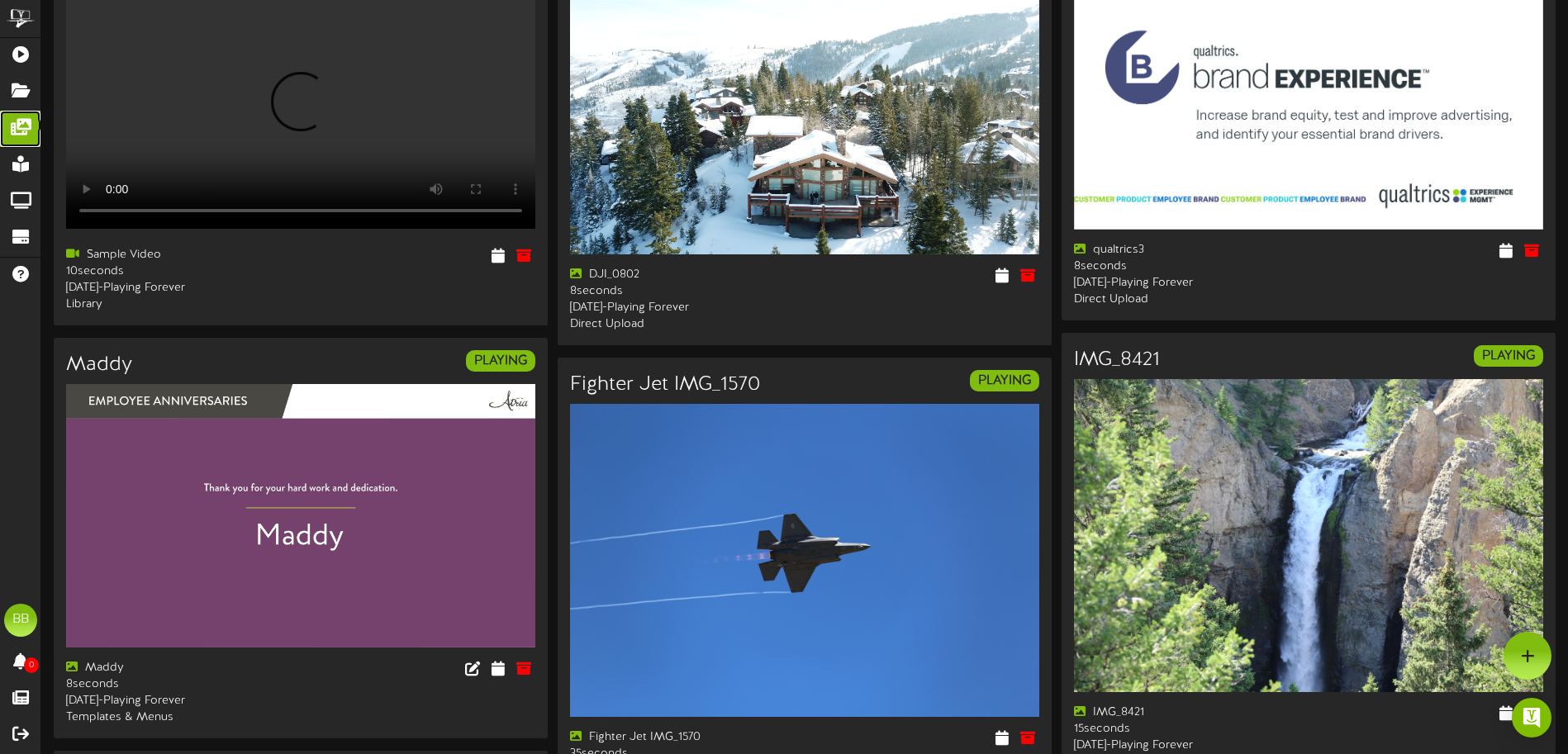
scroll to position [1106, 0]
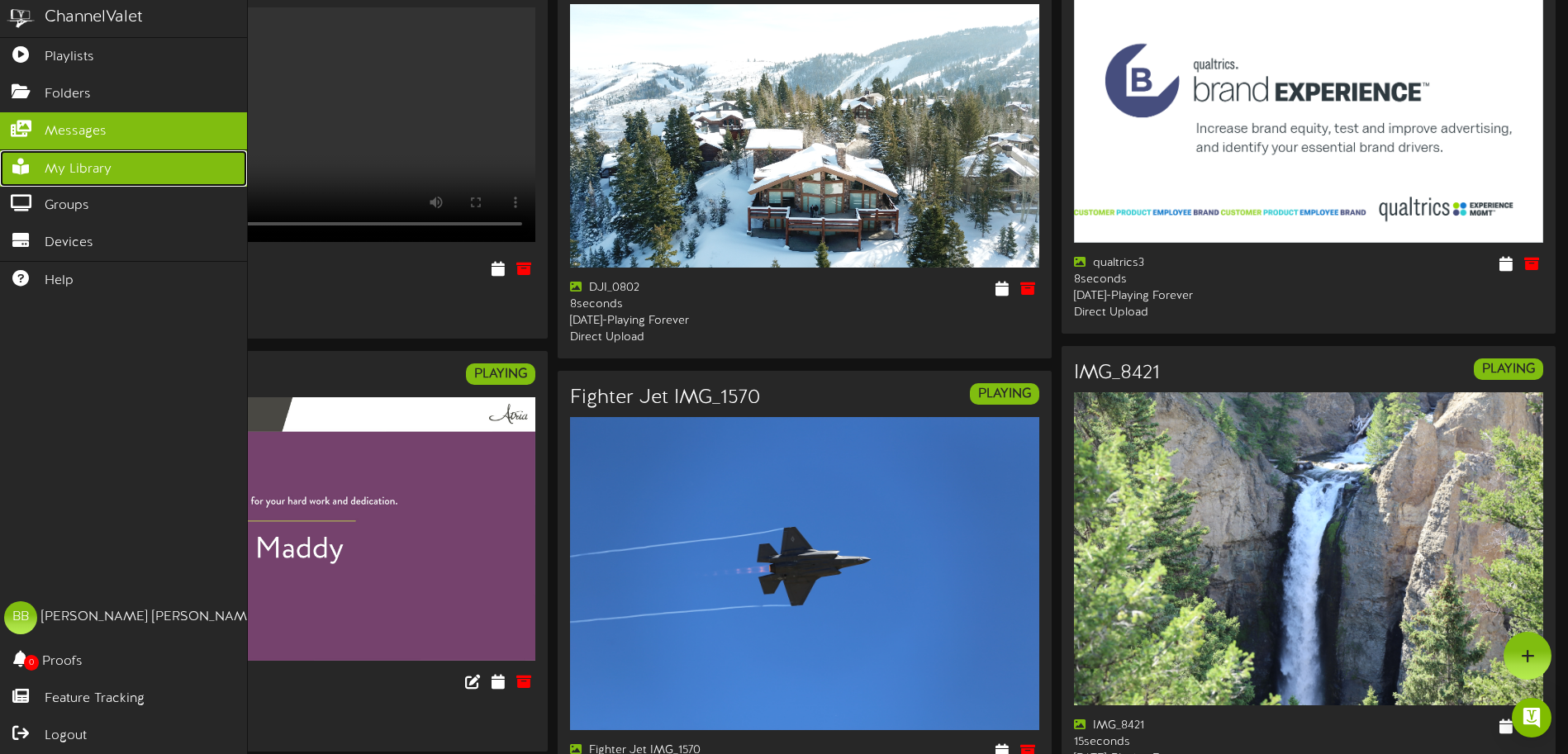
click at [64, 167] on span "My Library" at bounding box center [78, 169] width 67 height 19
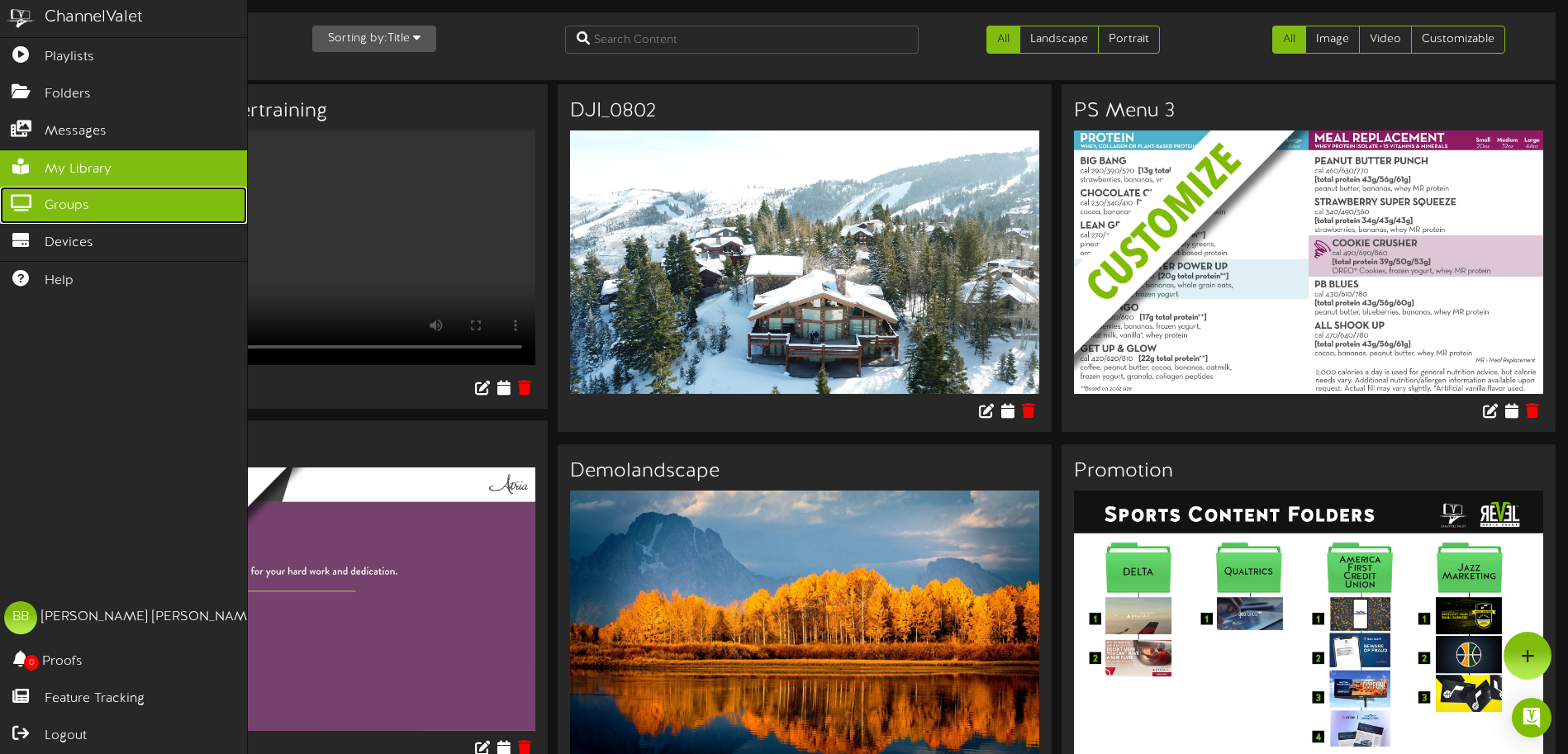
click at [85, 197] on span "Groups" at bounding box center [66, 206] width 45 height 19
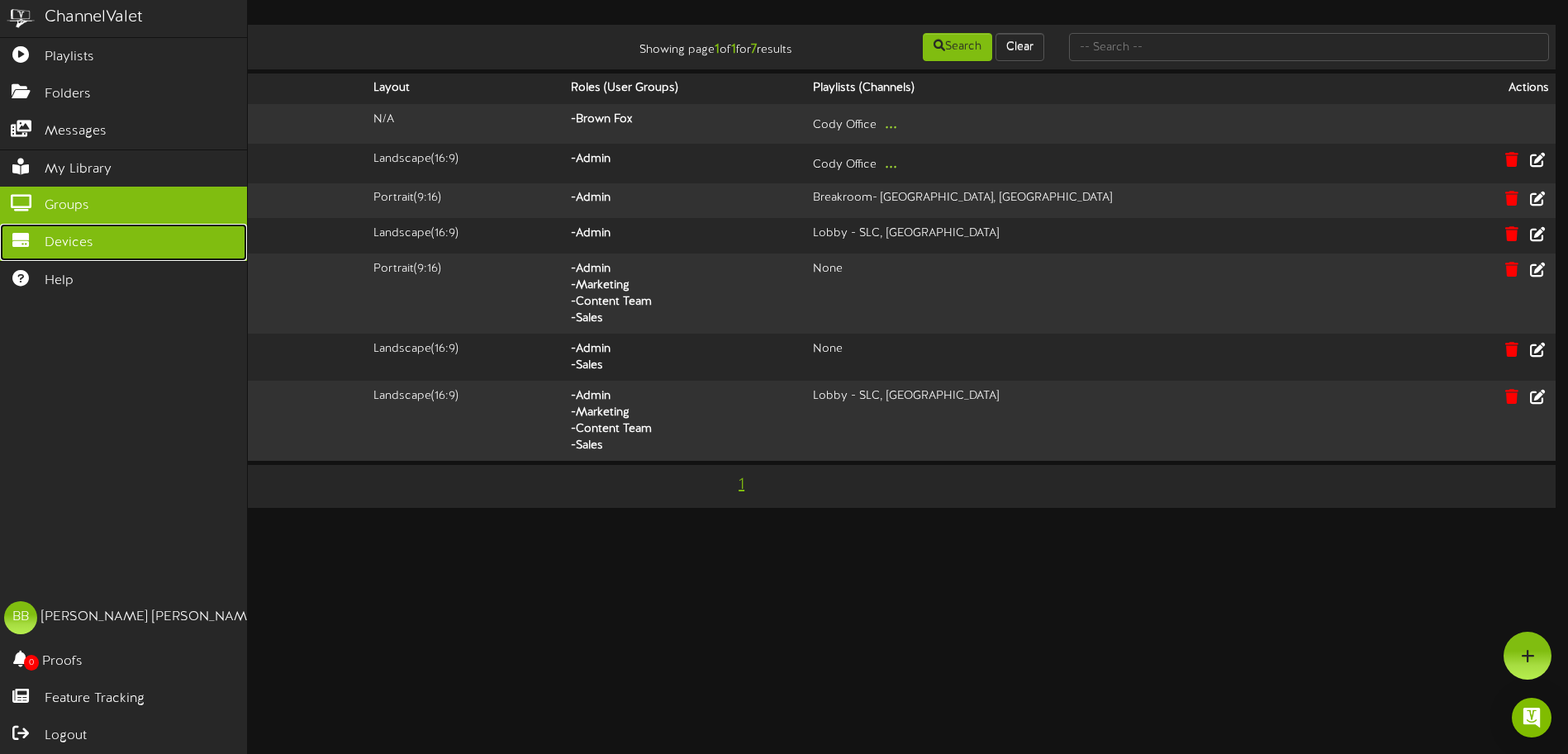
click at [36, 239] on icon at bounding box center [20, 238] width 41 height 13
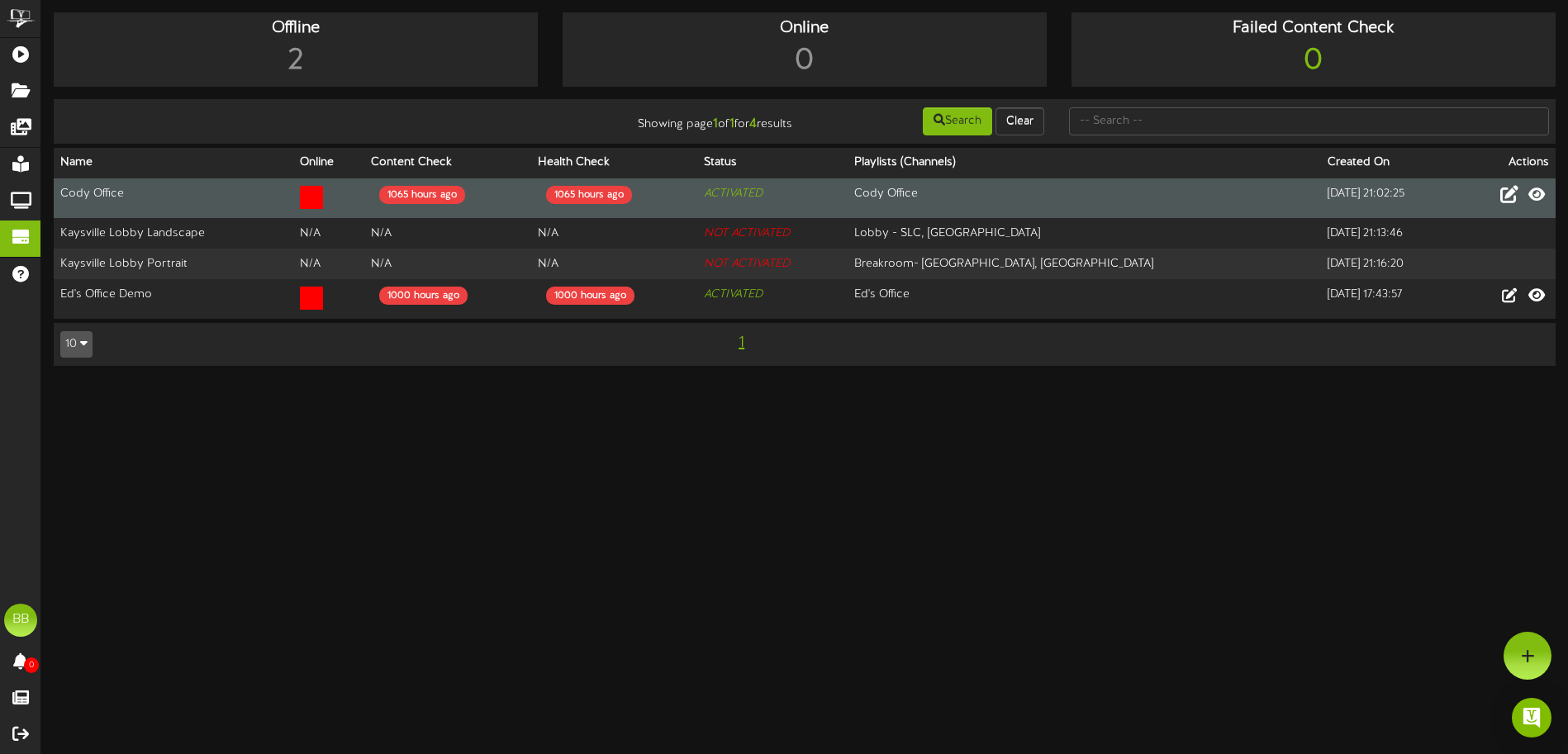
click at [1387, 196] on icon at bounding box center [1510, 194] width 18 height 18
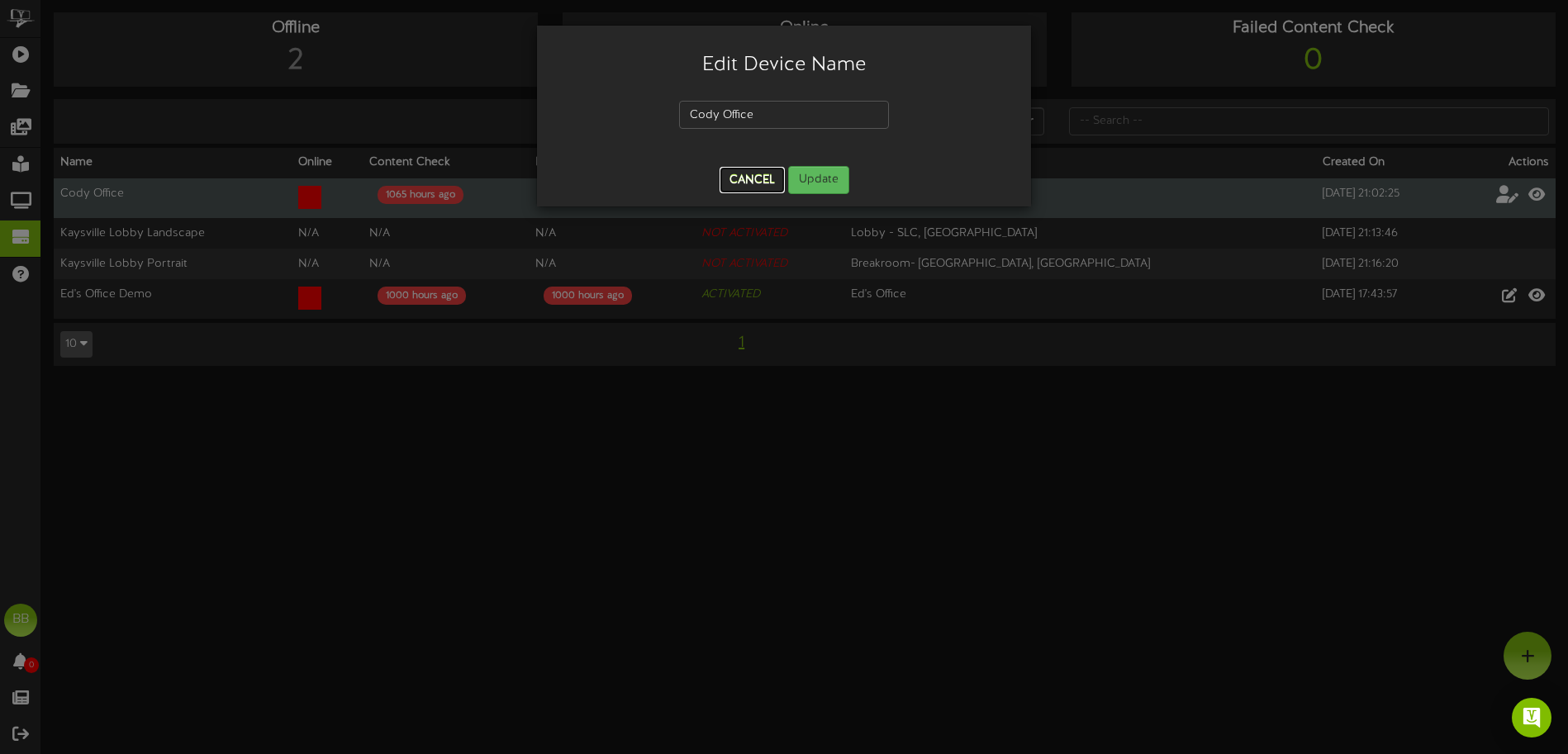
click at [756, 184] on button "Cancel" at bounding box center [752, 180] width 65 height 26
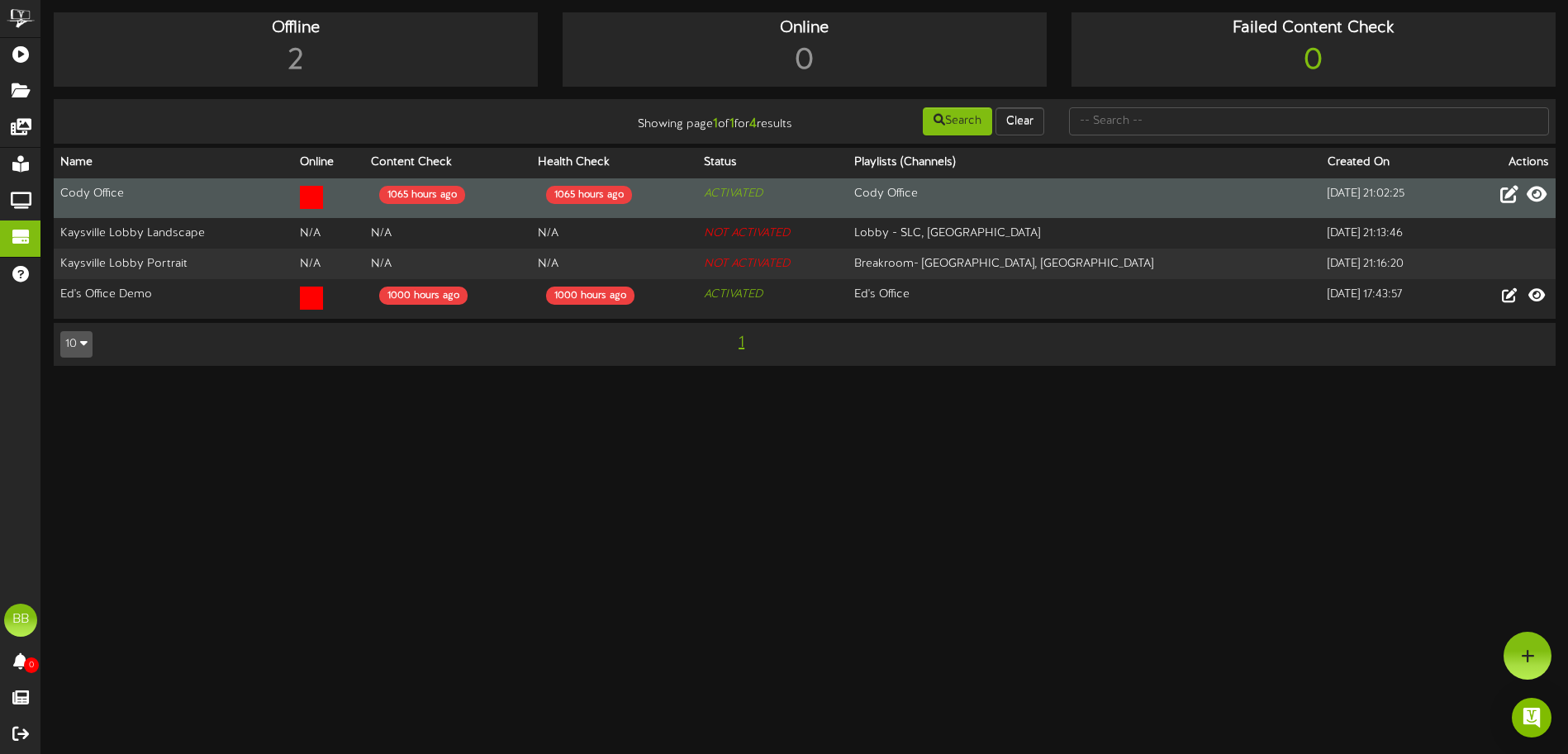
click at [1387, 199] on icon at bounding box center [1537, 194] width 20 height 18
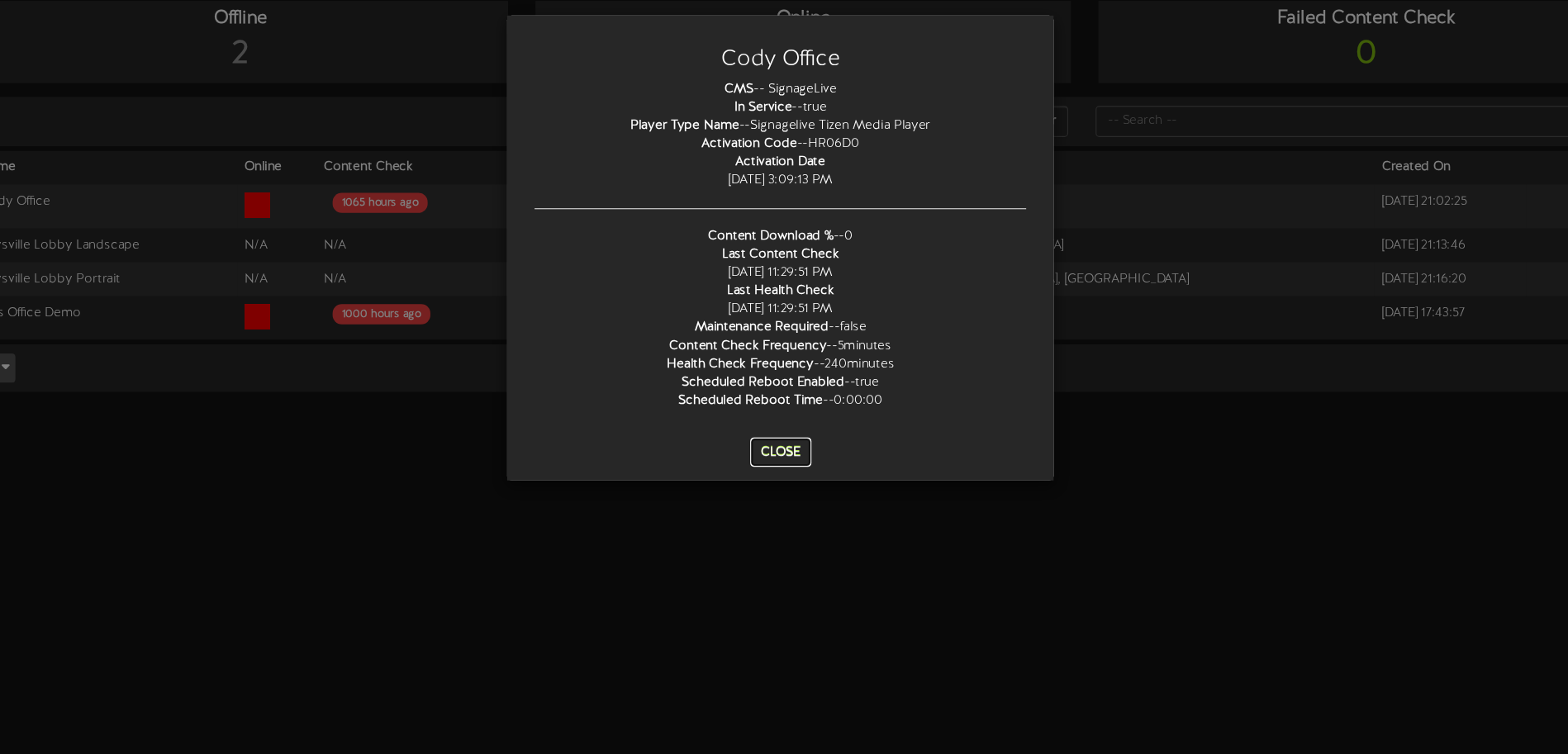
click at [794, 419] on button "Close" at bounding box center [784, 420] width 55 height 26
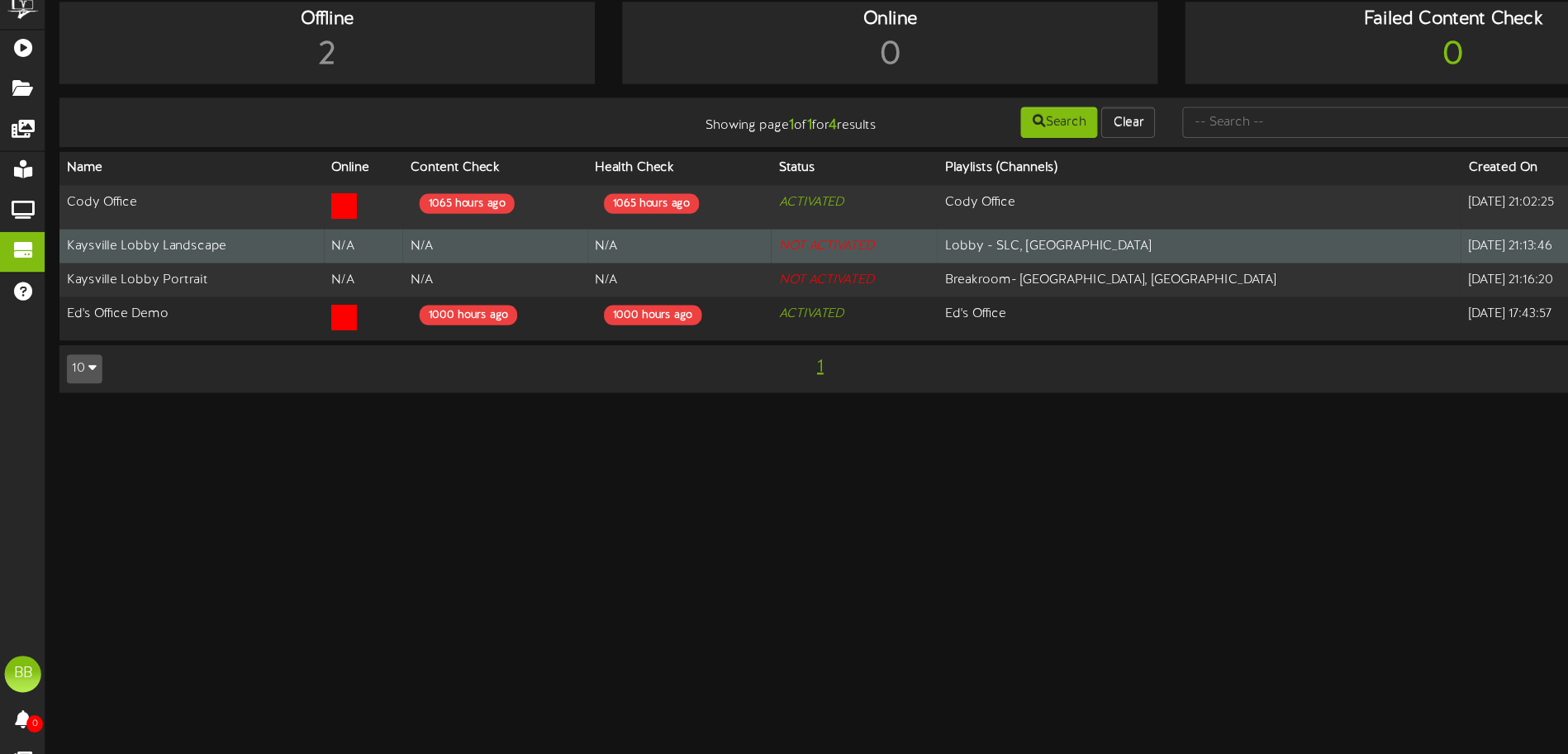
click at [159, 225] on td "Kaysville Lobby Landscape" at bounding box center [173, 234] width 239 height 31
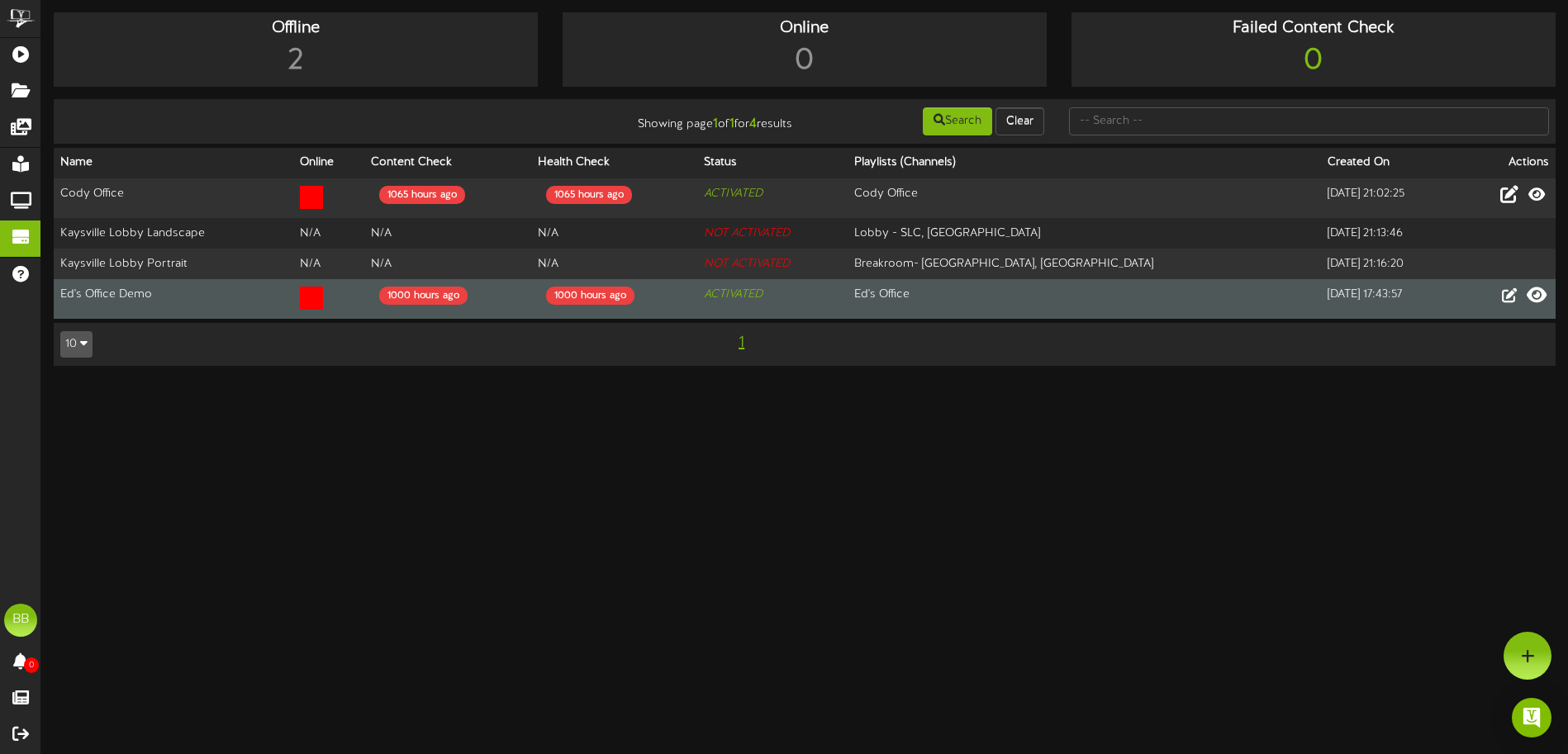
click at [1387, 294] on icon at bounding box center [1537, 295] width 20 height 18
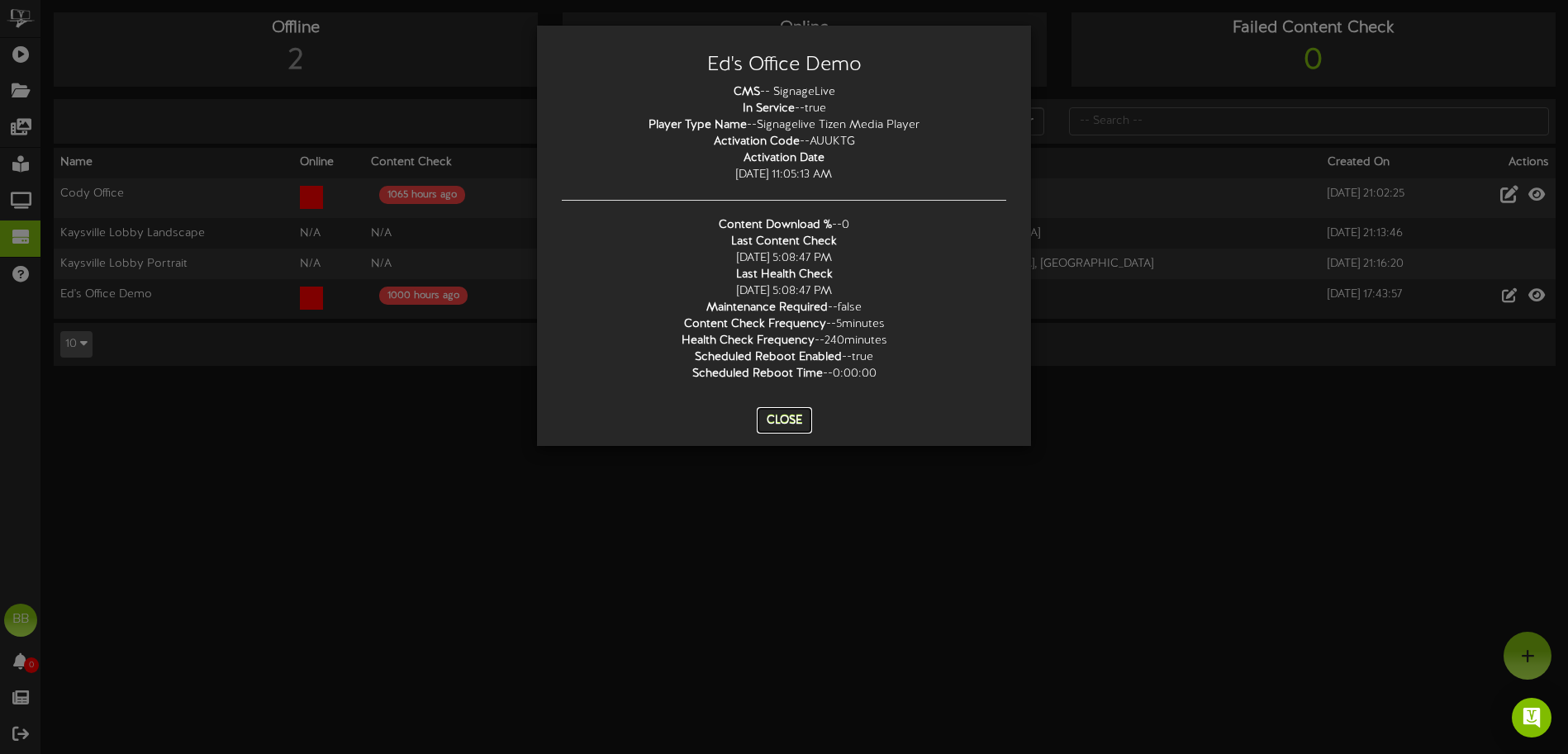
click at [790, 423] on button "Close" at bounding box center [784, 420] width 55 height 26
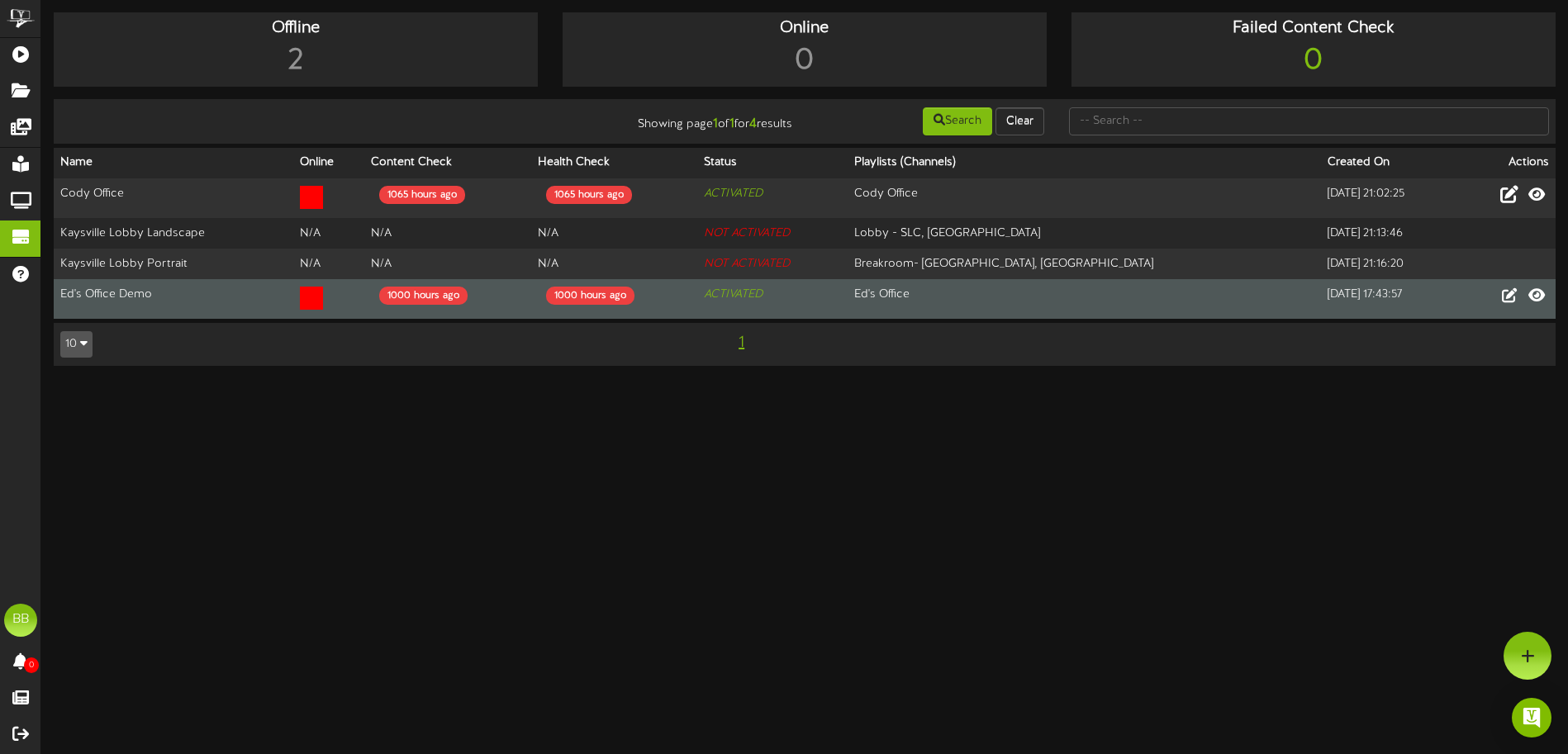
click at [323, 297] on icon at bounding box center [311, 297] width 23 height 23
click at [763, 294] on icon "ACTIVATED" at bounding box center [733, 295] width 59 height 13
click at [131, 293] on td "Ed's Office Demo" at bounding box center [173, 299] width 239 height 40
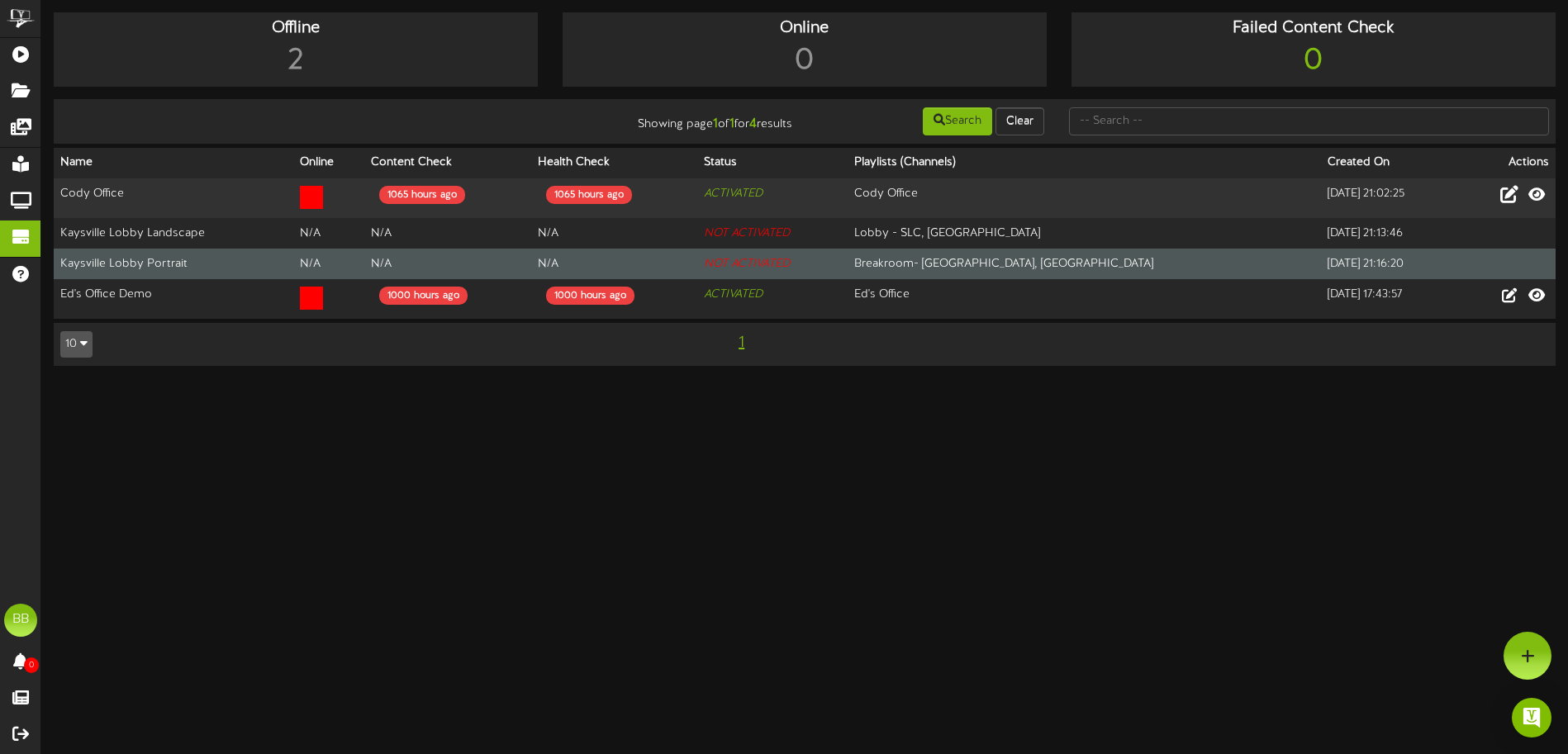
click at [133, 263] on td "Kaysville Lobby Portrait" at bounding box center [173, 264] width 239 height 31
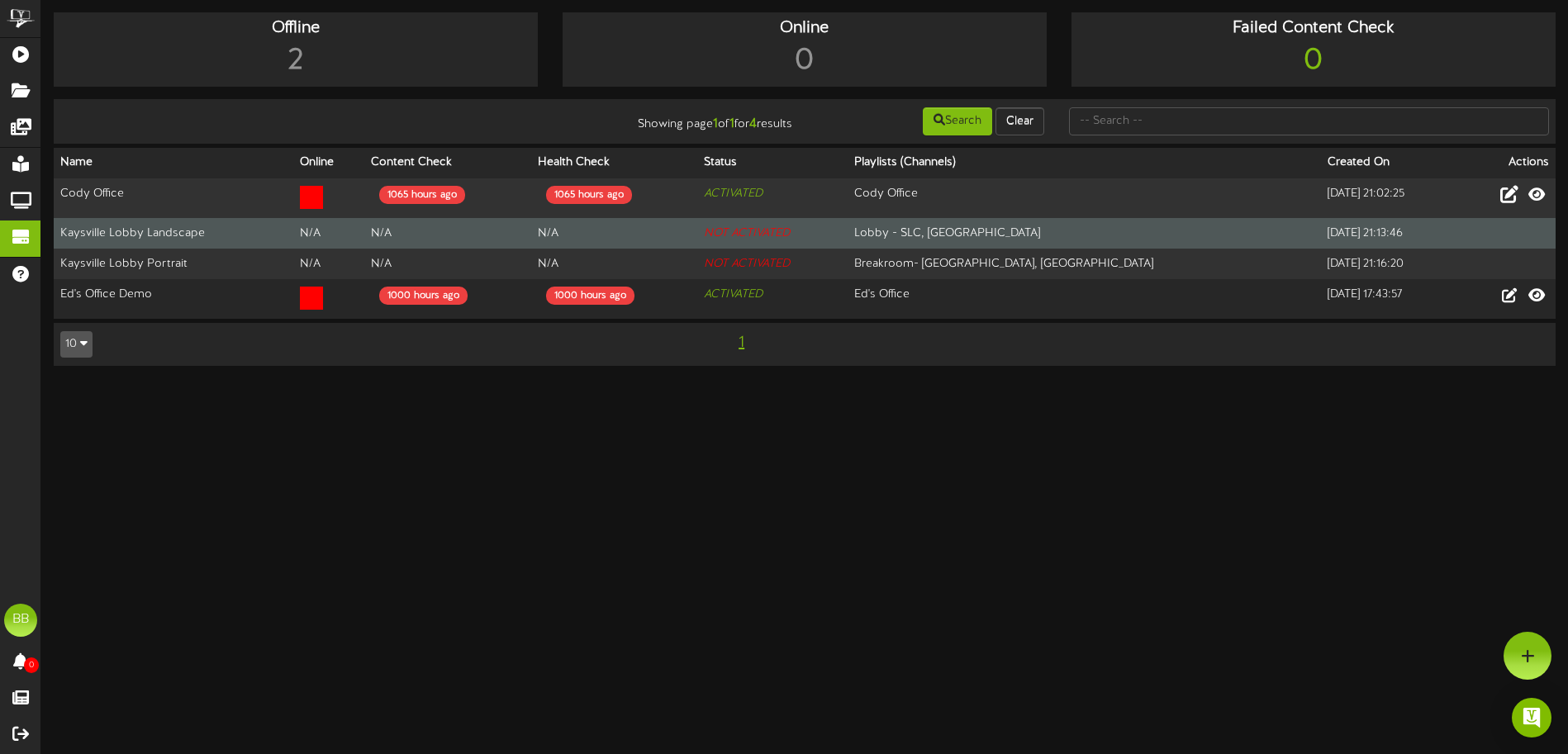
click at [130, 227] on td "Kaysville Lobby Landscape" at bounding box center [173, 234] width 239 height 31
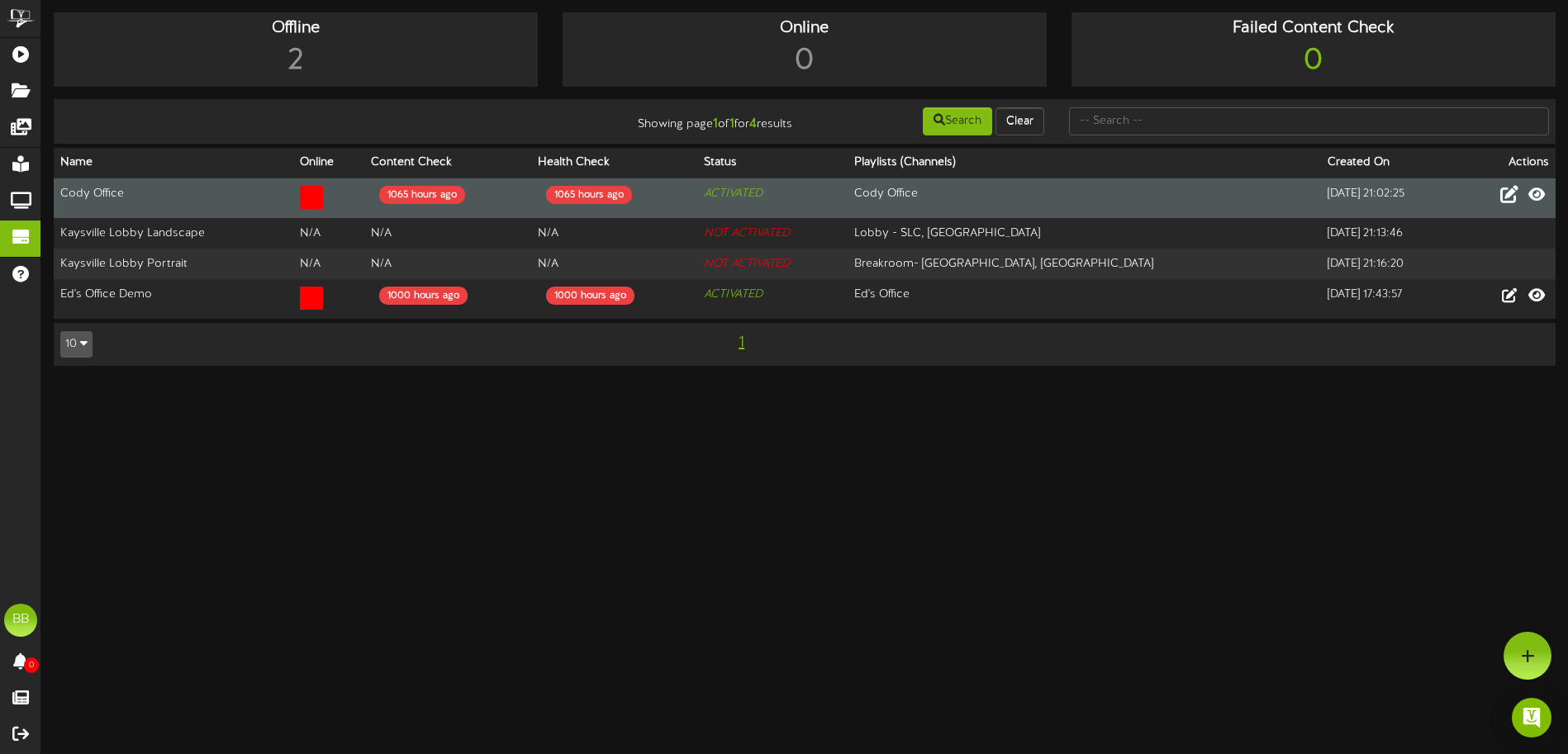
click at [130, 192] on td "Cody Office" at bounding box center [173, 198] width 239 height 41
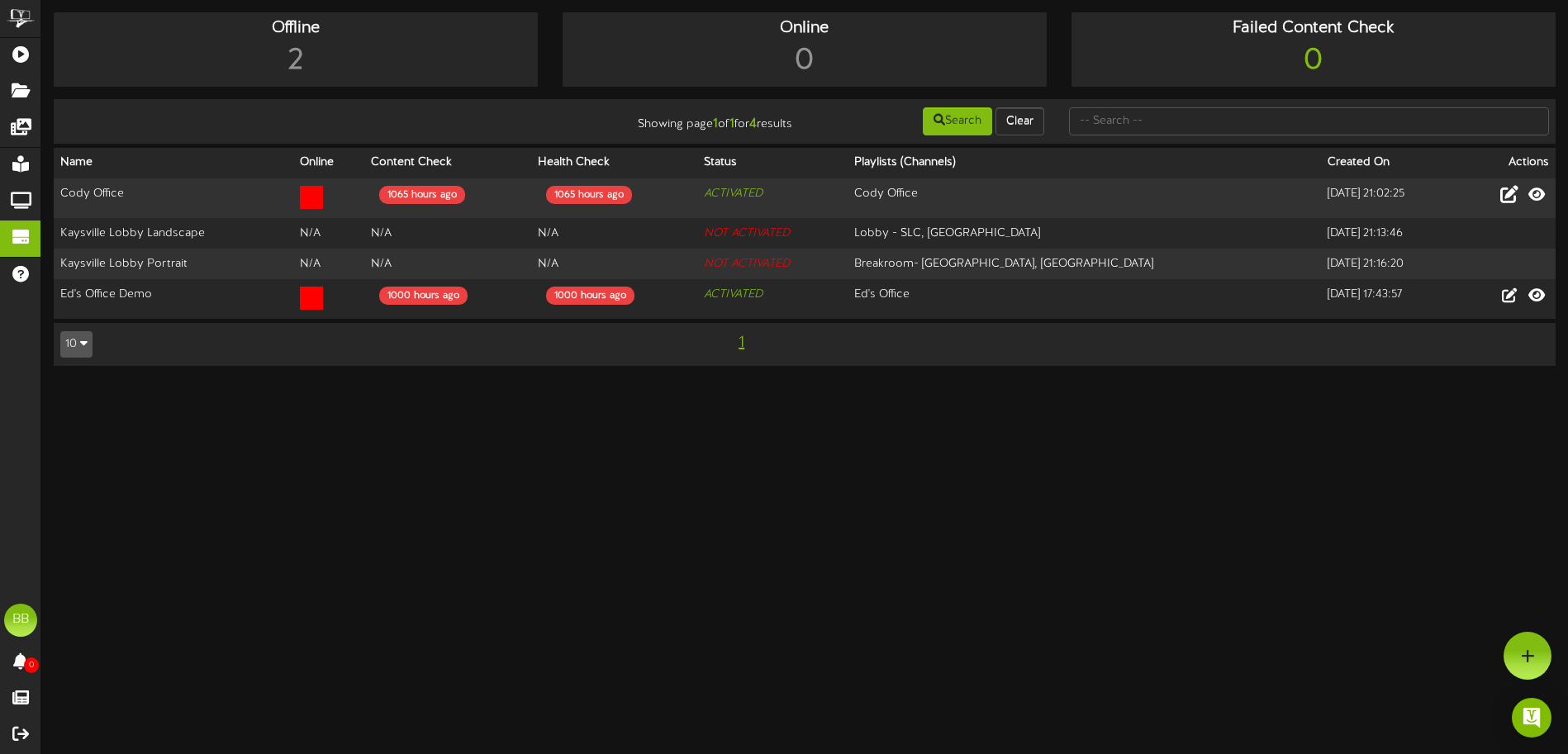
click at [83, 341] on icon "button" at bounding box center [84, 343] width 7 height 12
click at [216, 383] on html "ChannelValet Playlists Folders Messages My Library Groups Devices Help BB [PERS…" at bounding box center [784, 191] width 1568 height 383
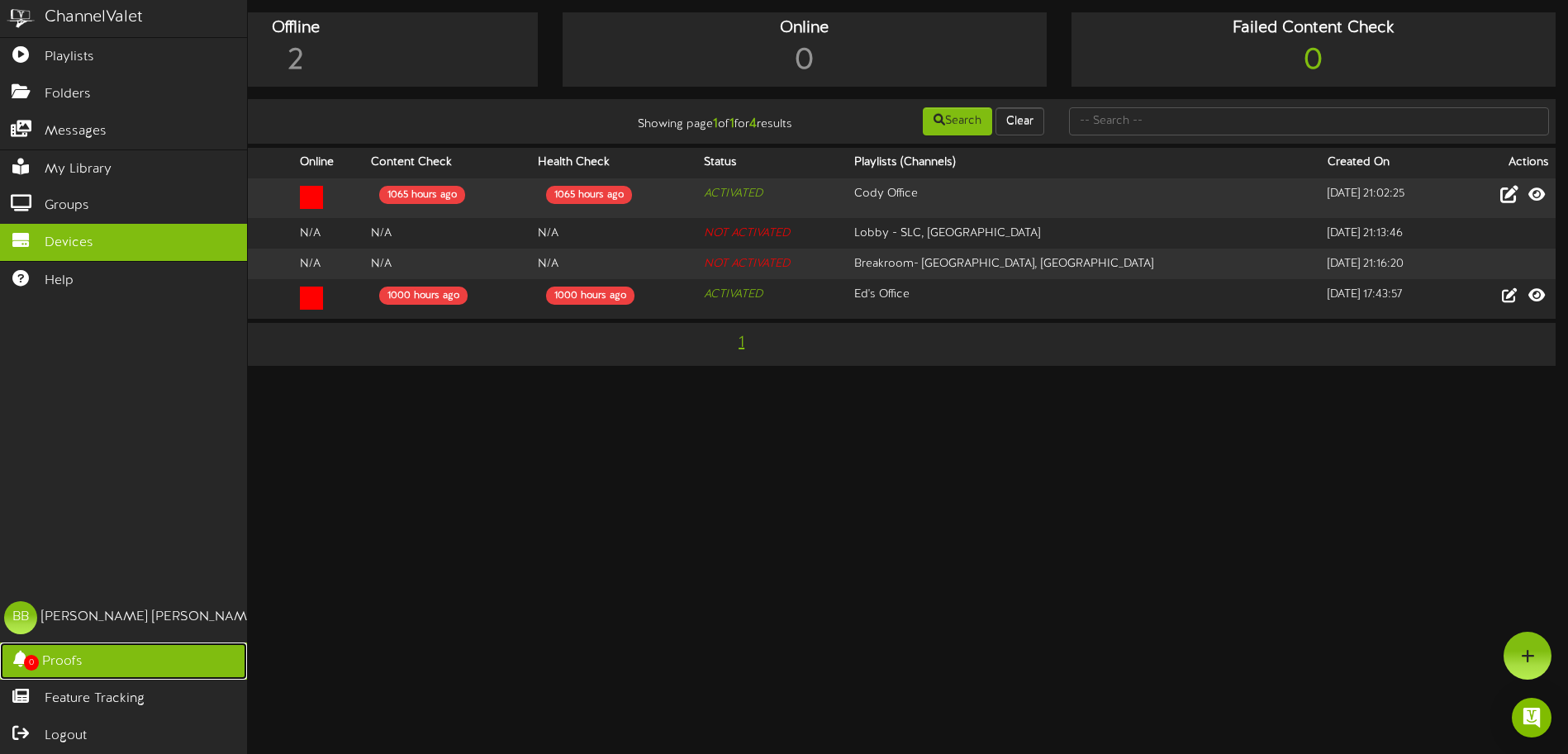
click at [43, 660] on span "Proofs" at bounding box center [62, 662] width 41 height 19
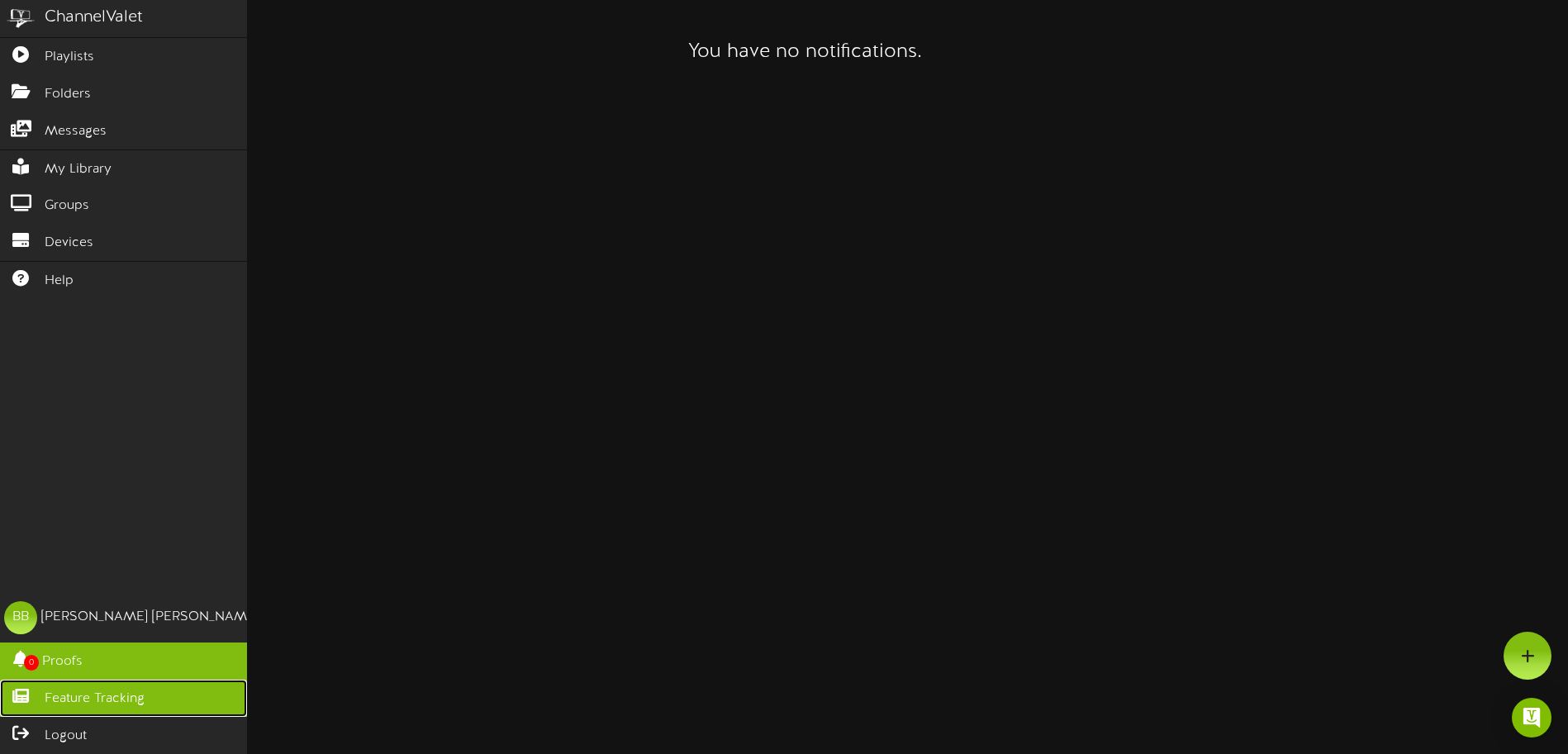
click at [71, 676] on span "Feature Tracking" at bounding box center [95, 699] width 100 height 19
click at [66, 676] on span "Feature Tracking" at bounding box center [95, 699] width 100 height 19
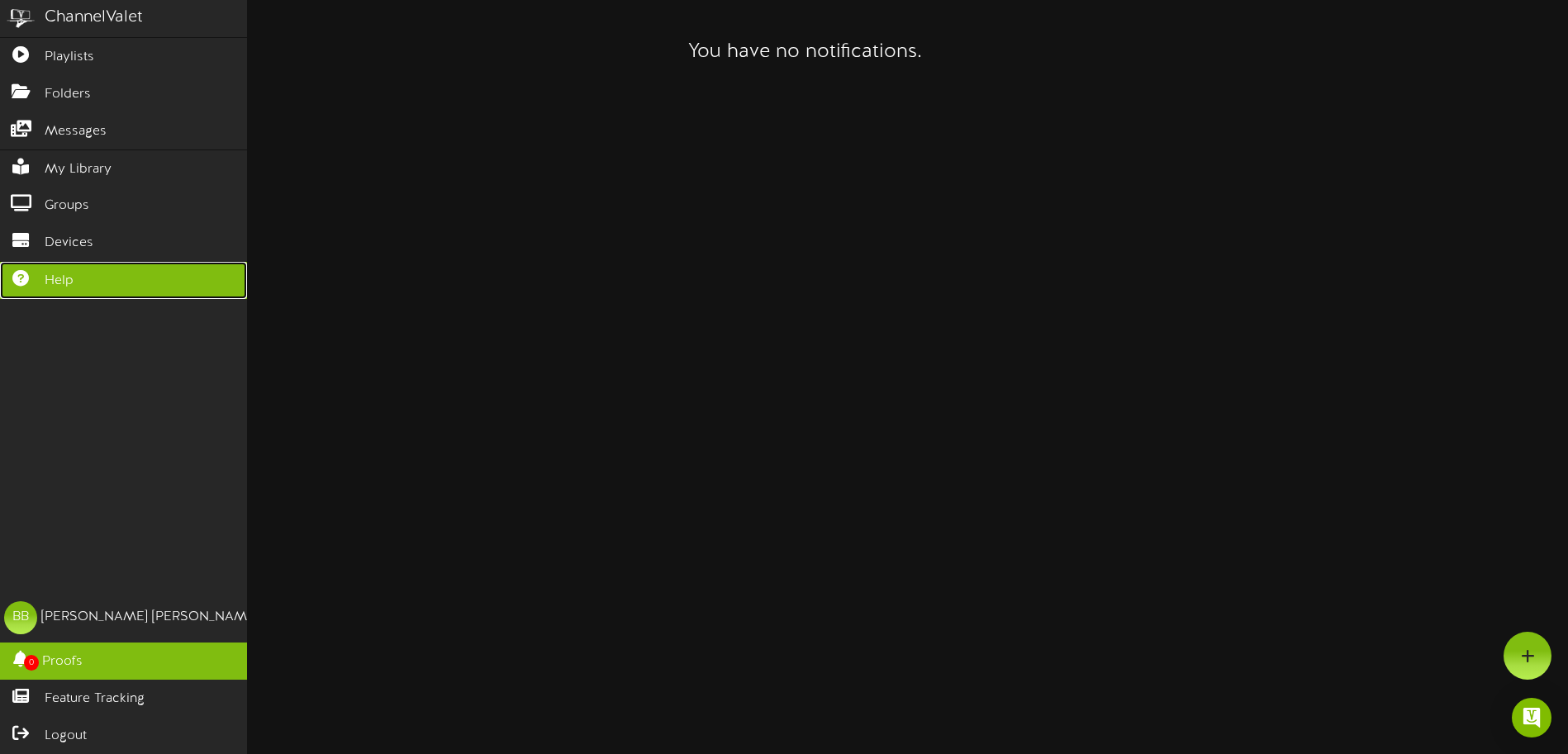
click at [81, 287] on link "Help" at bounding box center [124, 280] width 247 height 37
